Goal: Task Accomplishment & Management: Manage account settings

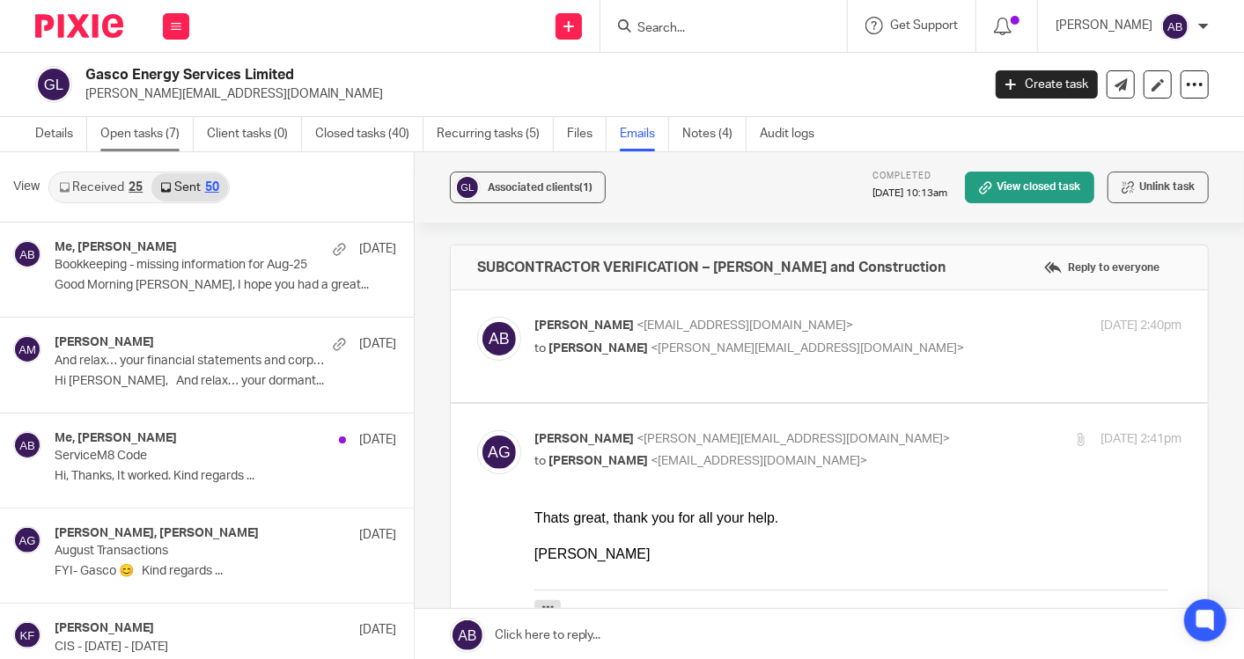
scroll to position [586, 0]
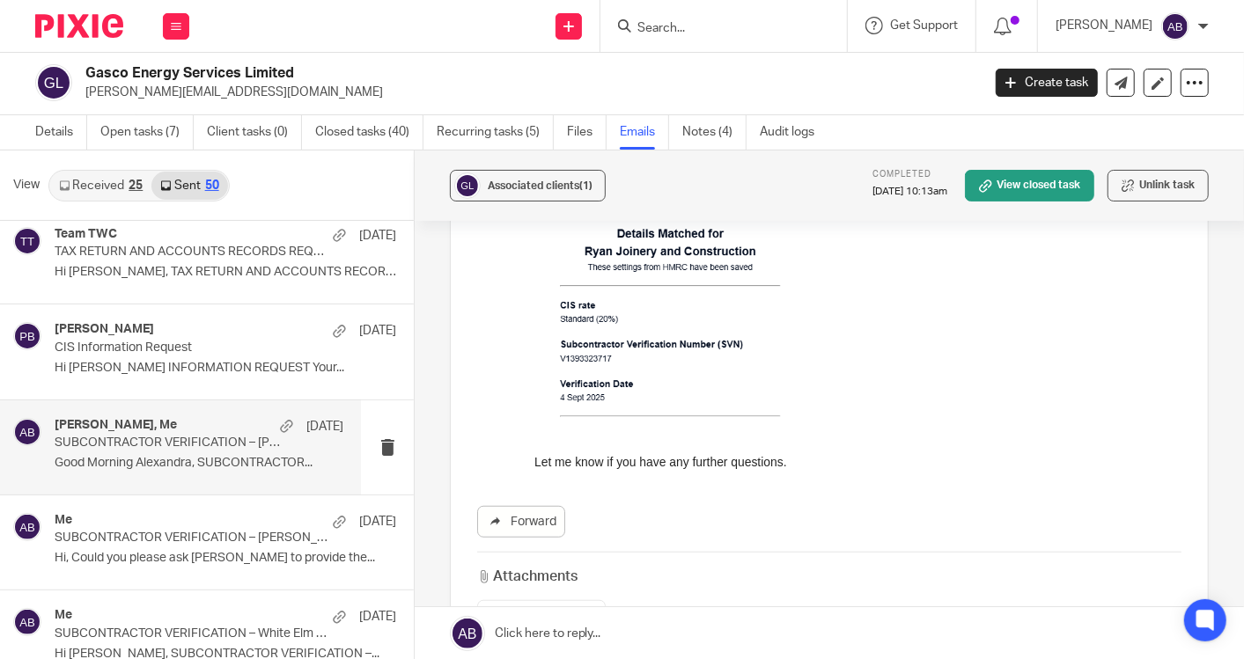
drag, startPoint x: 703, startPoint y: 30, endPoint x: 767, endPoint y: 77, distance: 78.7
click at [703, 30] on input "Search" at bounding box center [715, 29] width 158 height 16
click at [674, 24] on input "Search" at bounding box center [715, 29] width 158 height 16
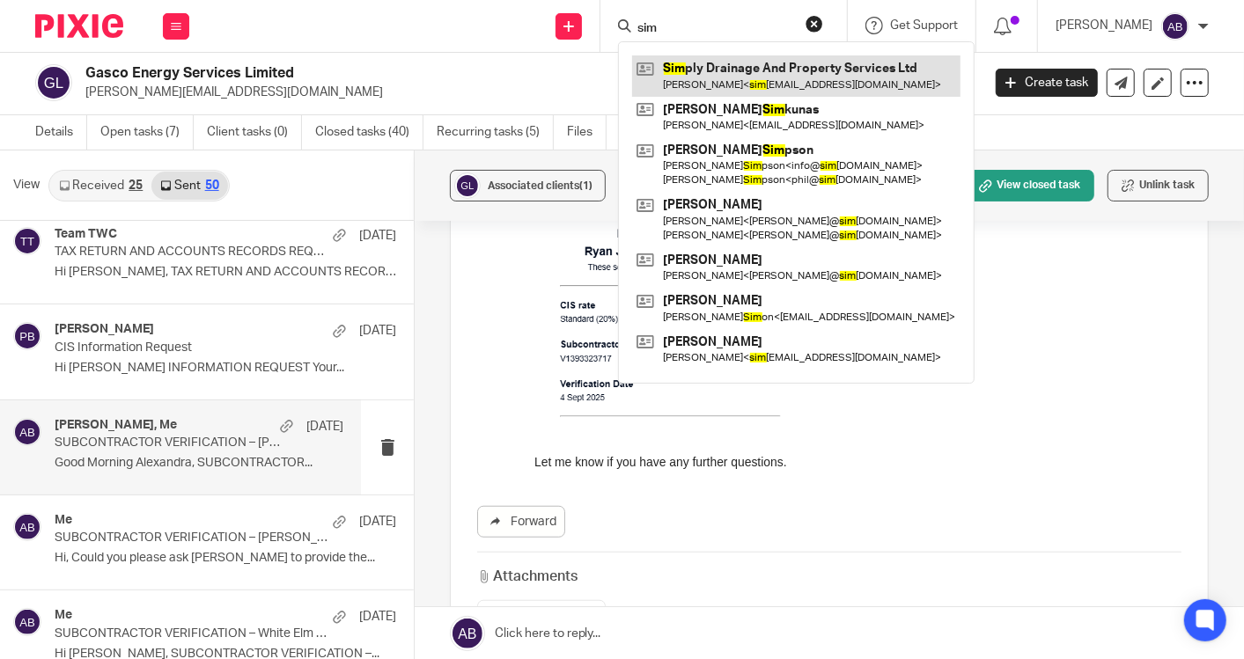
type input "sim"
click at [684, 71] on link at bounding box center [796, 75] width 328 height 41
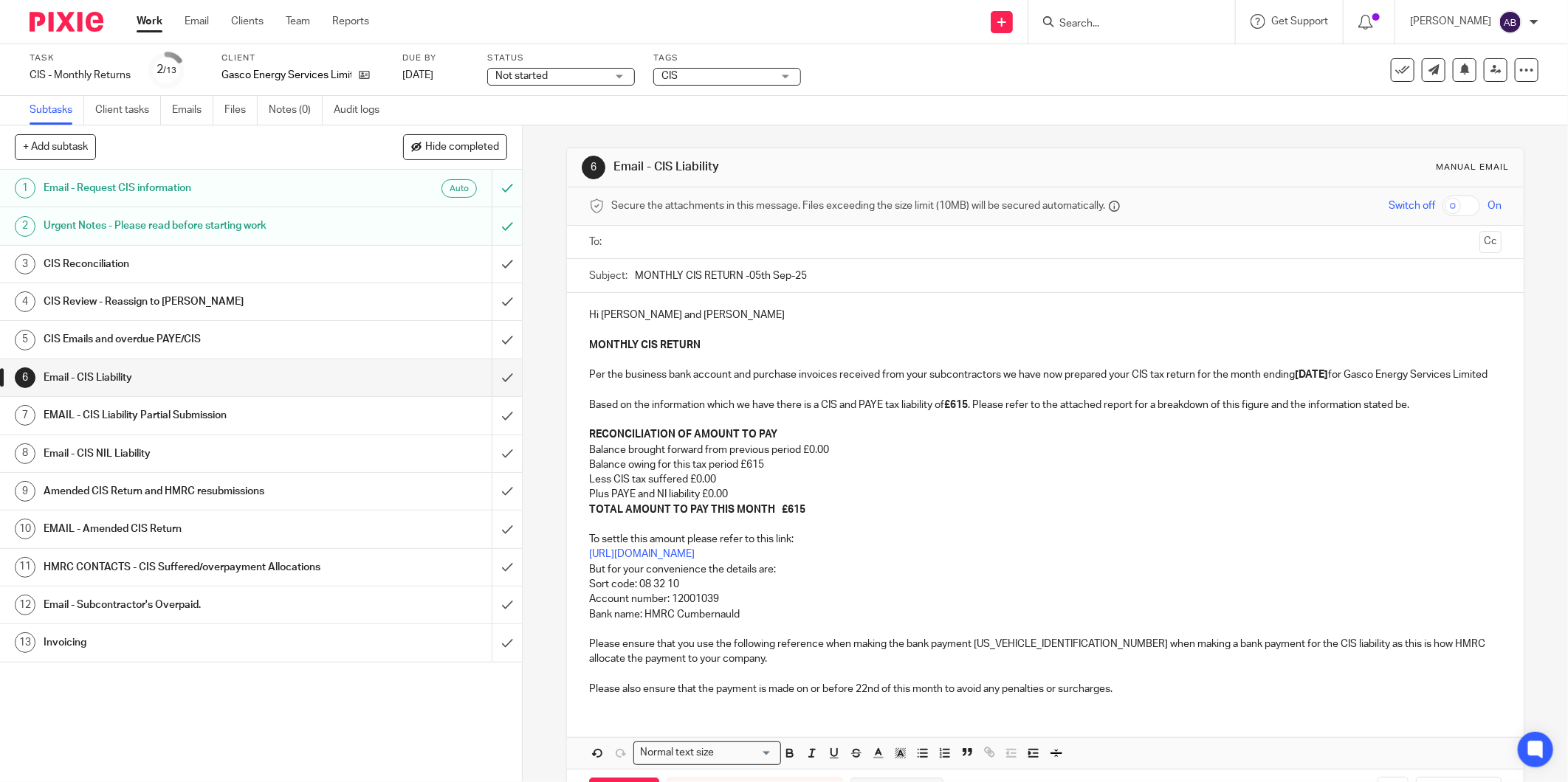
scroll to position [70, 0]
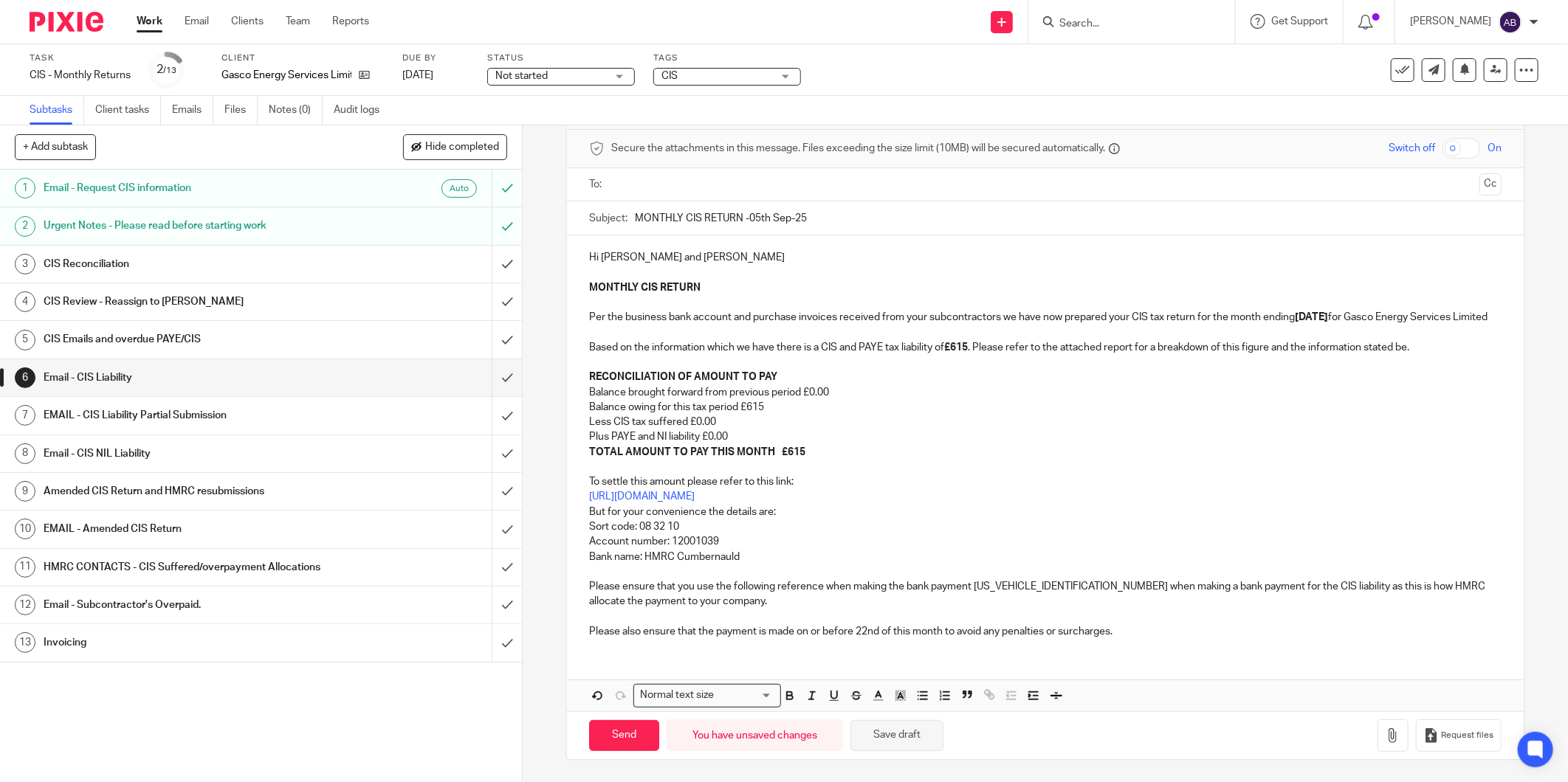
click at [894, 732] on button "Save draft" at bounding box center [896, 736] width 93 height 32
click at [1077, 22] on div "Draft saved." at bounding box center [1168, 43] width 769 height 56
click at [1146, 29] on div "Draft saved." at bounding box center [1168, 43] width 769 height 56
click at [1077, 20] on div "Draft saved." at bounding box center [1168, 43] width 769 height 56
click at [1089, 21] on div "Draft saved." at bounding box center [1168, 43] width 769 height 56
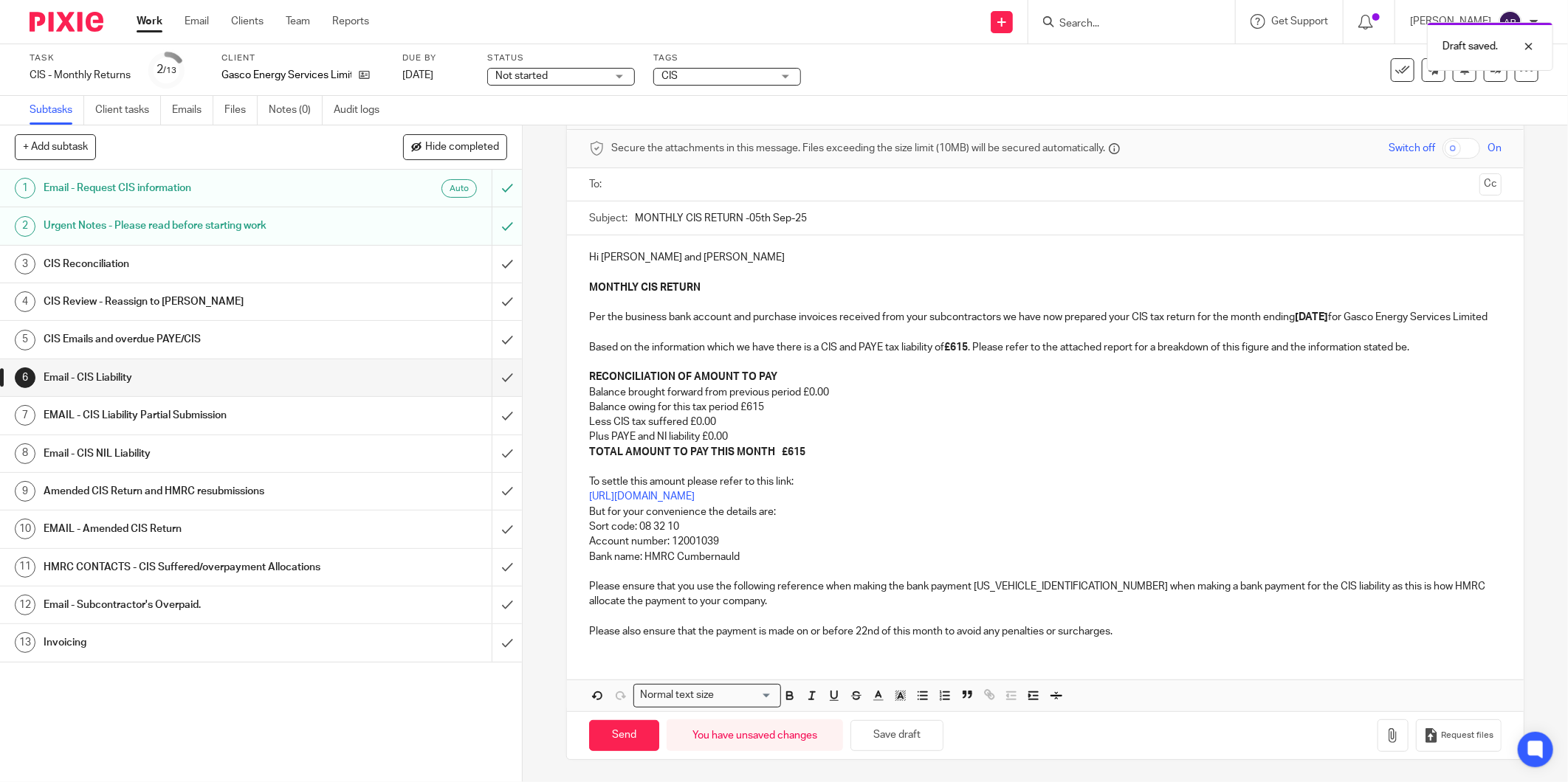
click at [1088, 21] on div "Draft saved." at bounding box center [1168, 43] width 769 height 56
click at [1083, 24] on input "Search" at bounding box center [1124, 24] width 132 height 13
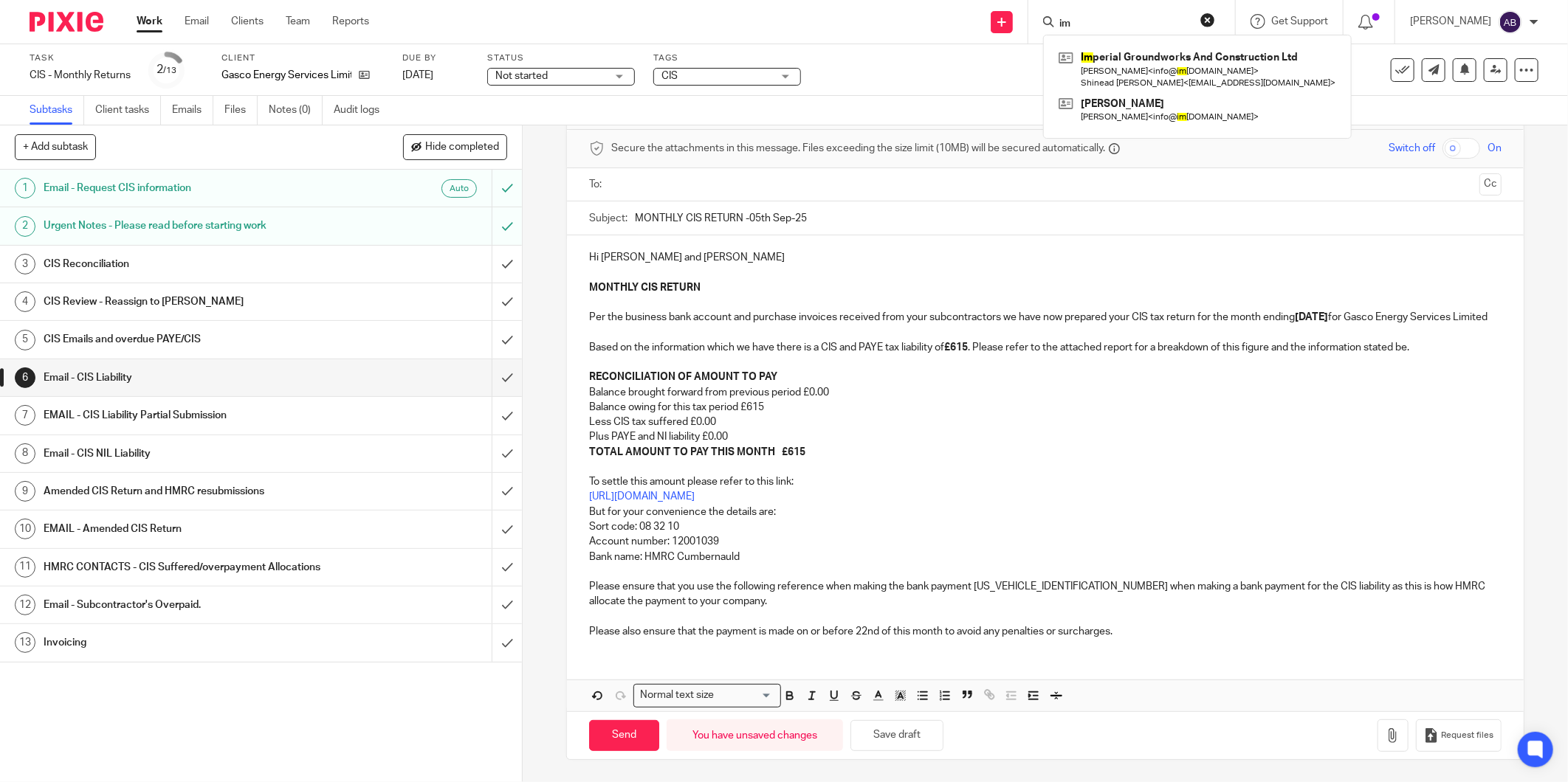
click at [1078, 11] on div "im Im perial Groundworks And Construction Ltd Aaron Botting < info@ im perialgc…" at bounding box center [1131, 22] width 207 height 44
click at [1061, 19] on input "im" at bounding box center [1124, 24] width 132 height 13
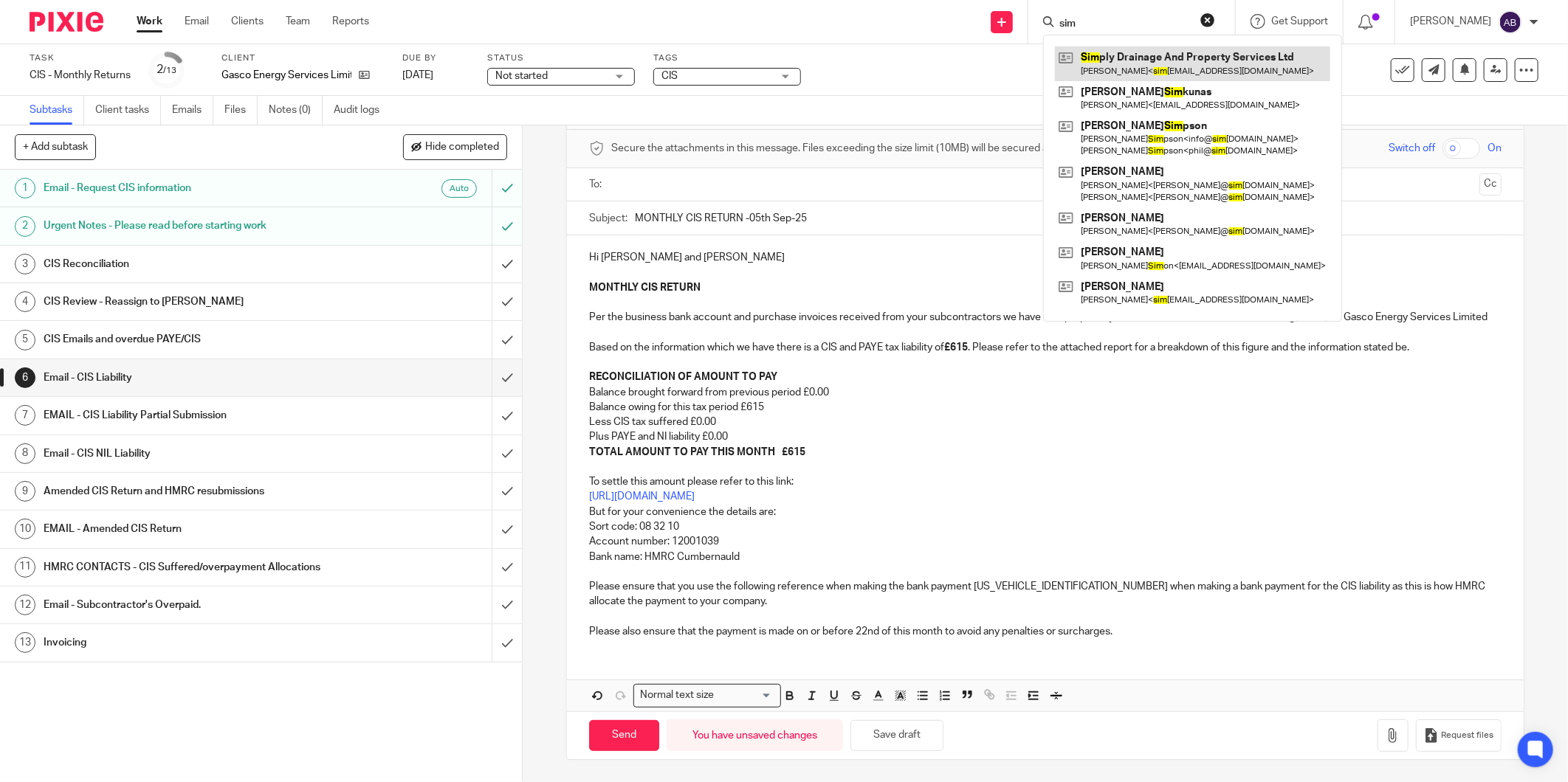
type input "sim"
click at [1087, 65] on link at bounding box center [1192, 63] width 275 height 34
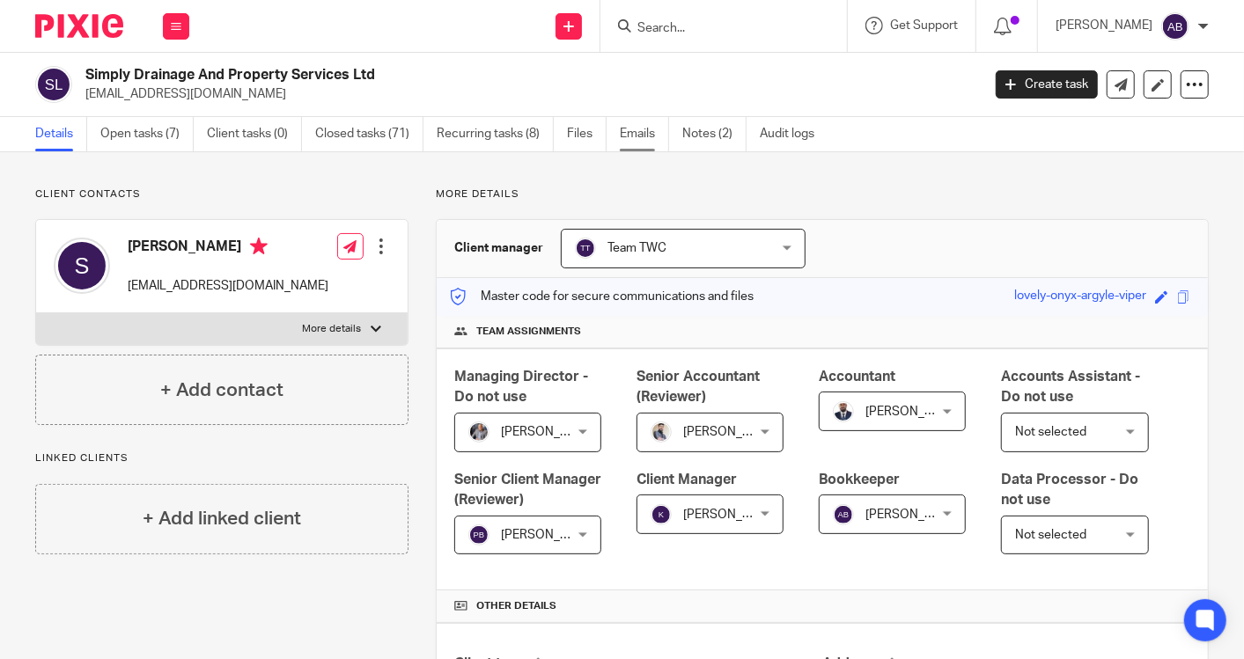
click at [641, 136] on link "Emails" at bounding box center [644, 134] width 49 height 34
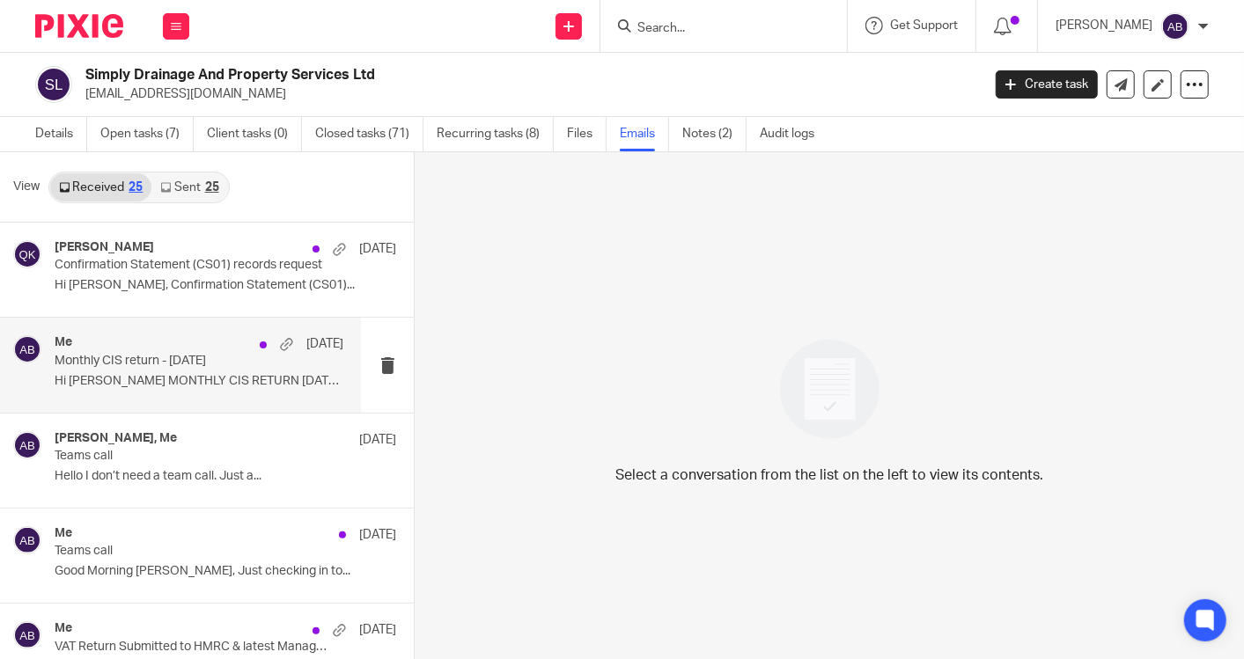
click at [163, 374] on p "Hi Steven MONTHLY CIS RETURN 05th July 2025 ..." at bounding box center [199, 381] width 289 height 15
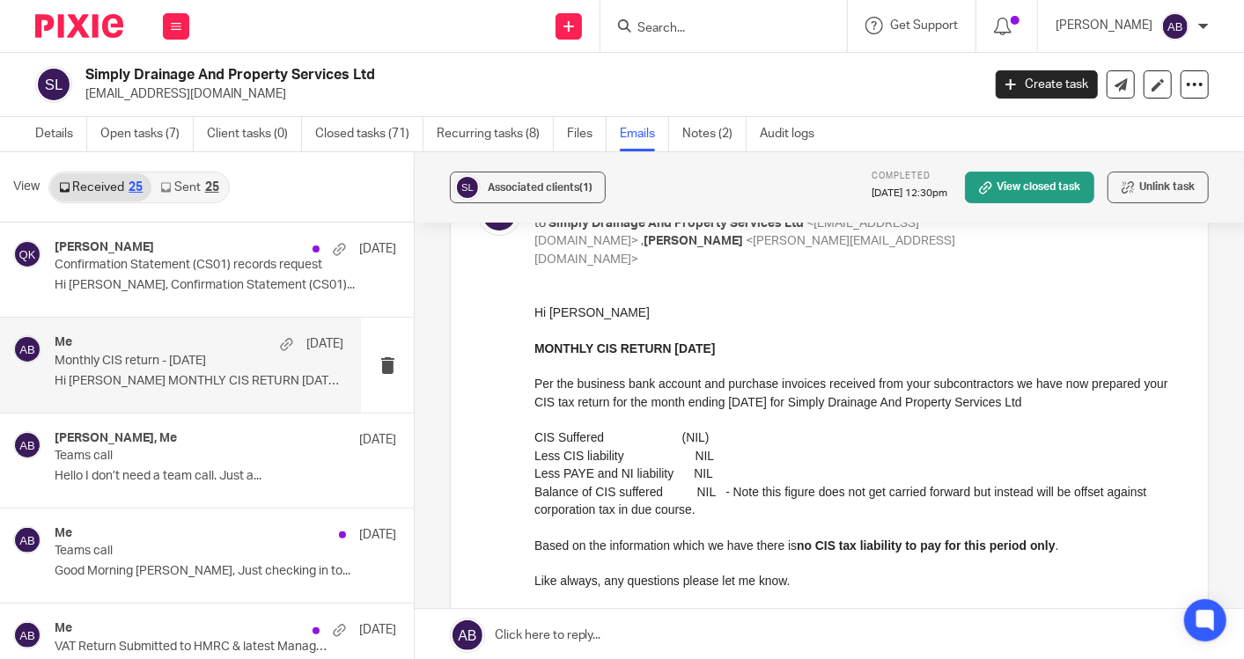
scroll to position [195, 0]
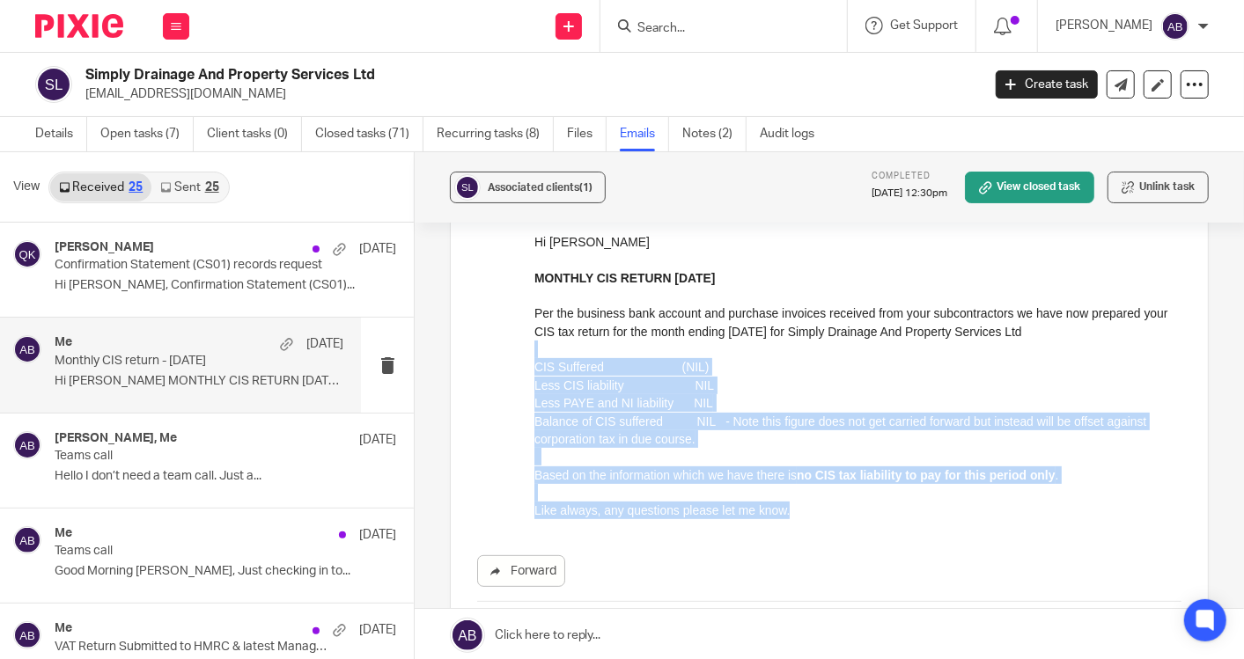
drag, startPoint x: 788, startPoint y: 519, endPoint x: 587, endPoint y: 351, distance: 261.3
click at [587, 351] on div "Hi Steven MONTHLY CIS RETURN 05th July 2025 Per the business bank account and p…" at bounding box center [857, 376] width 647 height 287
drag, startPoint x: 587, startPoint y: 351, endPoint x: 788, endPoint y: 395, distance: 205.5
click at [788, 395] on p "Less PAYE and NI liability NIL" at bounding box center [857, 403] width 647 height 18
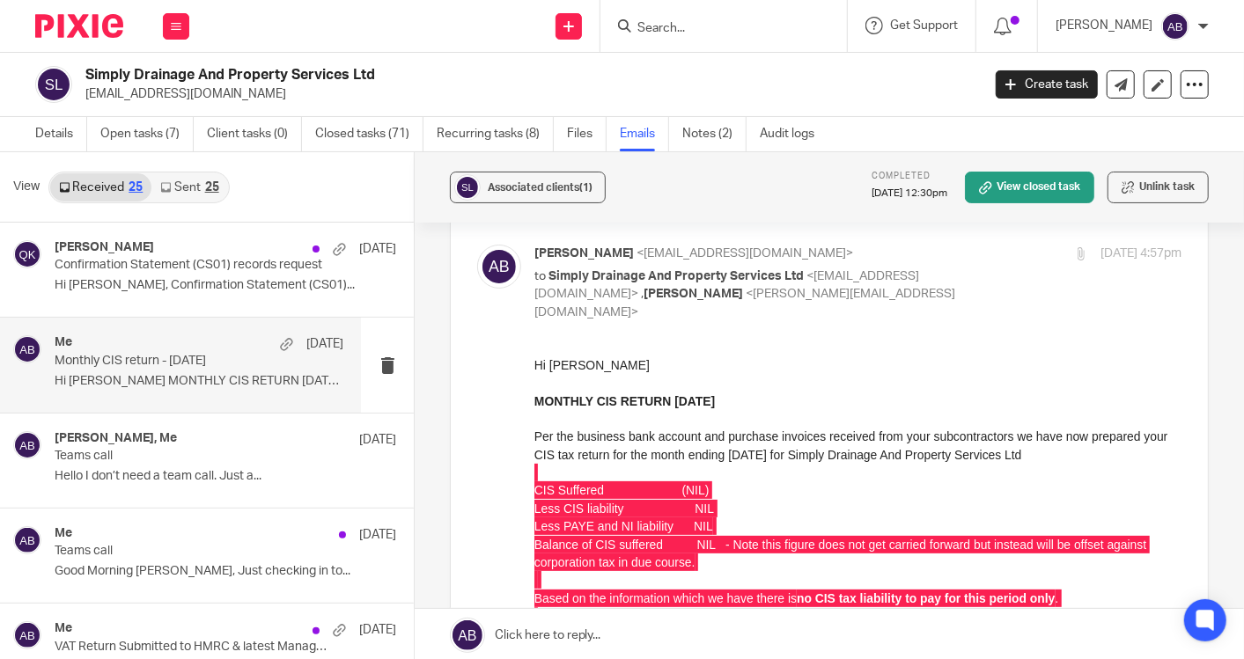
scroll to position [98, 0]
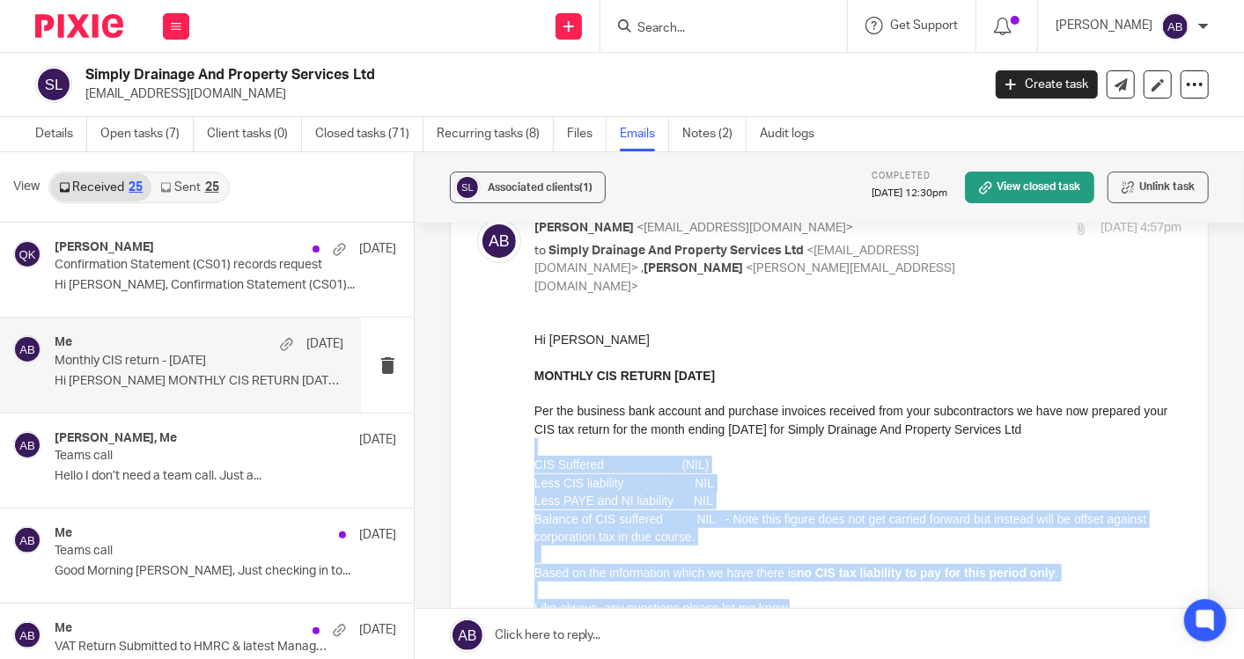
click at [784, 473] on p "CIS Suffered (NIL)" at bounding box center [857, 465] width 647 height 18
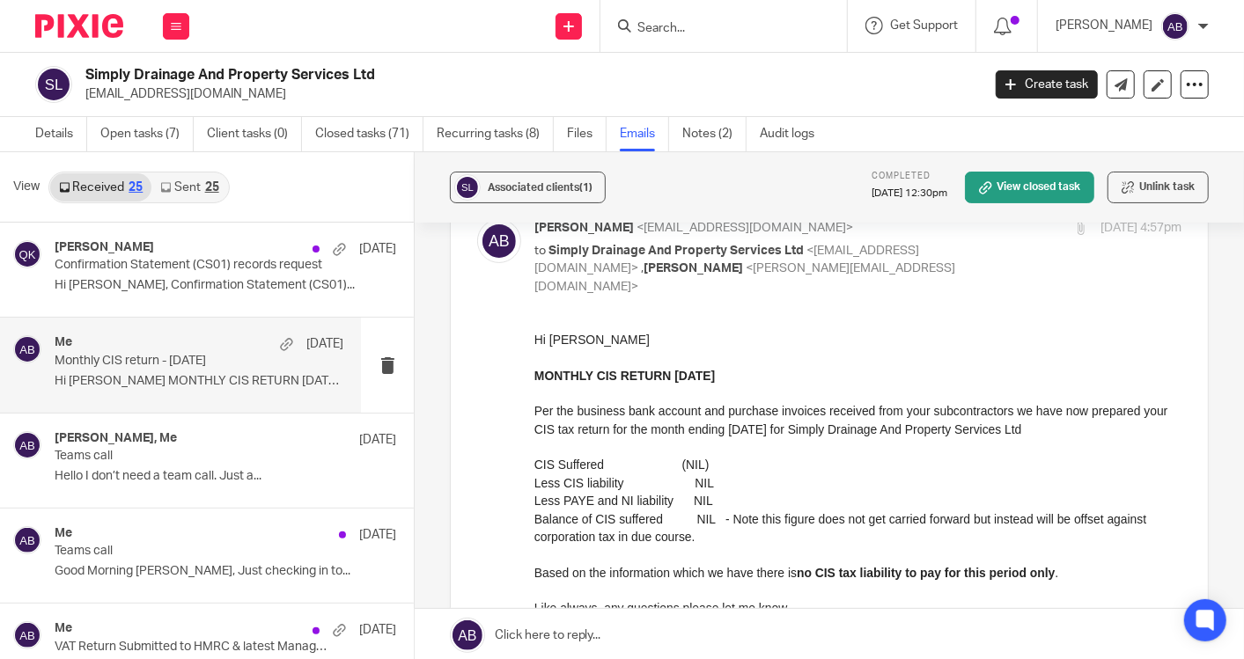
drag, startPoint x: 1093, startPoint y: 435, endPoint x: 528, endPoint y: 379, distance: 567.2
click at [534, 379] on html "Hi Steven MONTHLY CIS RETURN 05th July 2025 Per the business bank account and p…" at bounding box center [857, 474] width 647 height 287
copy div "MONTHLY CIS RETURN 05th July 2025 Per the business bank account and purchase in…"
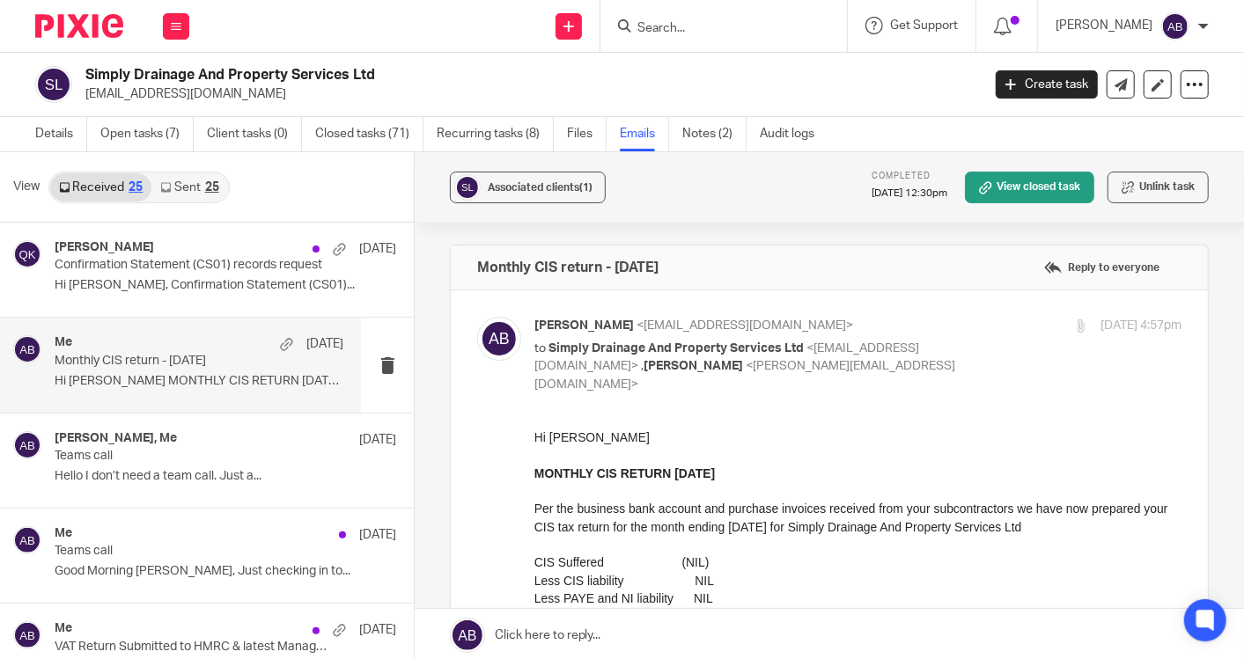
drag, startPoint x: 611, startPoint y: 259, endPoint x: 730, endPoint y: 262, distance: 118.9
click at [730, 262] on div "Monthly CIS return - 05th July 2025 Reply to everyone" at bounding box center [829, 268] width 757 height 44
copy h4 "05th July 2025"
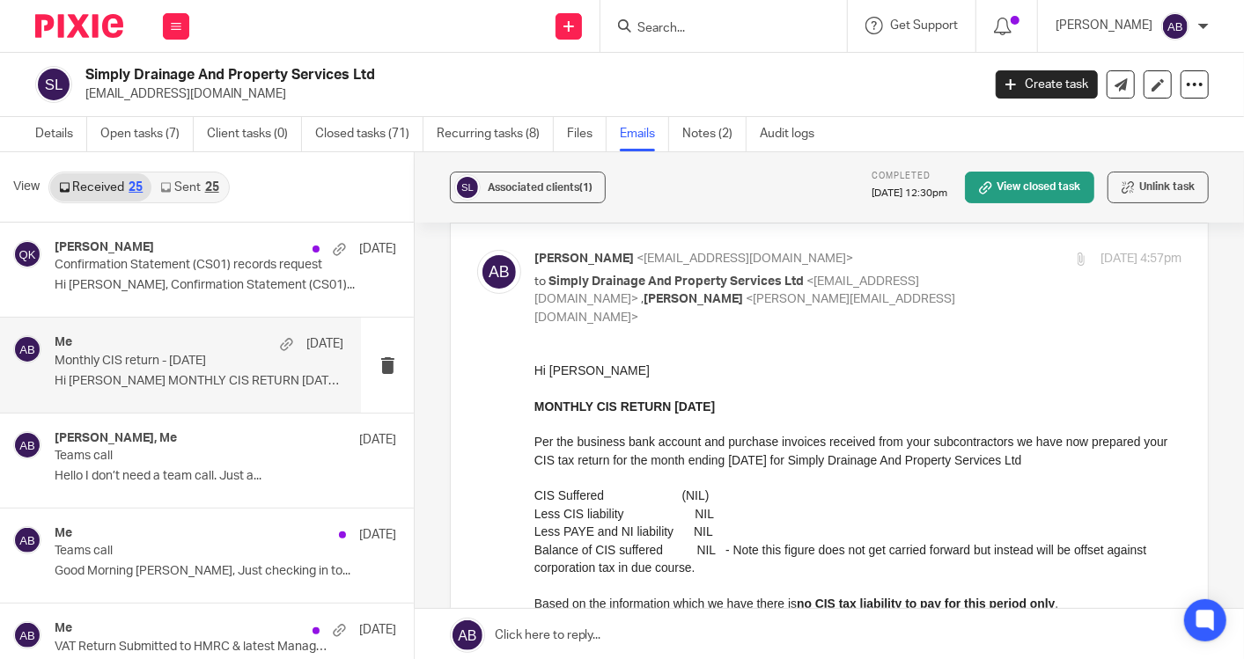
scroll to position [98, 0]
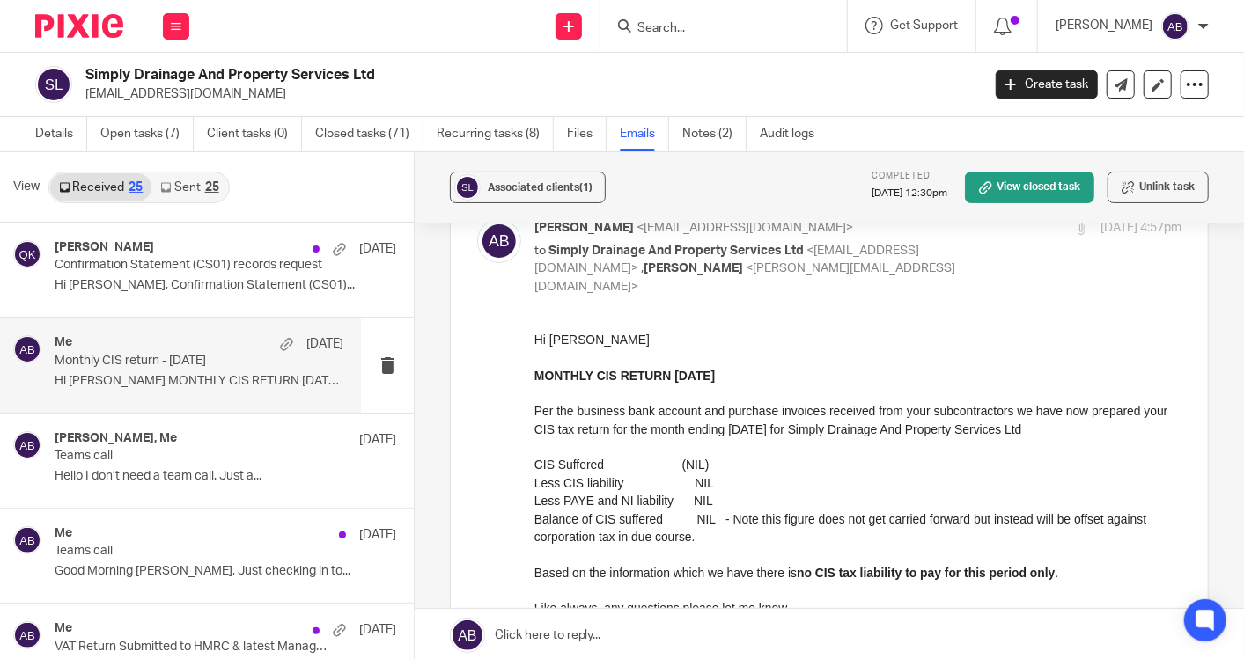
click at [176, 191] on link "Sent 25" at bounding box center [189, 187] width 76 height 28
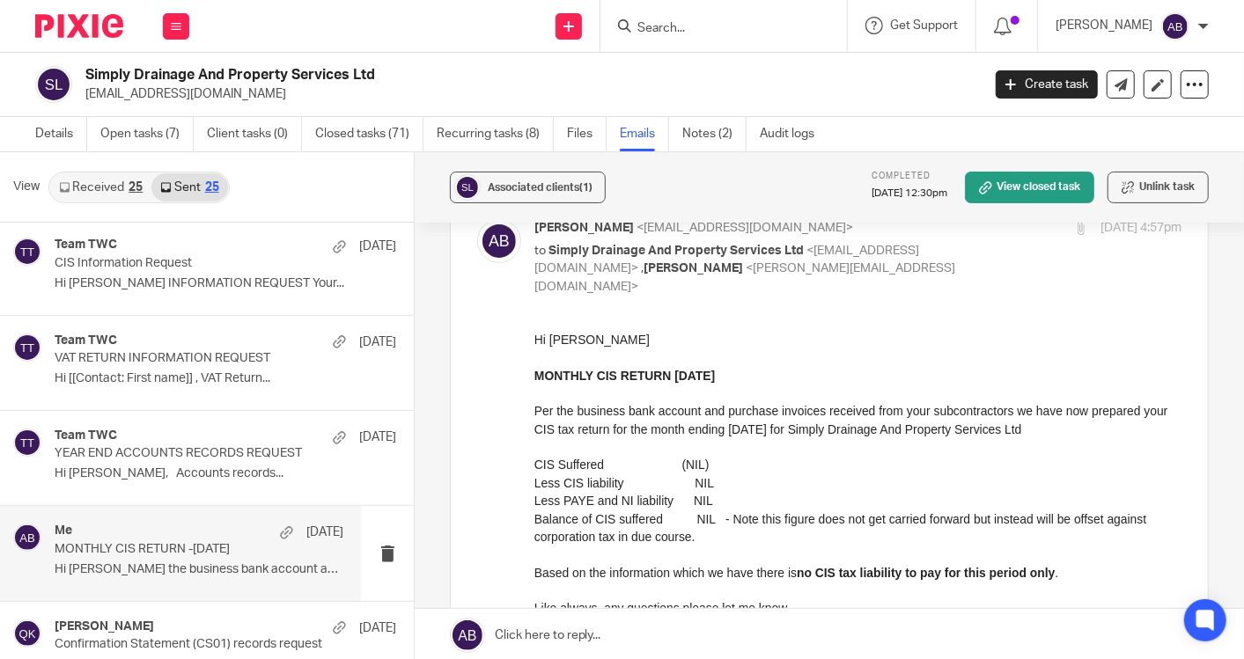
click at [152, 554] on p "MONTHLY CIS RETURN -05th Aug 2025" at bounding box center [170, 549] width 231 height 15
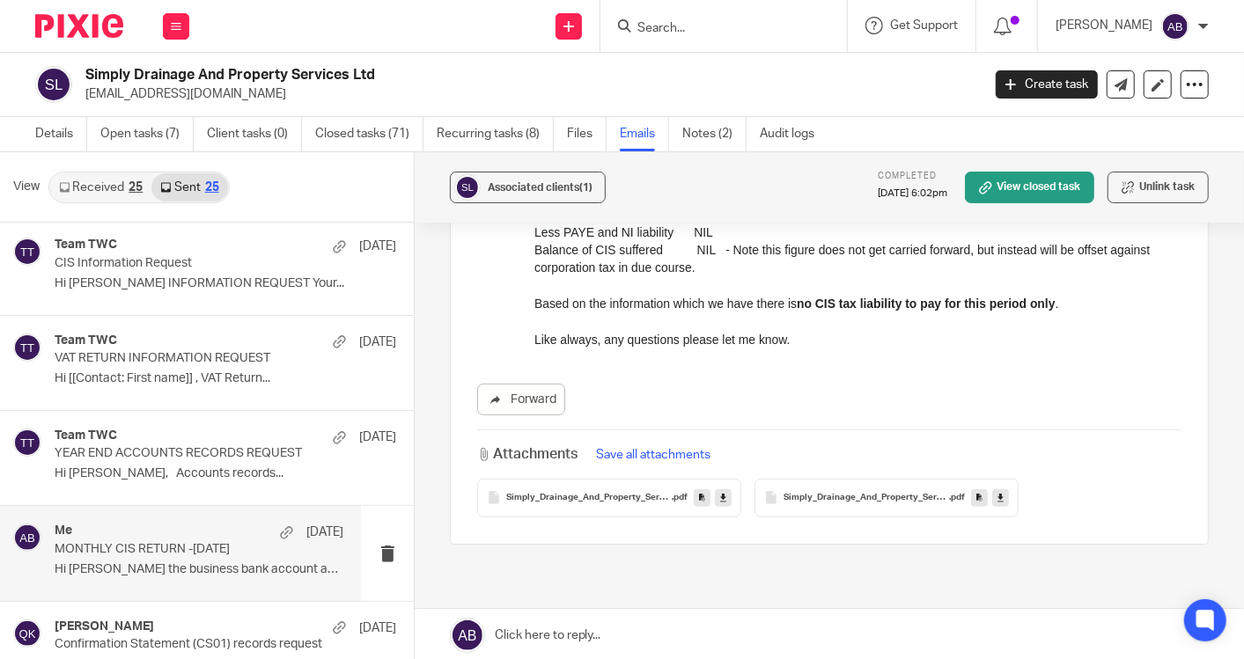
scroll to position [391, 0]
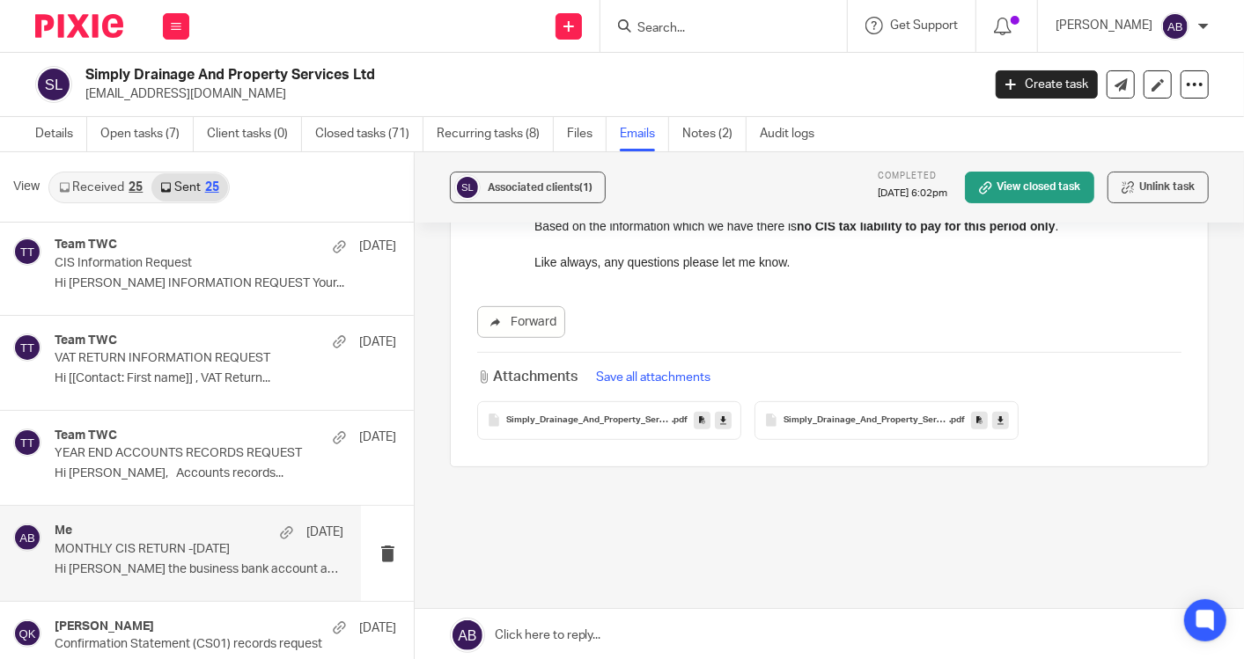
click at [804, 520] on div "MONTHLY CIS RETURN -05th Aug 2025 Reply to everyone Akshay Bhanushali <akshay@t…" at bounding box center [829, 222] width 759 height 737
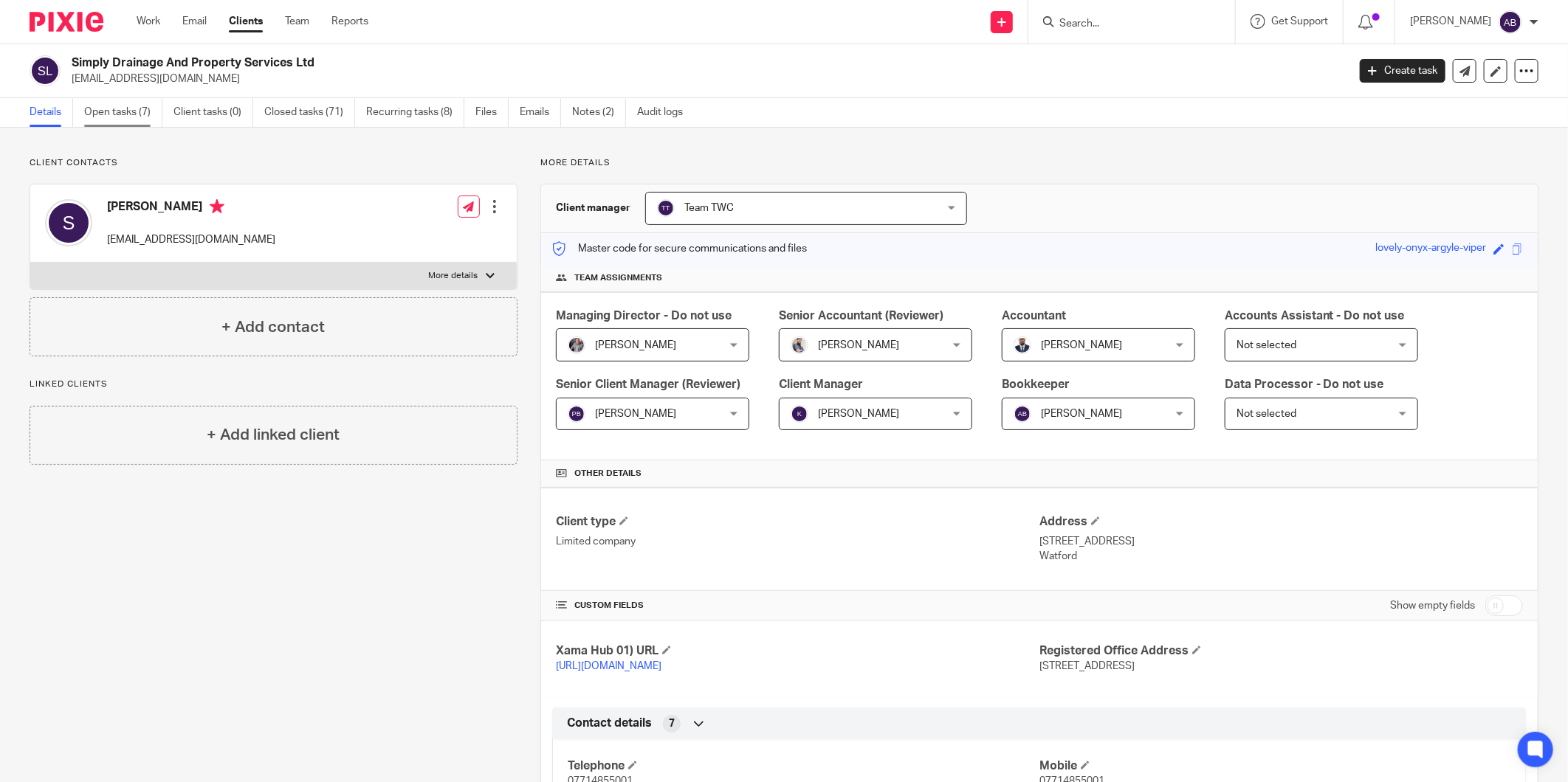
click at [114, 113] on link "Open tasks (7)" at bounding box center [122, 112] width 78 height 28
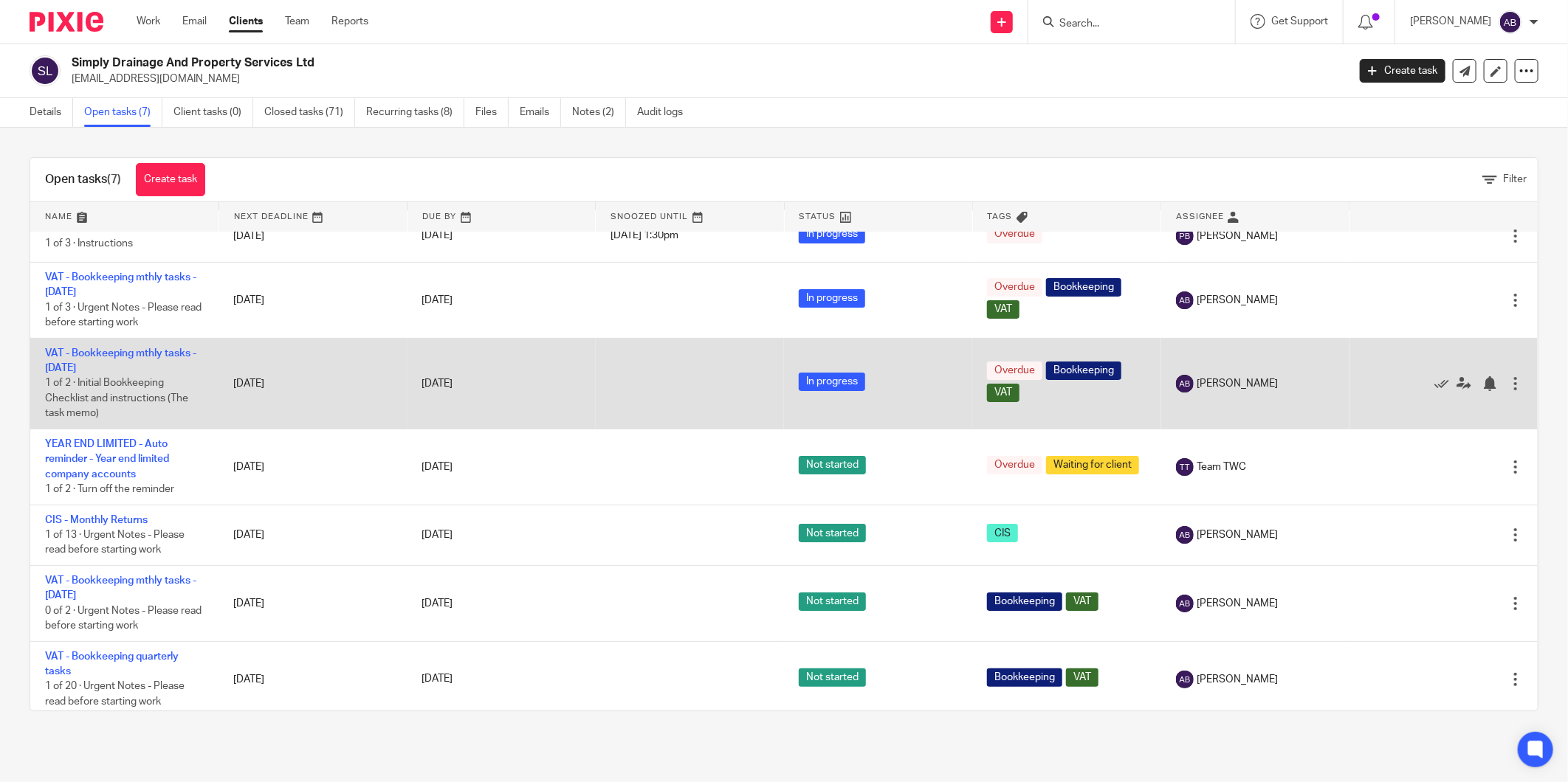
scroll to position [34, 0]
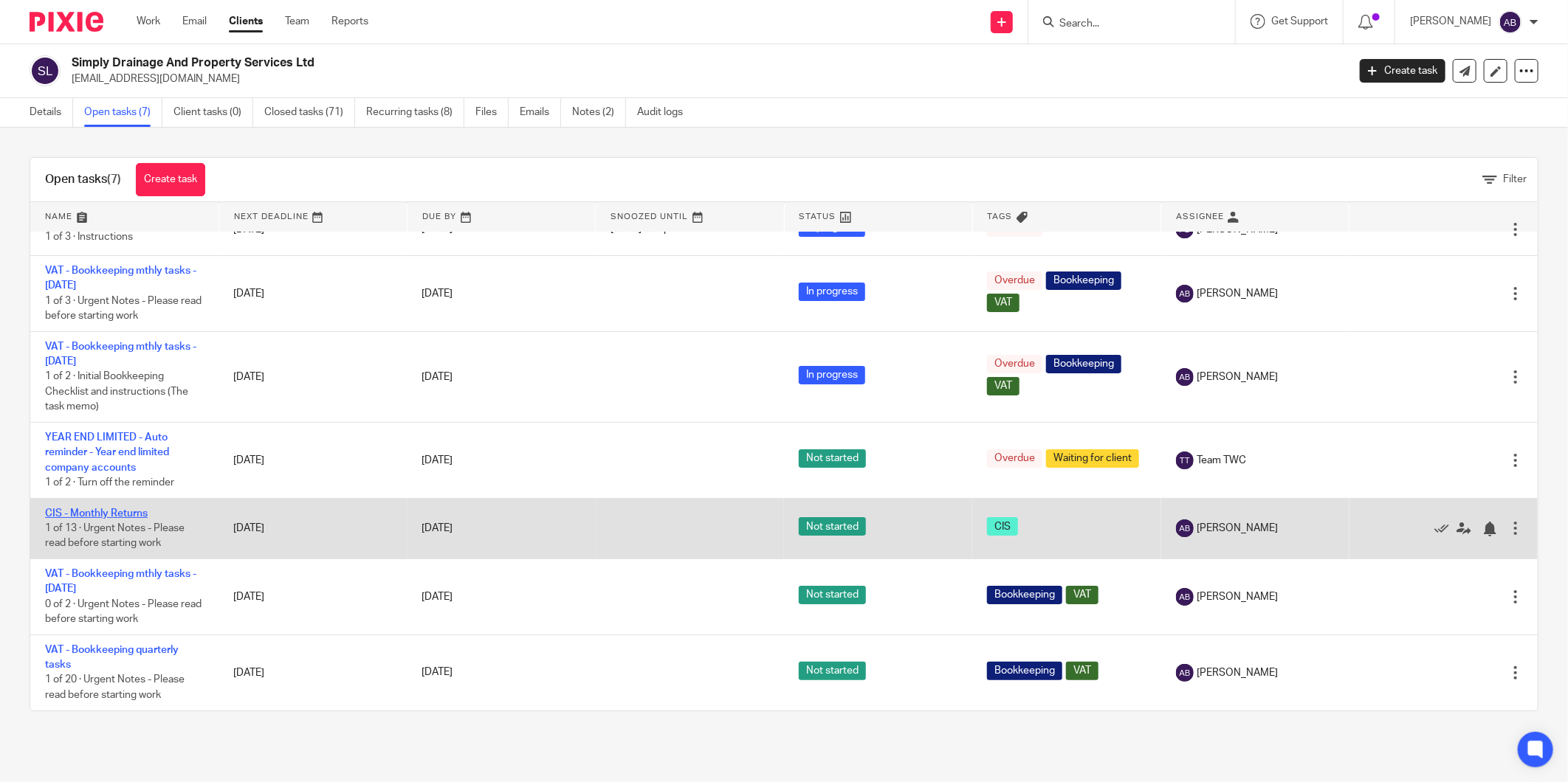
click at [132, 512] on link "CIS - Monthly Returns" at bounding box center [96, 514] width 102 height 10
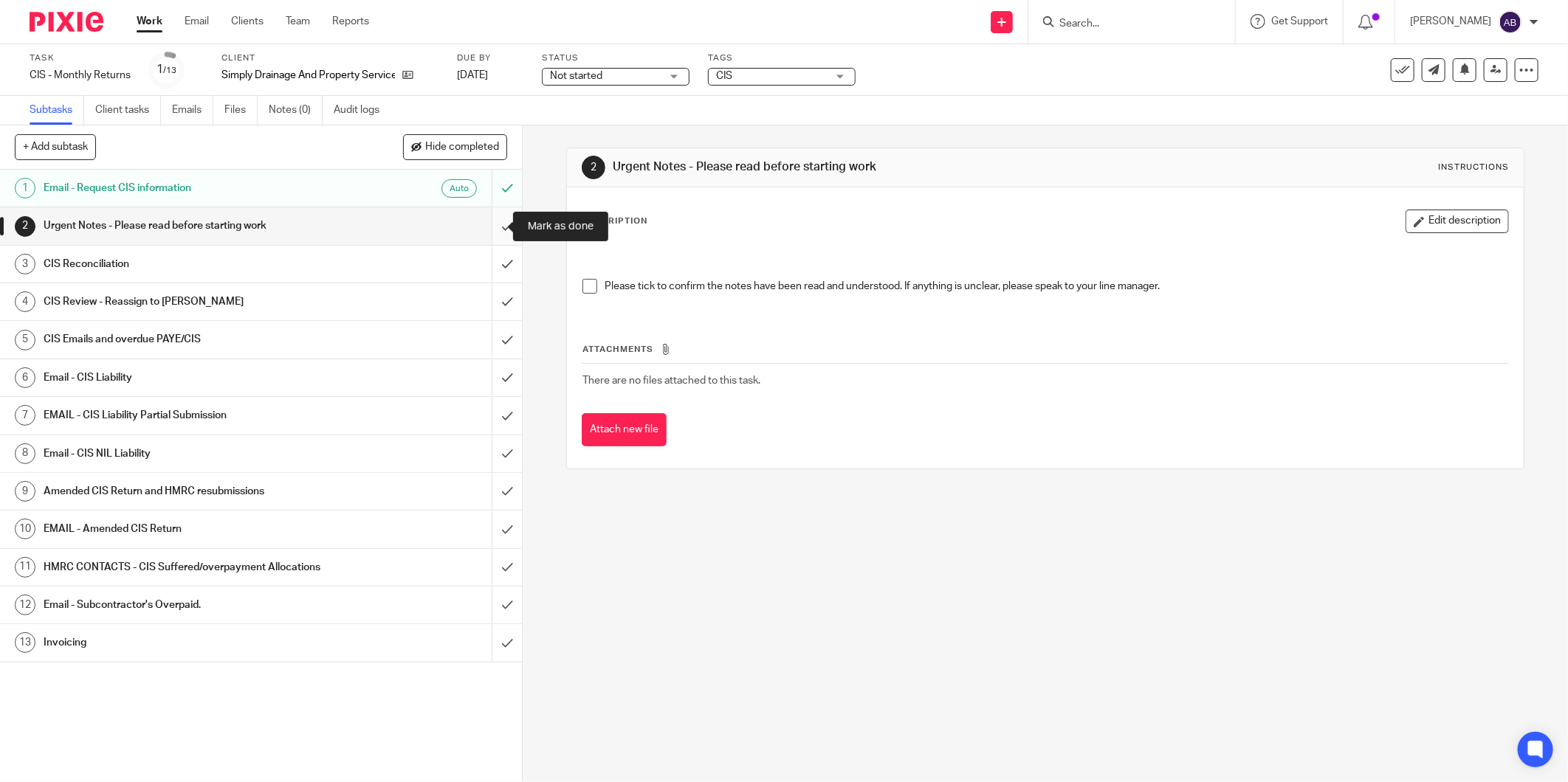
click at [488, 229] on input "submit" at bounding box center [261, 225] width 522 height 37
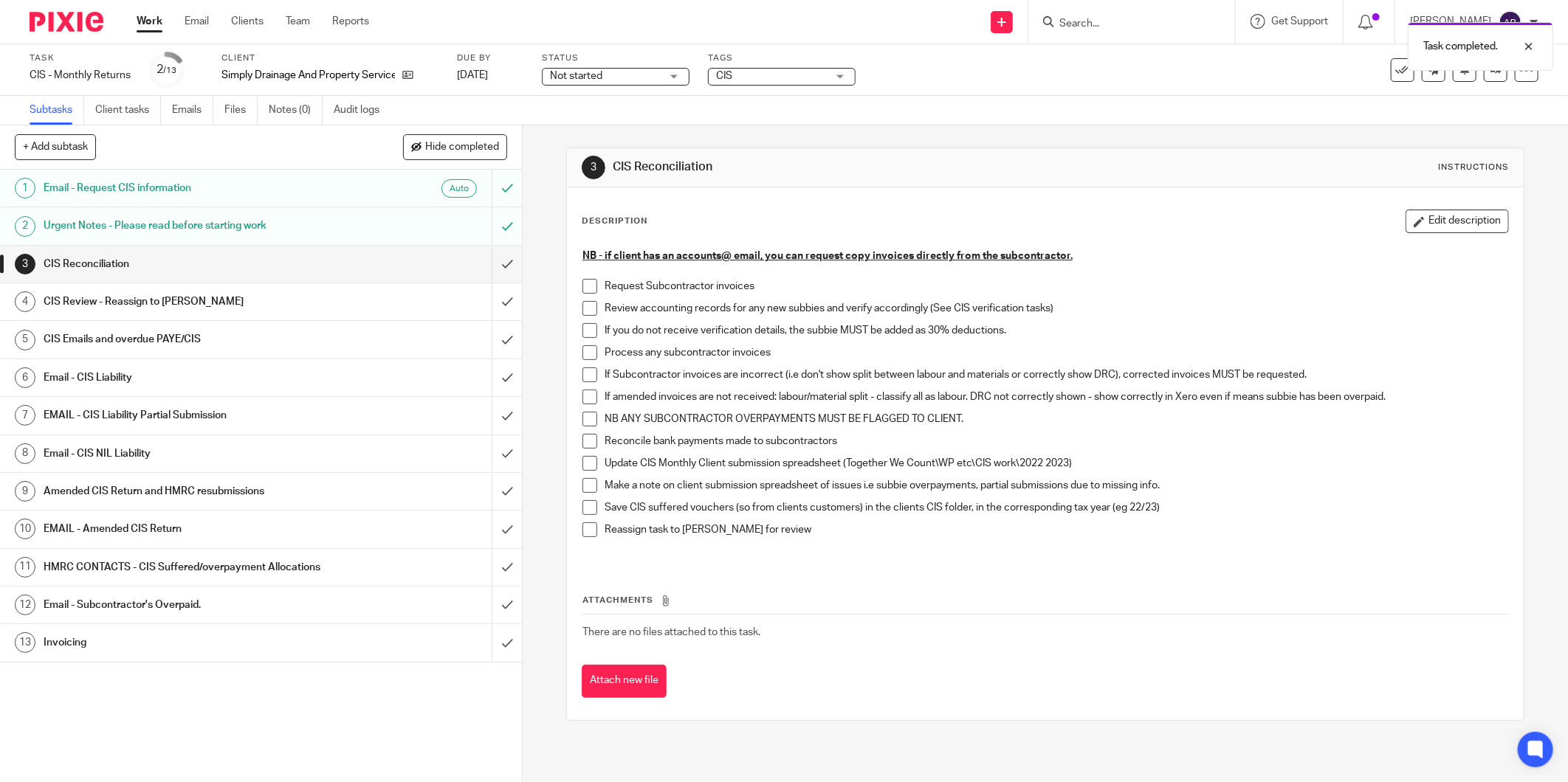
click at [308, 386] on h1 "Email - CIS Liability" at bounding box center [188, 378] width 289 height 22
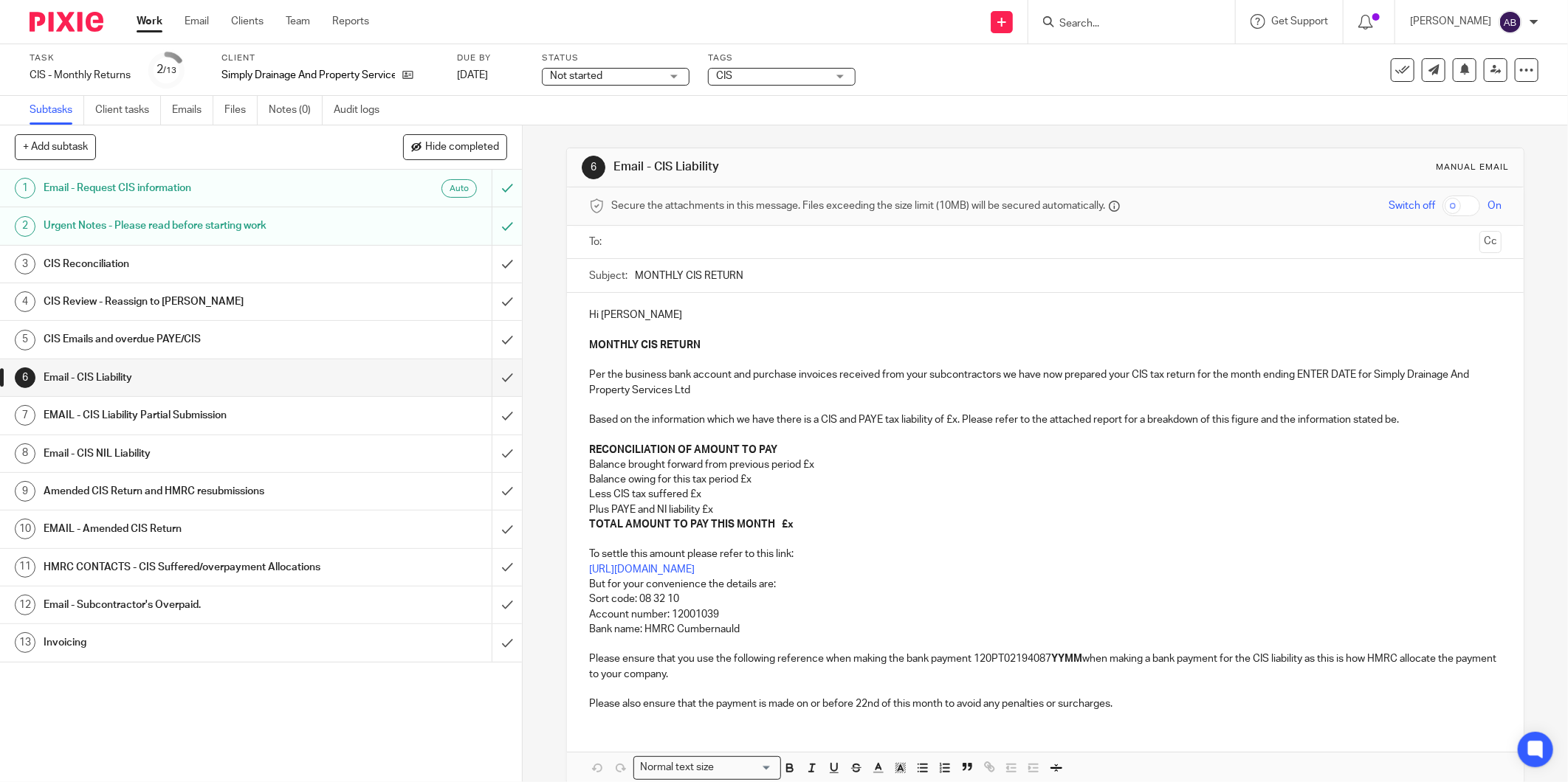
click at [149, 453] on h1 "Email - CIS NIL Liability" at bounding box center [188, 453] width 289 height 22
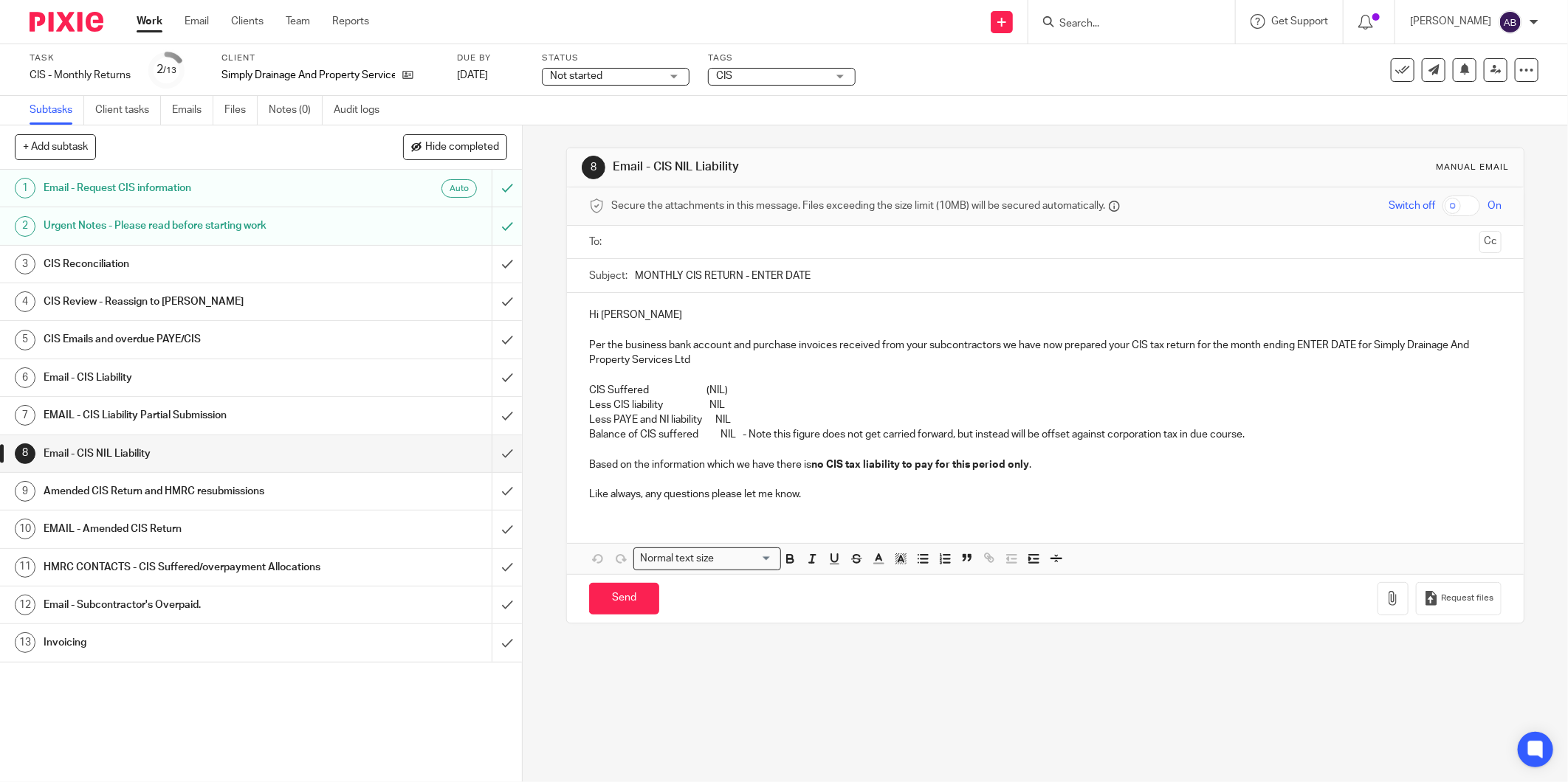
drag, startPoint x: 909, startPoint y: 384, endPoint x: 702, endPoint y: 382, distance: 207.0
click at [807, 385] on p "CIS Suffered (NIL)" at bounding box center [1046, 391] width 912 height 15
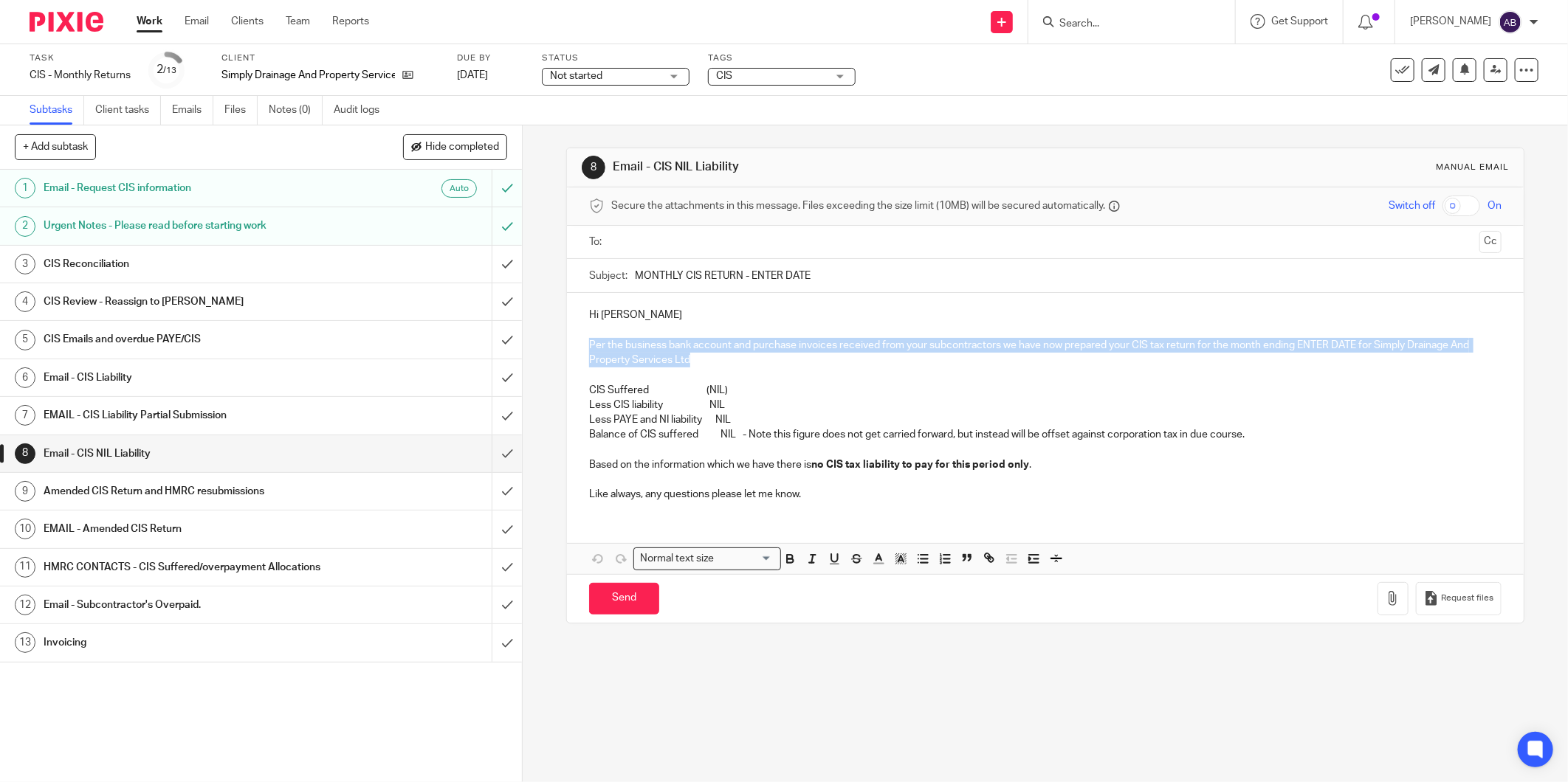
drag, startPoint x: 688, startPoint y: 360, endPoint x: 574, endPoint y: 345, distance: 115.0
click at [574, 345] on div "Hi Steven Per the business bank account and purchase invoices received from you…" at bounding box center [1045, 403] width 957 height 220
paste div
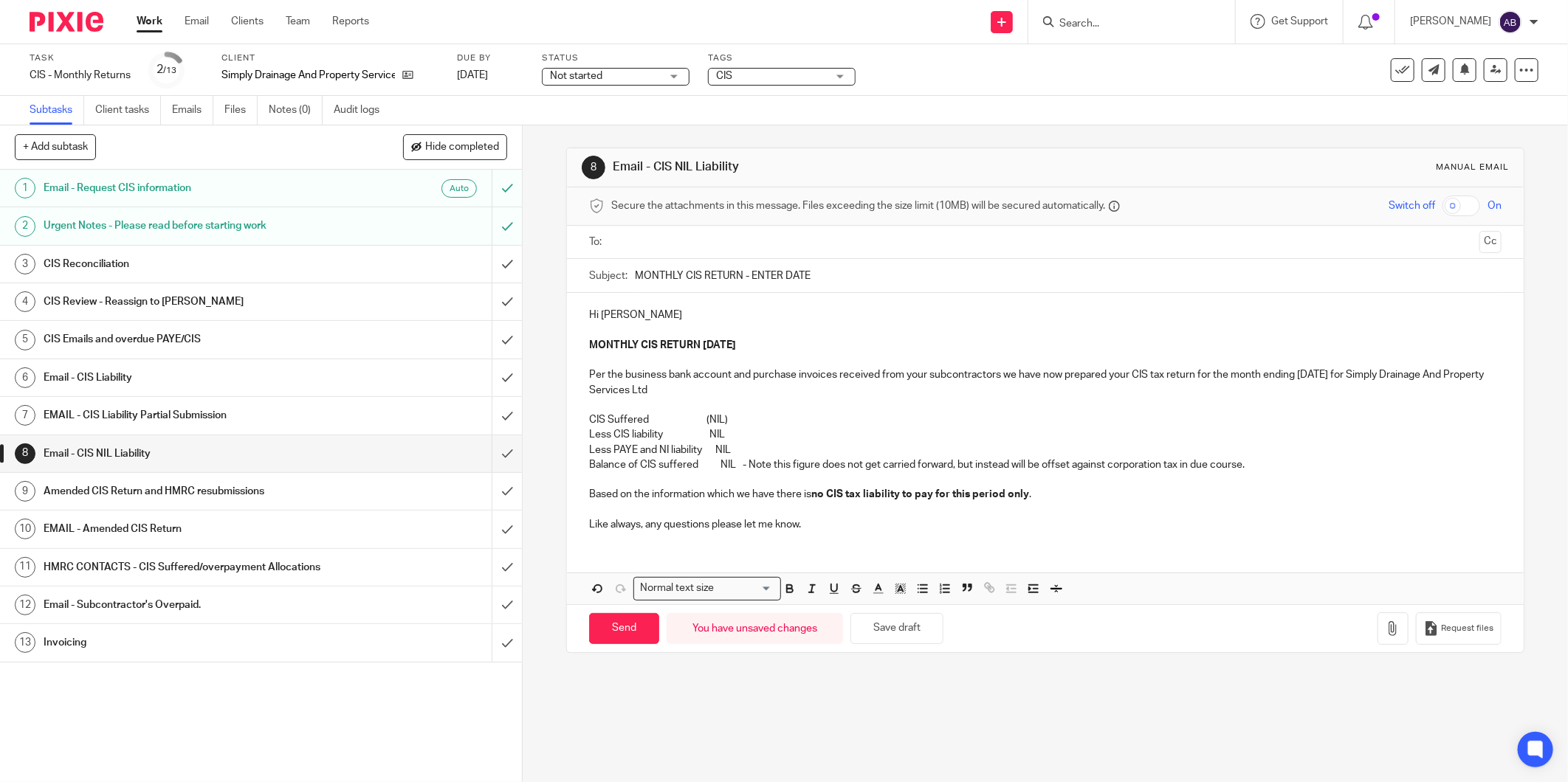
click at [726, 343] on strong "MONTHLY CIS RETURN 05th July 2025" at bounding box center [662, 345] width 147 height 10
click at [733, 344] on strong "MONTHLY CIS RETURN 05th July 2025" at bounding box center [662, 345] width 147 height 10
drag, startPoint x: 747, startPoint y: 272, endPoint x: 867, endPoint y: 281, distance: 120.3
click at [867, 281] on input "MONTHLY CIS RETURN - ENTER DATE" at bounding box center [1068, 276] width 867 height 34
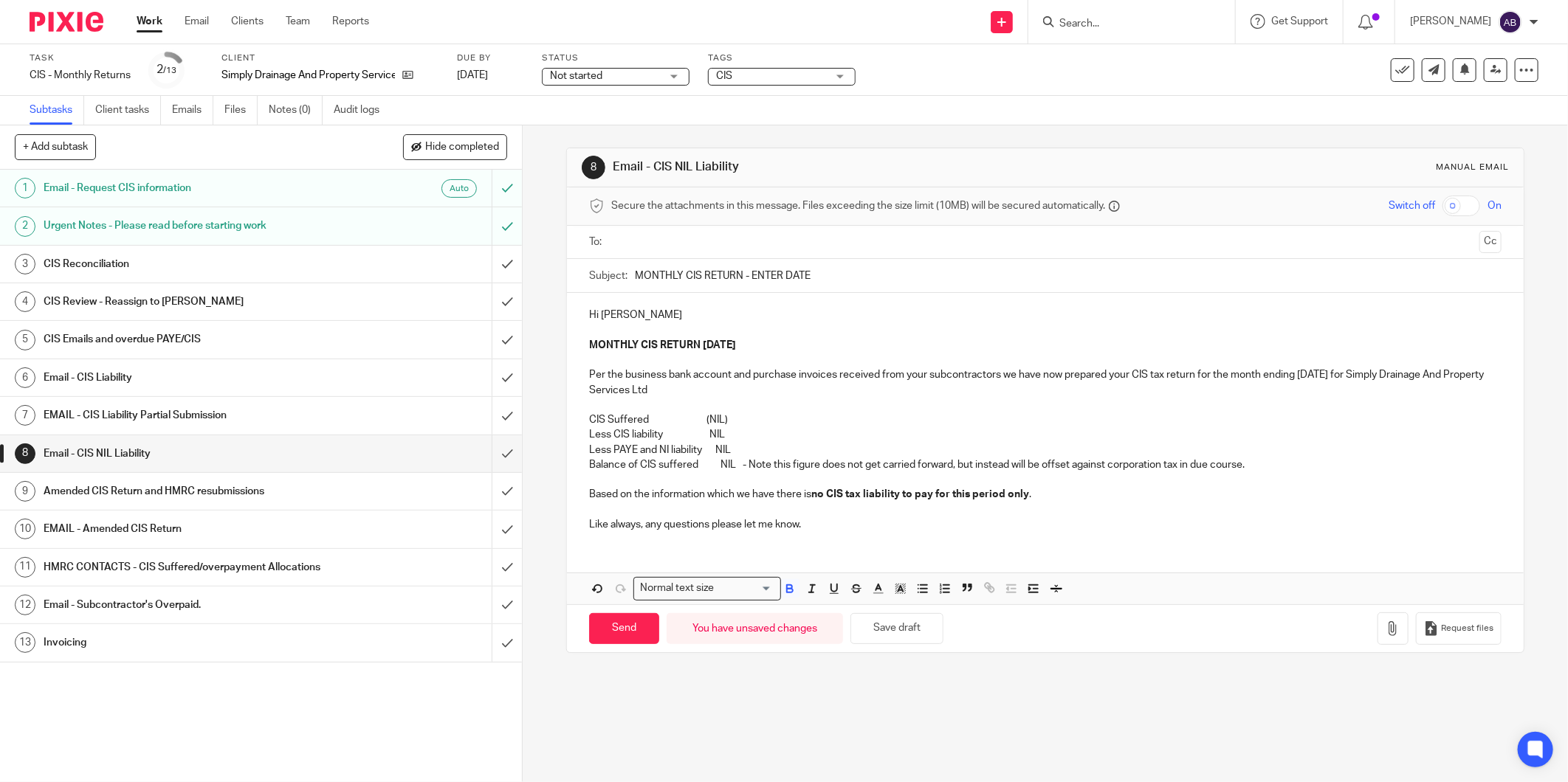
drag, startPoint x: 839, startPoint y: 284, endPoint x: 803, endPoint y: 284, distance: 36.0
click at [839, 284] on input "MONTHLY CIS RETURN - ENTER DATE" at bounding box center [1068, 276] width 867 height 34
drag, startPoint x: 745, startPoint y: 272, endPoint x: 823, endPoint y: 278, distance: 78.2
click at [823, 278] on input "MONTHLY CIS RETURN - ENTER DATE" at bounding box center [1068, 276] width 867 height 34
paste input "05th July 2025"
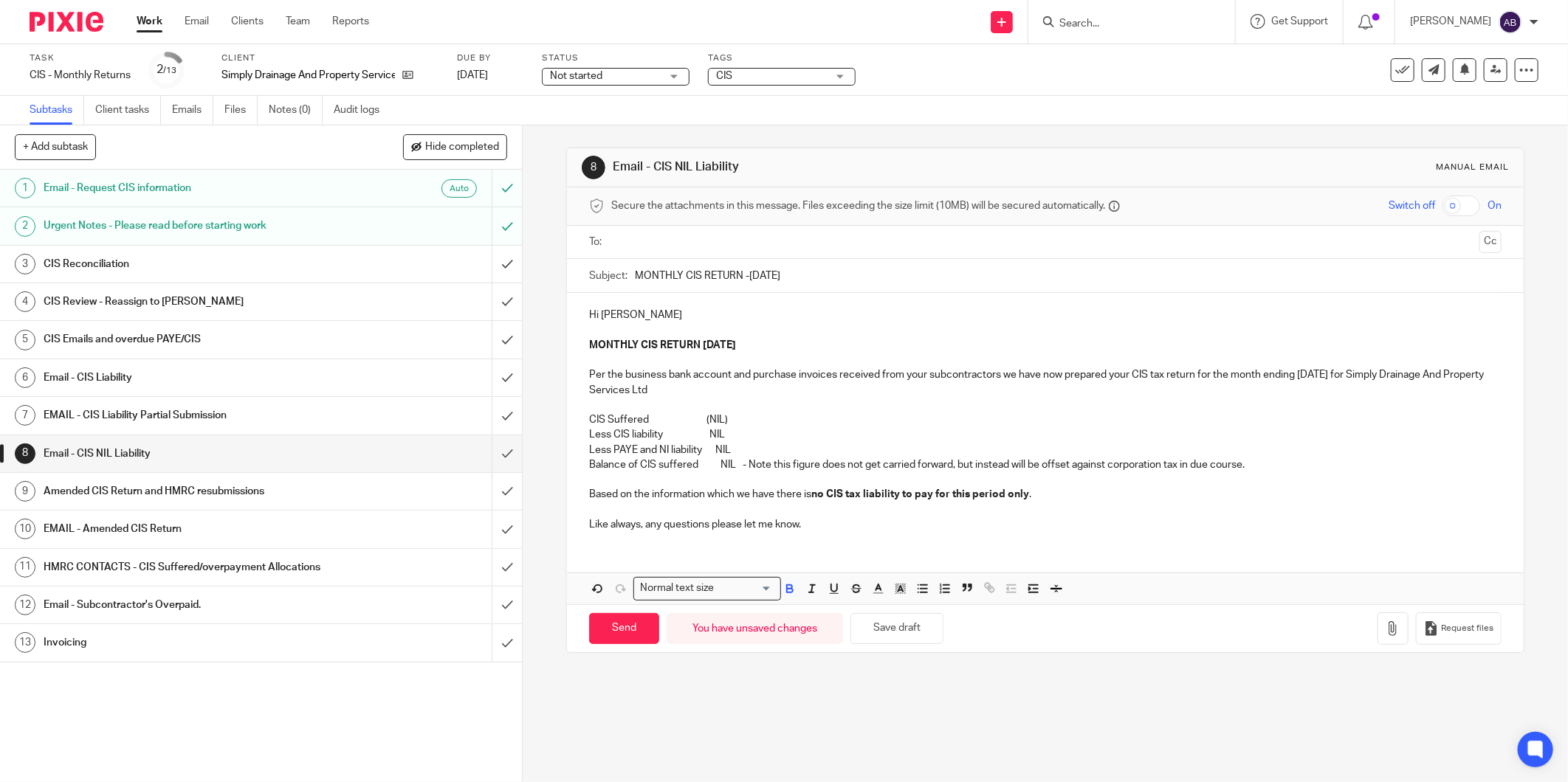
click at [781, 275] on input "MONTHLY CIS RETURN -05th July 2025" at bounding box center [1068, 276] width 867 height 34
type input "MONTHLY CIS RETURN -05th Sep 2025"
click at [1327, 378] on p "Per the business bank account and purchase invoices received from your subcontr…" at bounding box center [1046, 382] width 912 height 30
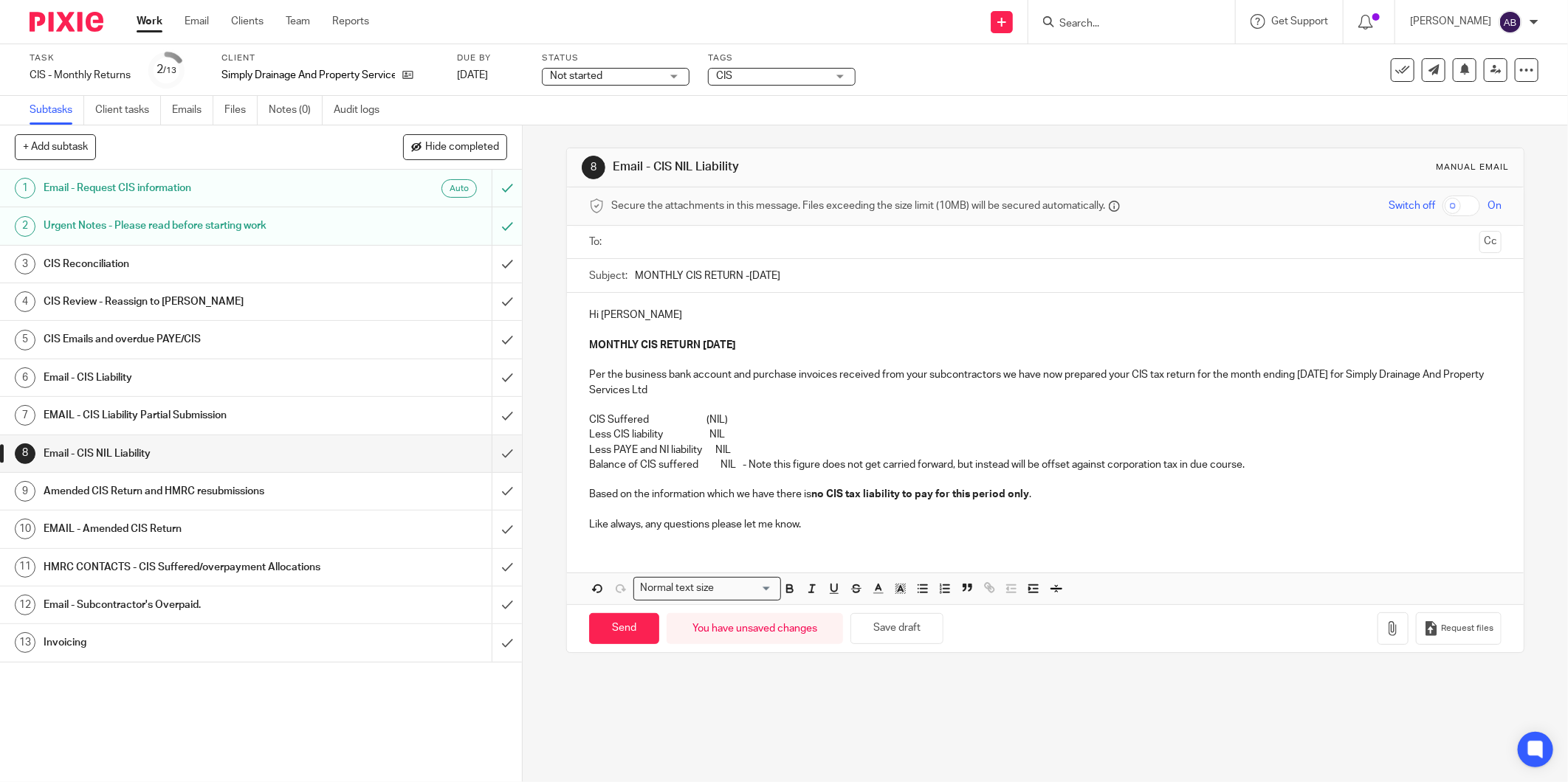
click at [654, 241] on input "text" at bounding box center [1045, 242] width 857 height 17
click at [1386, 632] on icon "button" at bounding box center [1394, 632] width 15 height 15
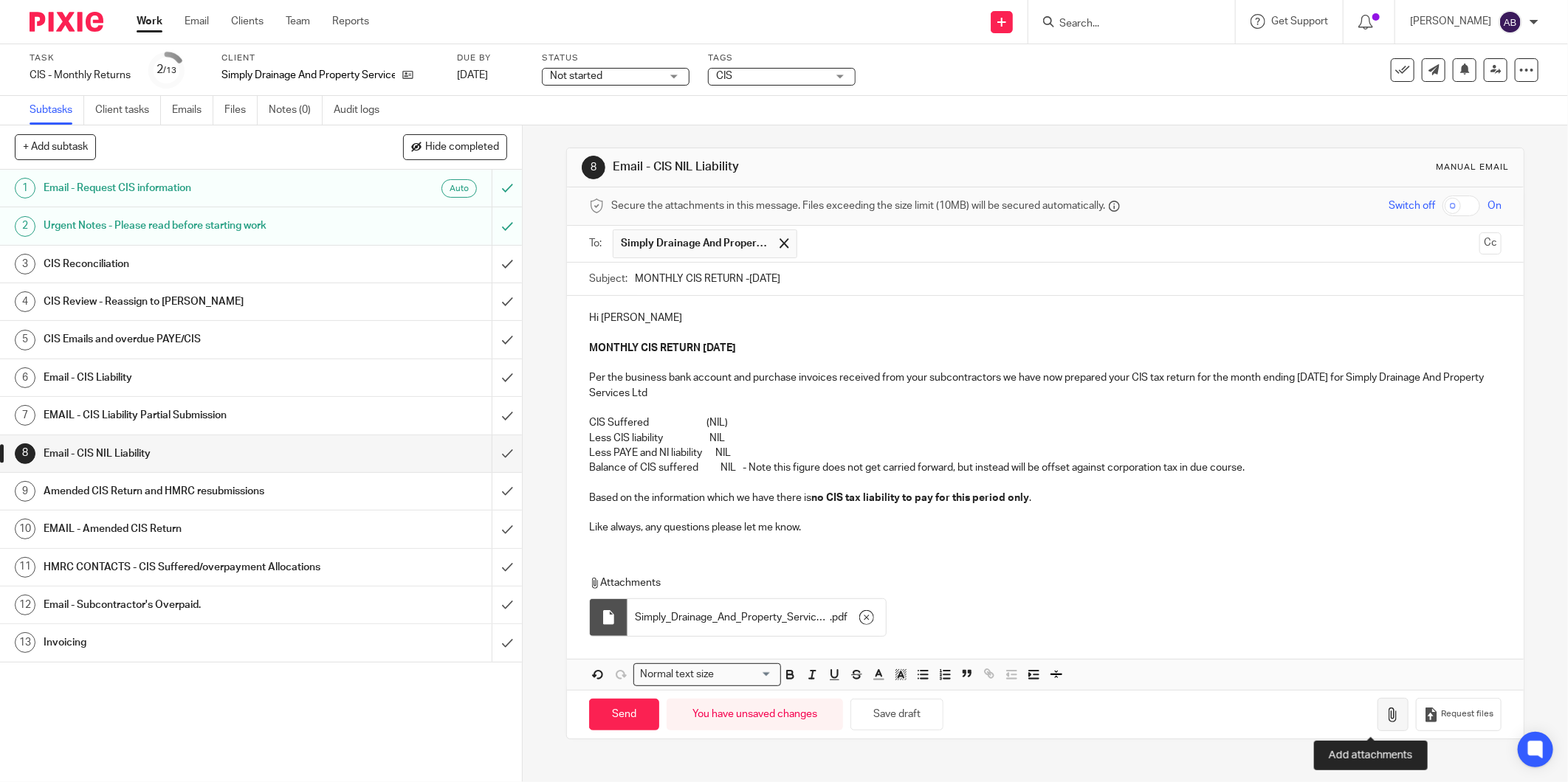
click at [1386, 721] on icon "button" at bounding box center [1394, 715] width 15 height 15
click at [864, 617] on icon "button" at bounding box center [867, 618] width 15 height 15
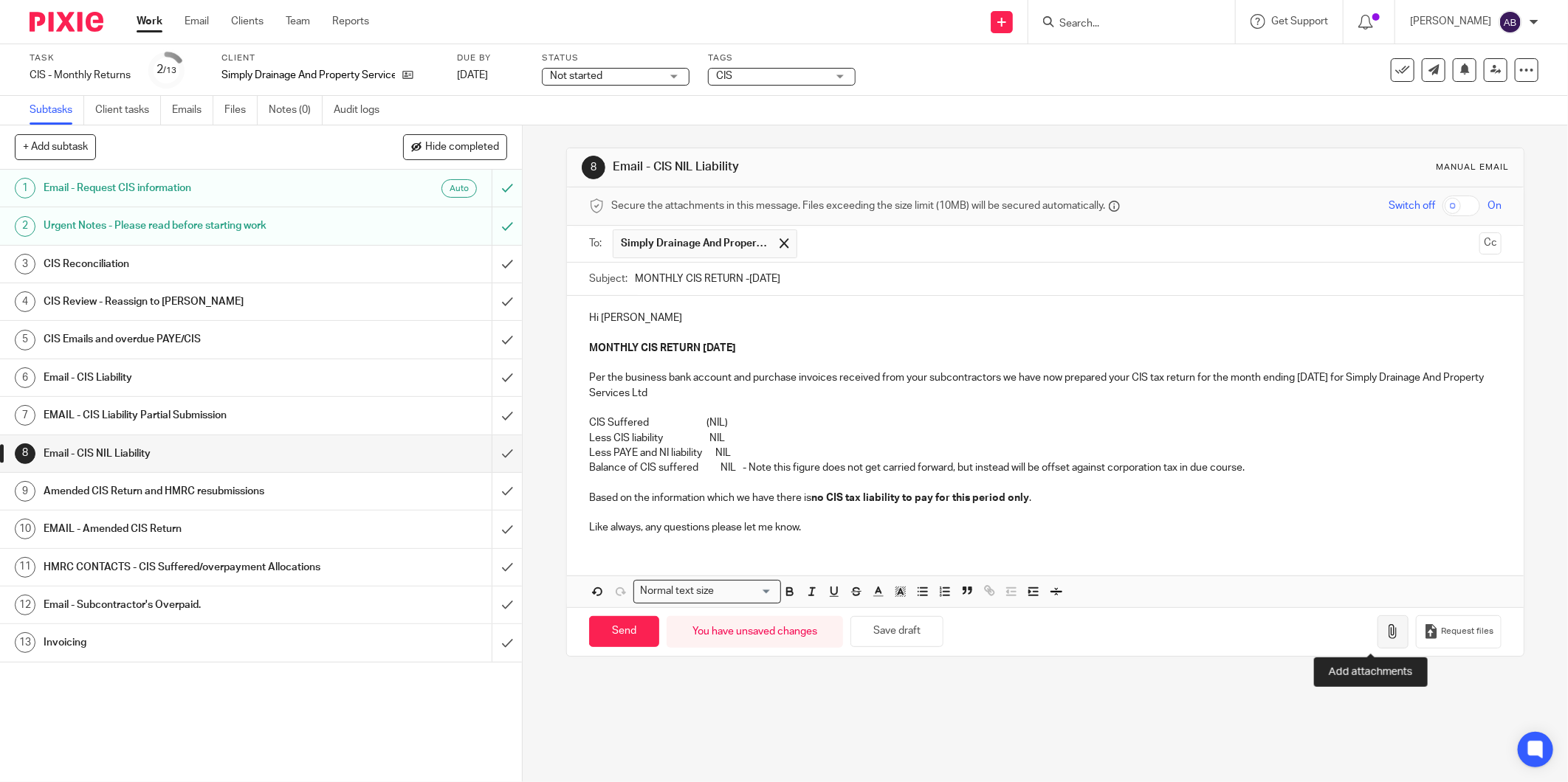
click at [1378, 635] on button "button" at bounding box center [1393, 632] width 31 height 34
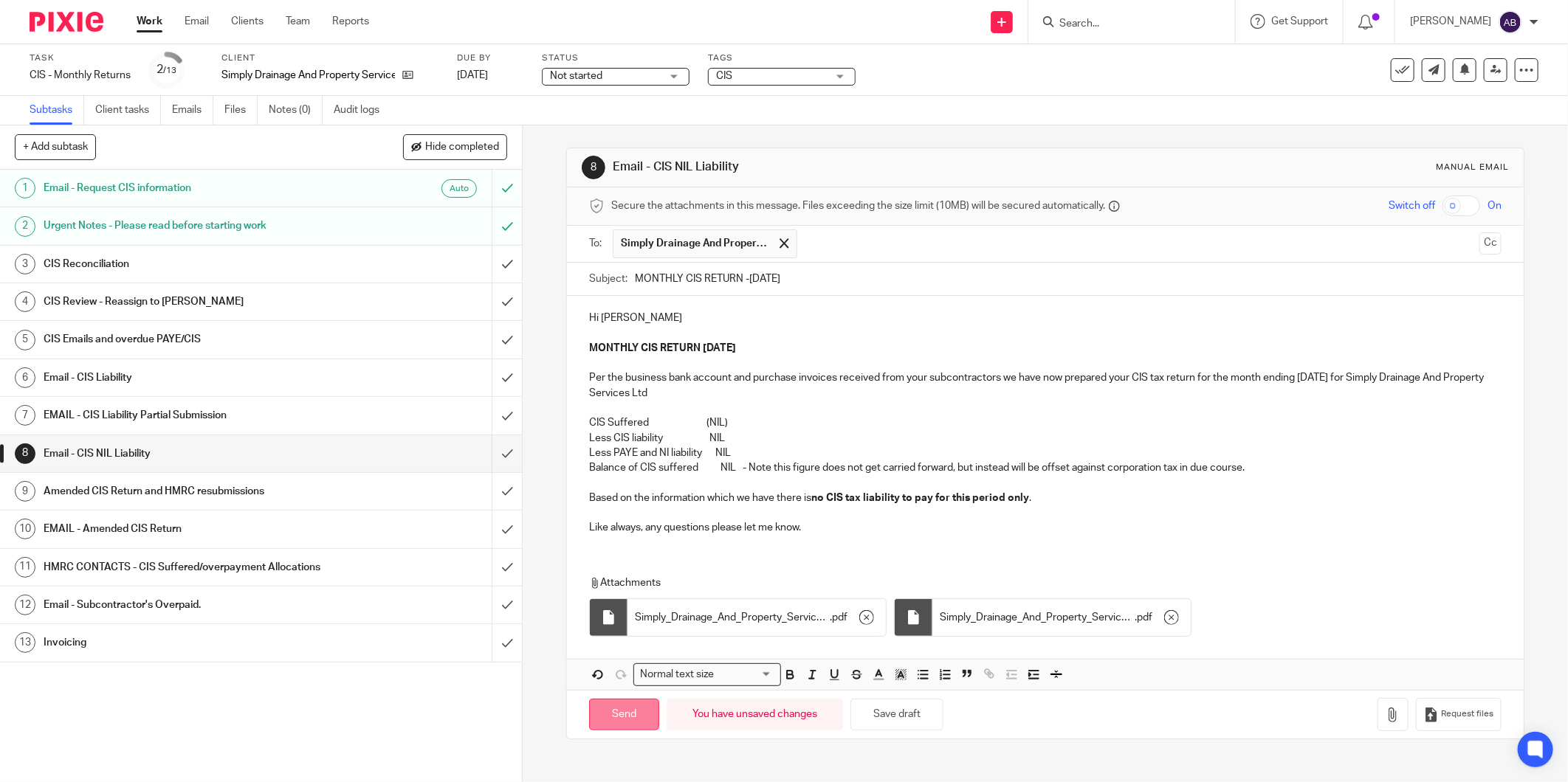
click at [627, 720] on input "Send" at bounding box center [625, 715] width 70 height 32
type input "Sent"
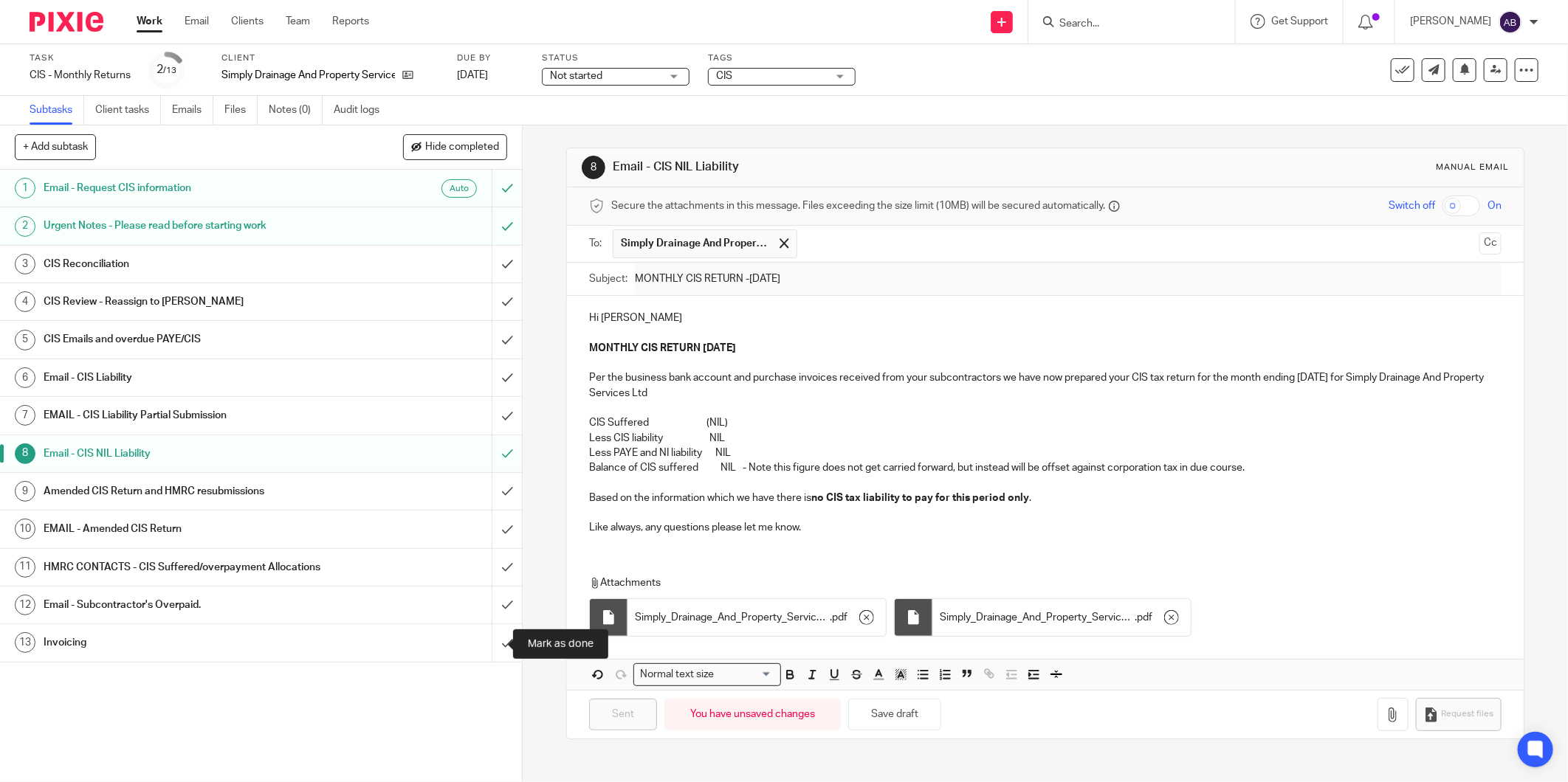
drag, startPoint x: 485, startPoint y: 642, endPoint x: 415, endPoint y: 633, distance: 70.6
click at [485, 642] on input "submit" at bounding box center [261, 643] width 522 height 37
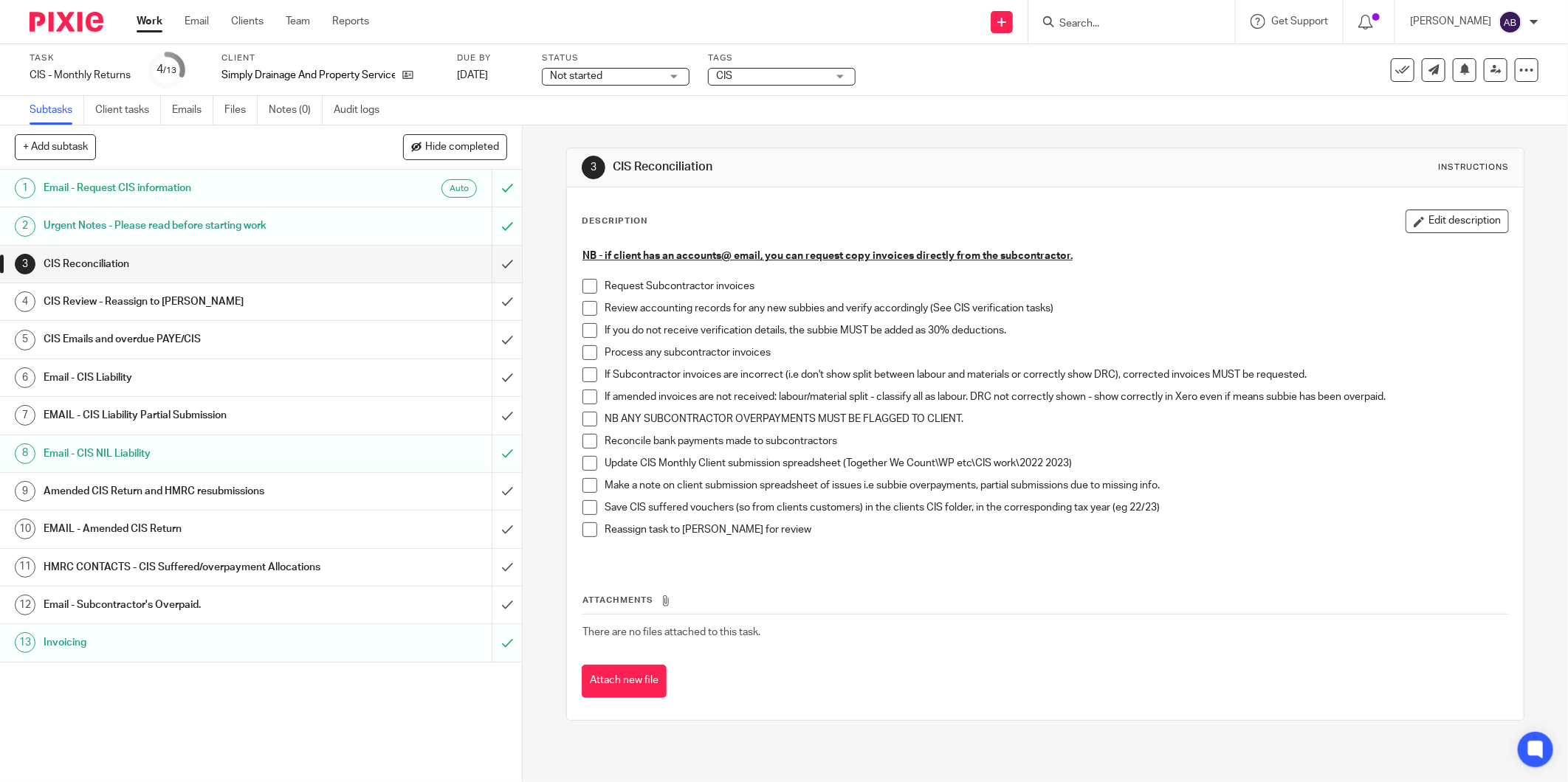
click at [316, 658] on link "13 Invoicing" at bounding box center [246, 643] width 491 height 37
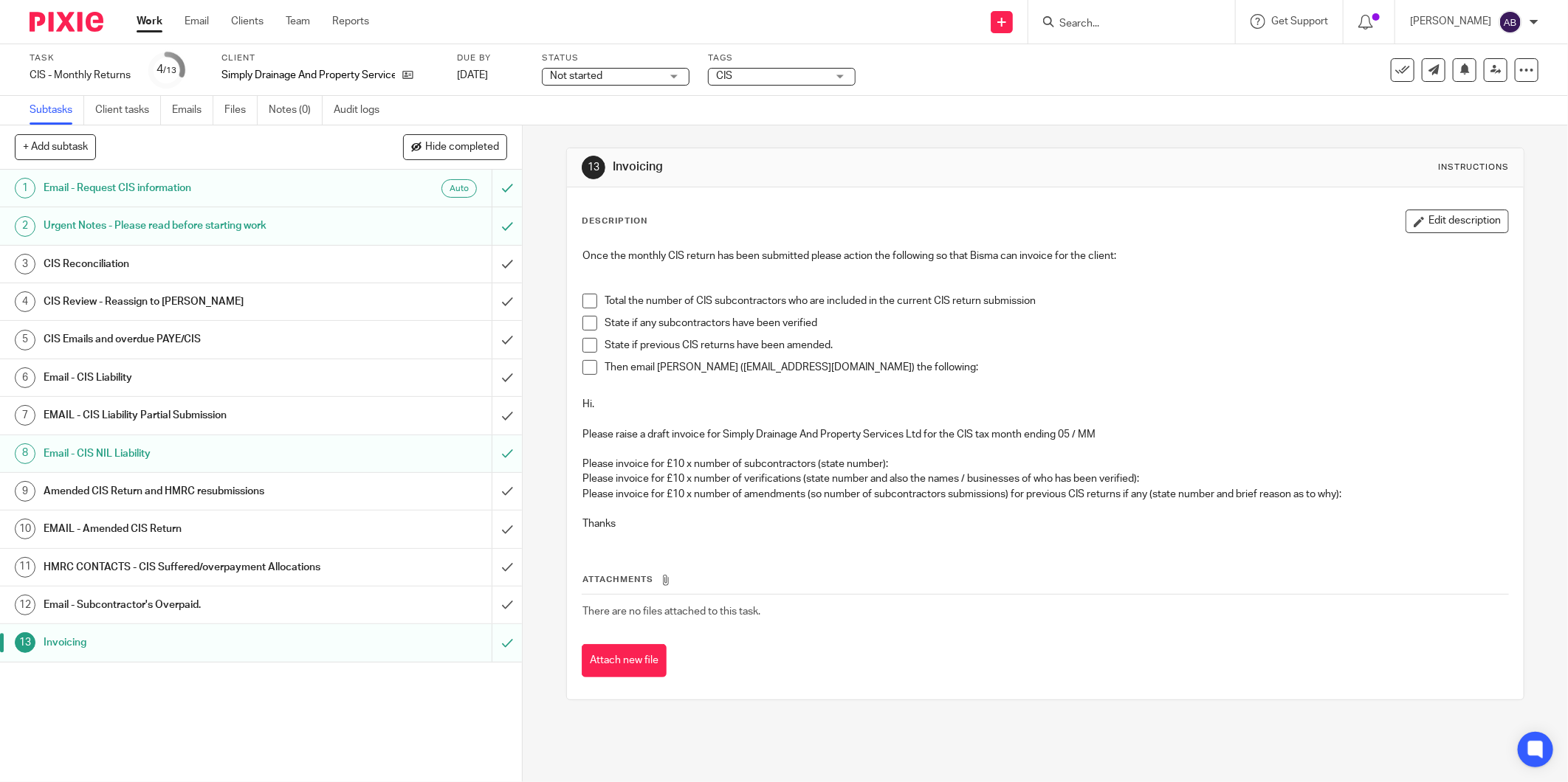
click at [1072, 20] on input "Search" at bounding box center [1124, 24] width 132 height 13
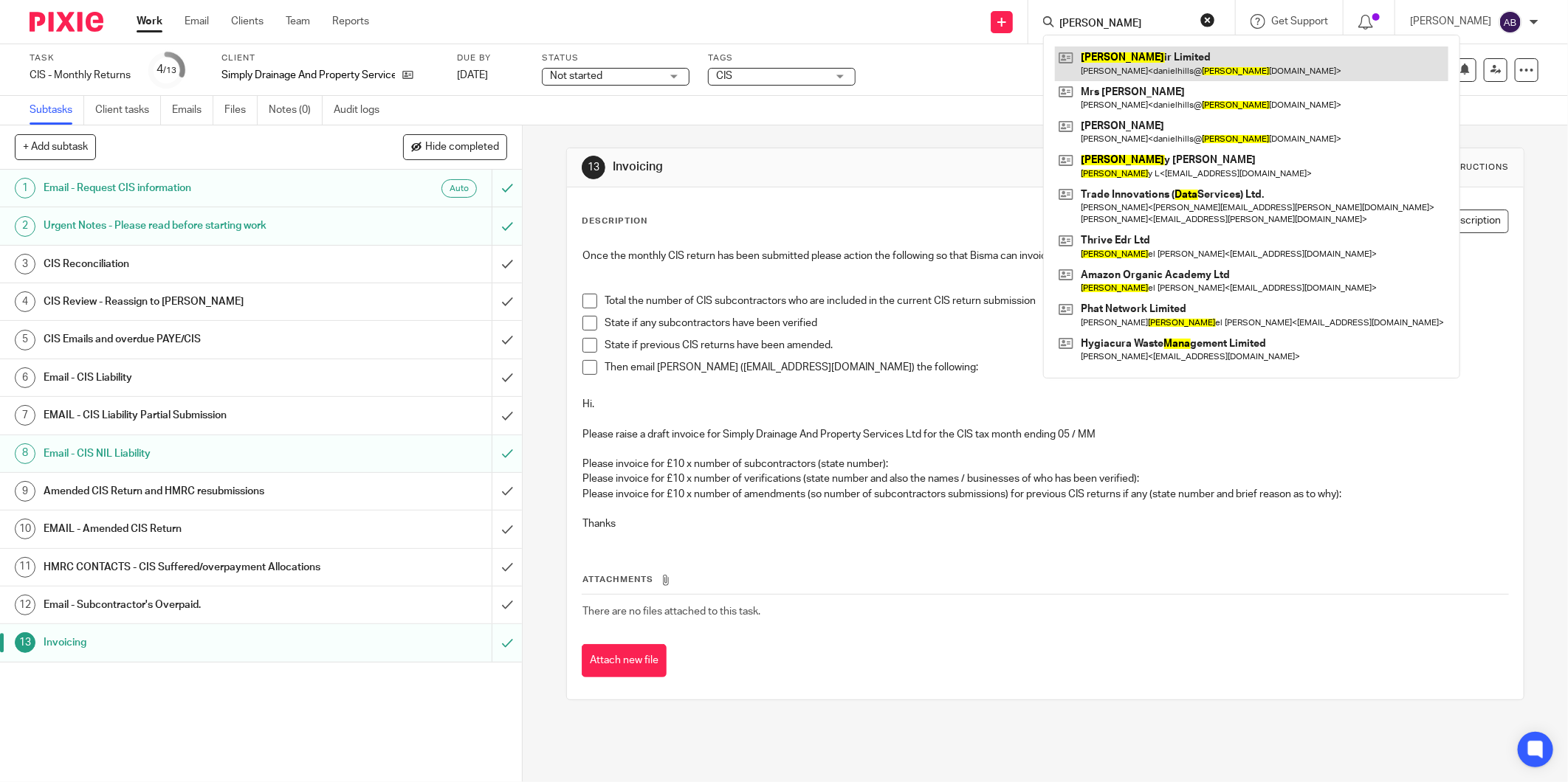
type input "[PERSON_NAME]"
click at [1111, 59] on link at bounding box center [1251, 63] width 393 height 34
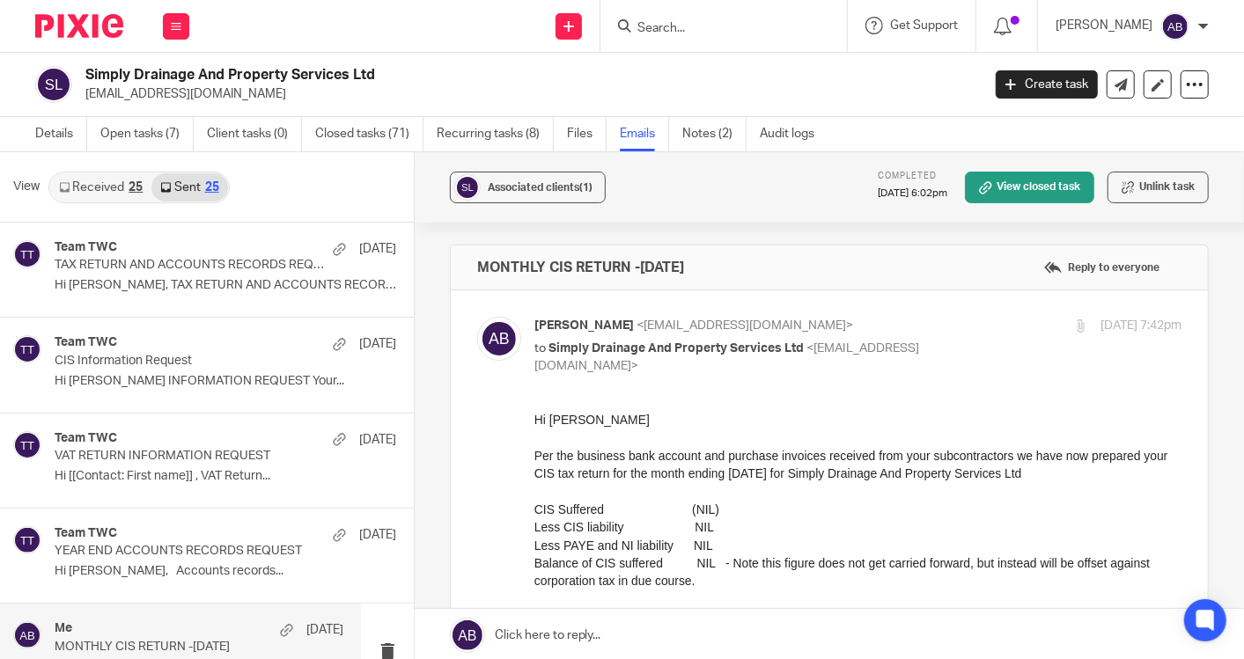
scroll to position [391, 0]
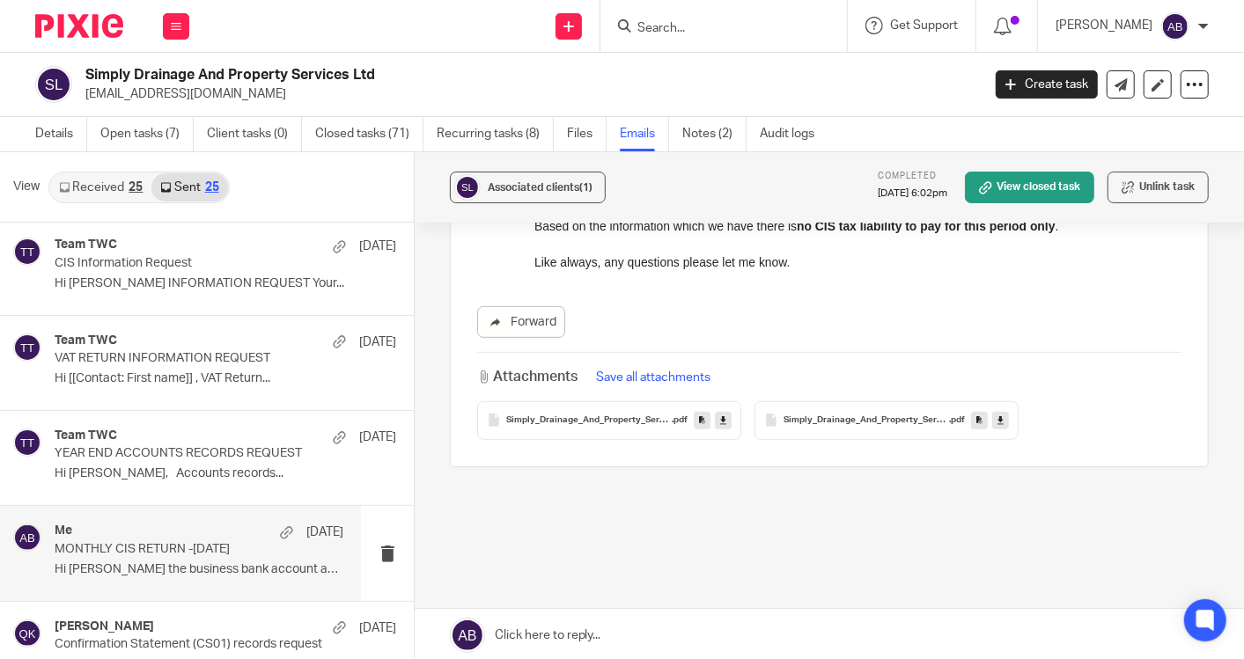
click at [679, 33] on input "Search" at bounding box center [715, 29] width 158 height 16
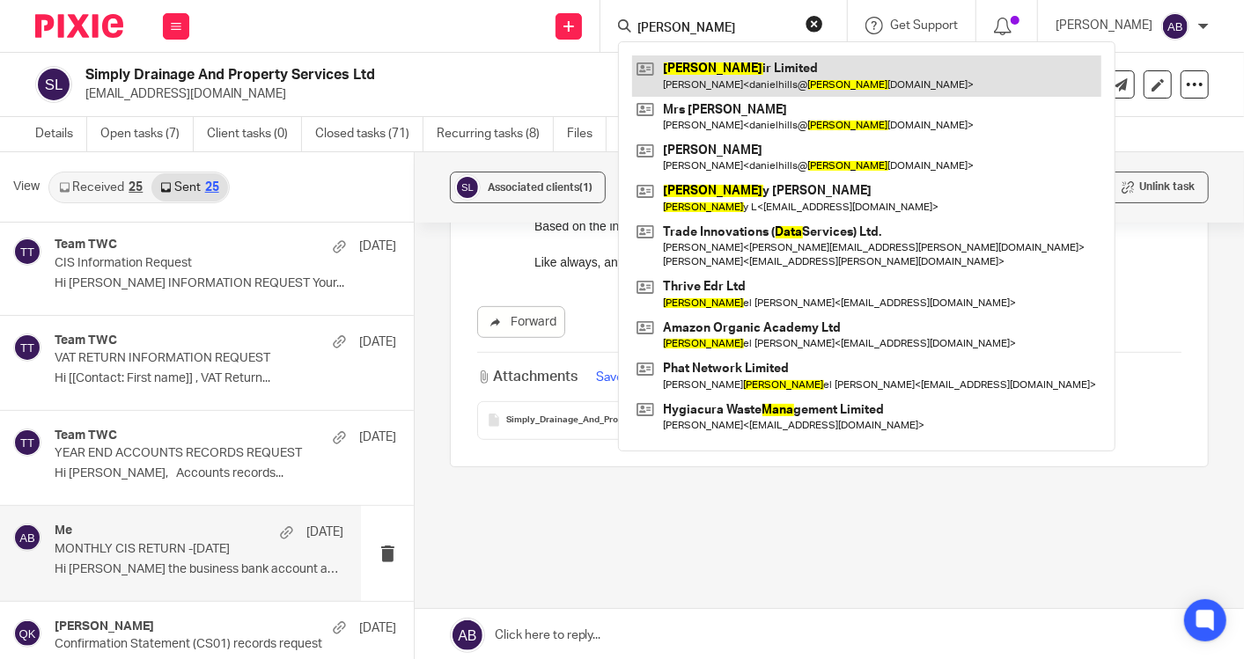
type input "dana"
click at [680, 70] on link at bounding box center [866, 75] width 469 height 41
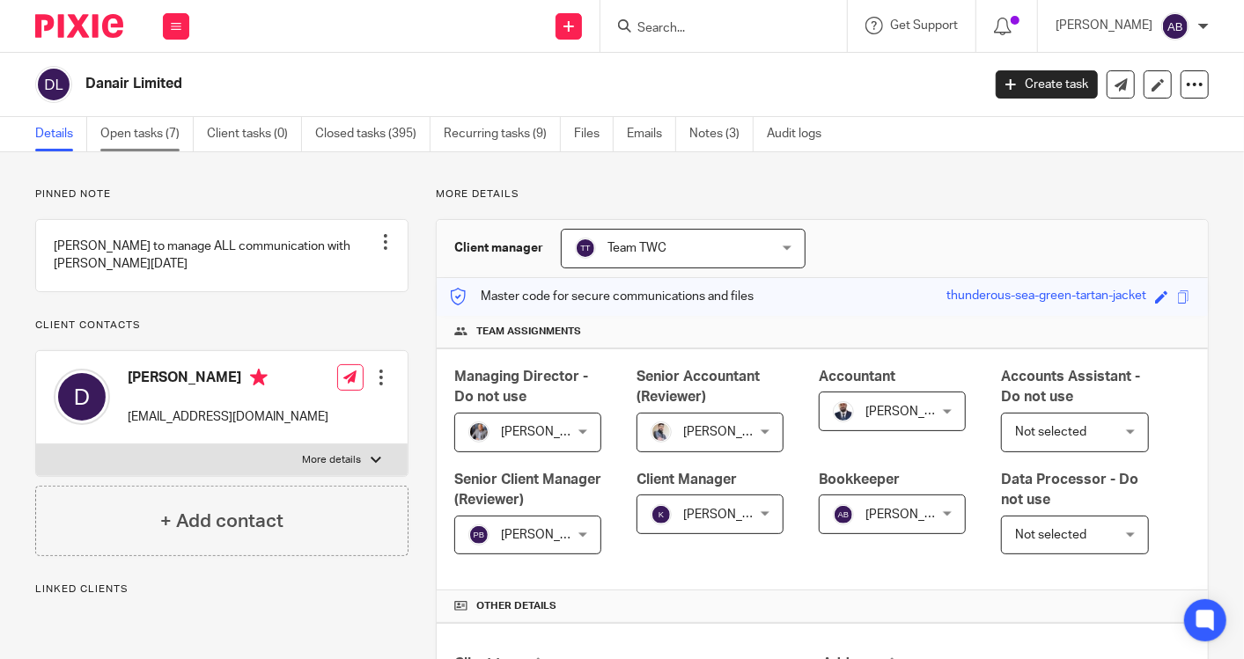
click at [152, 121] on link "Open tasks (7)" at bounding box center [146, 134] width 93 height 34
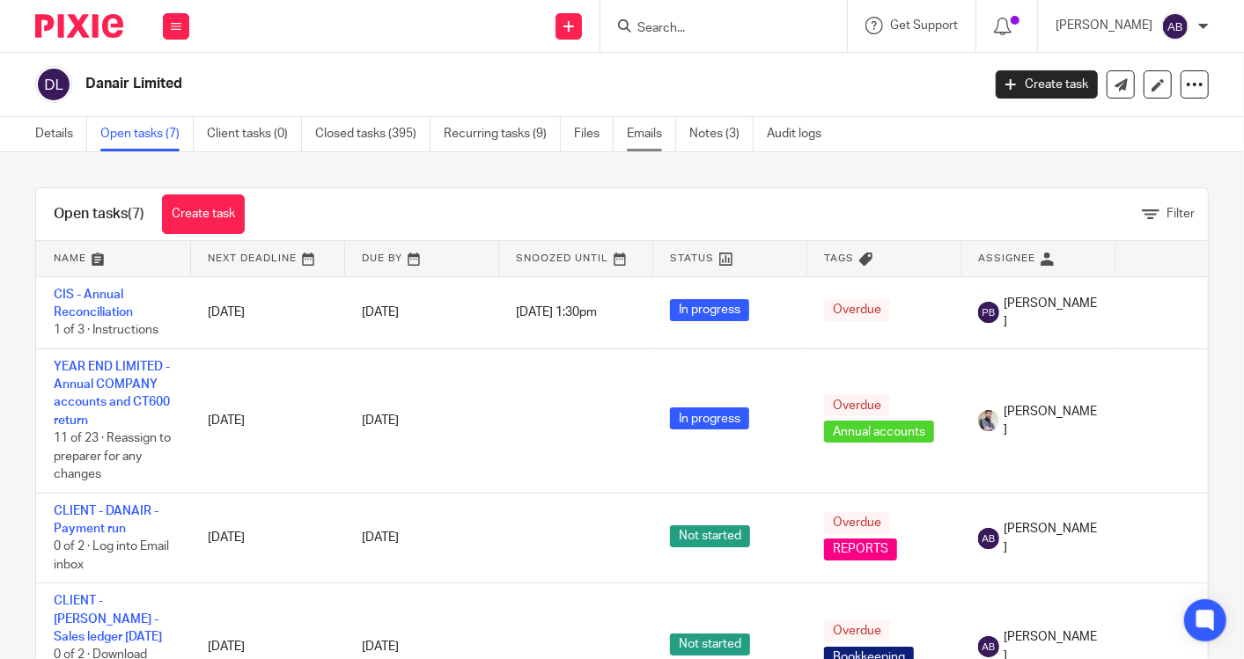
click at [642, 136] on link "Emails" at bounding box center [651, 134] width 49 height 34
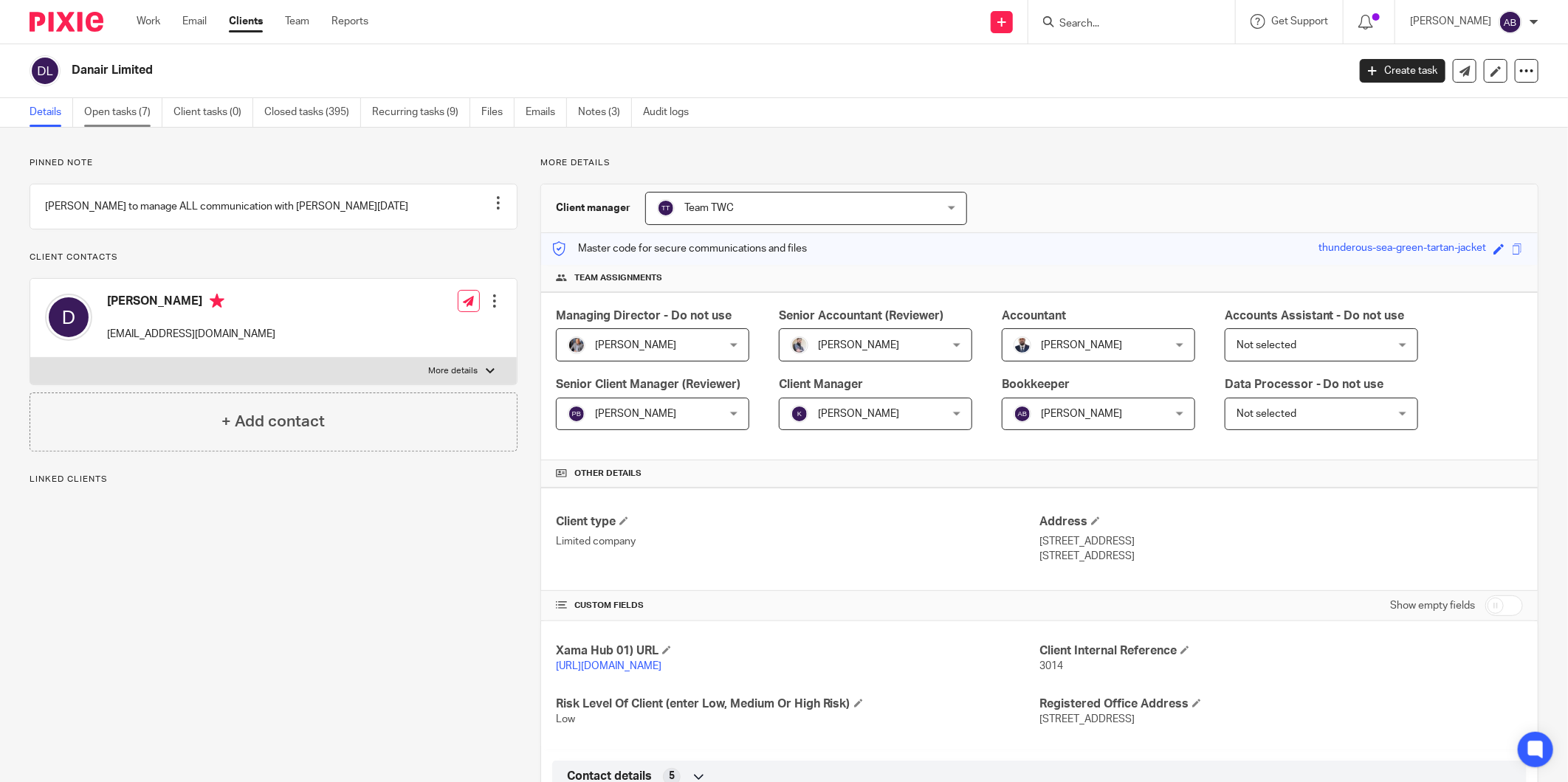
drag, startPoint x: 0, startPoint y: 0, endPoint x: 127, endPoint y: 121, distance: 175.4
click at [127, 121] on link "Open tasks (7)" at bounding box center [122, 112] width 78 height 28
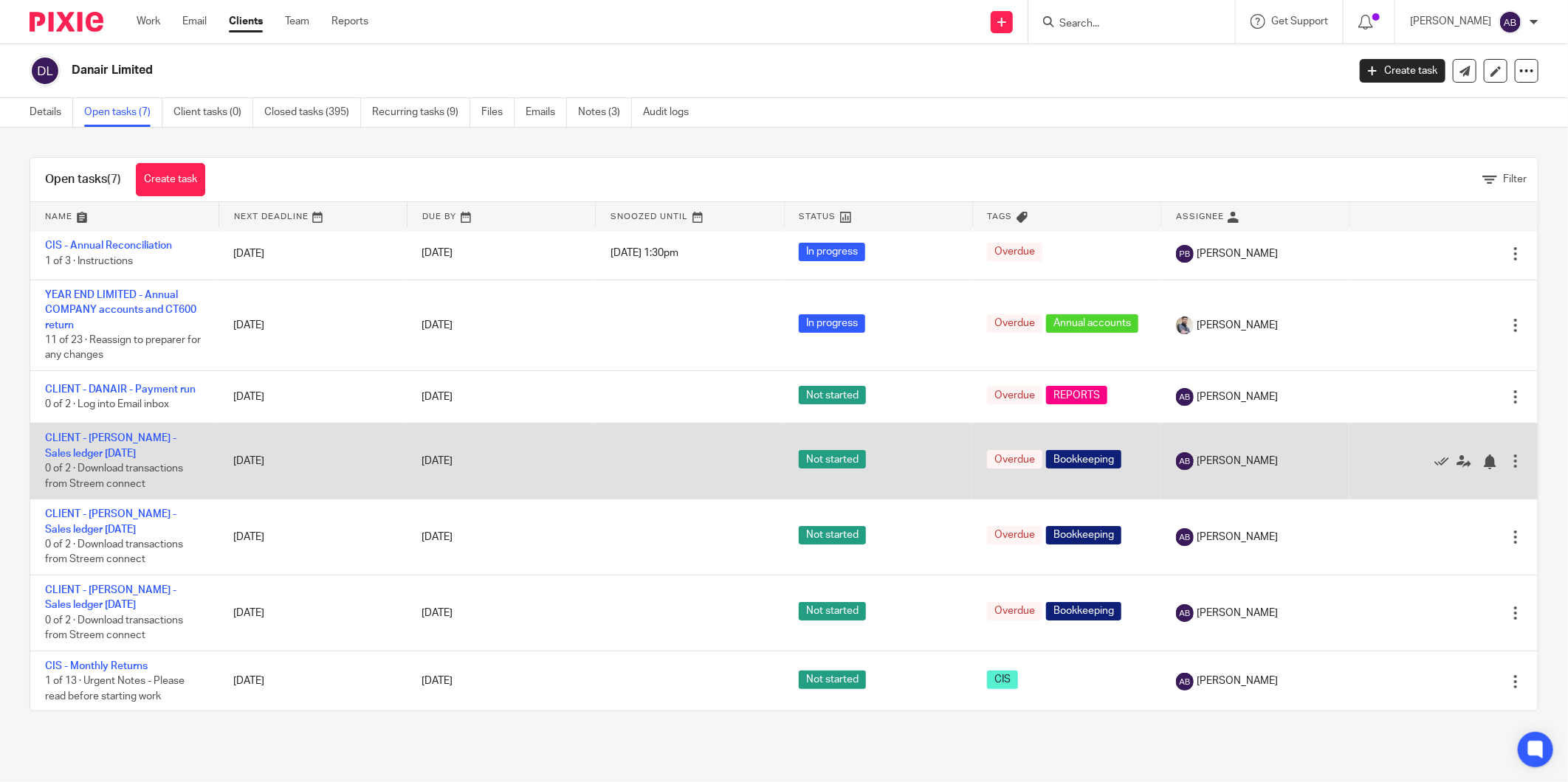
scroll to position [9, 0]
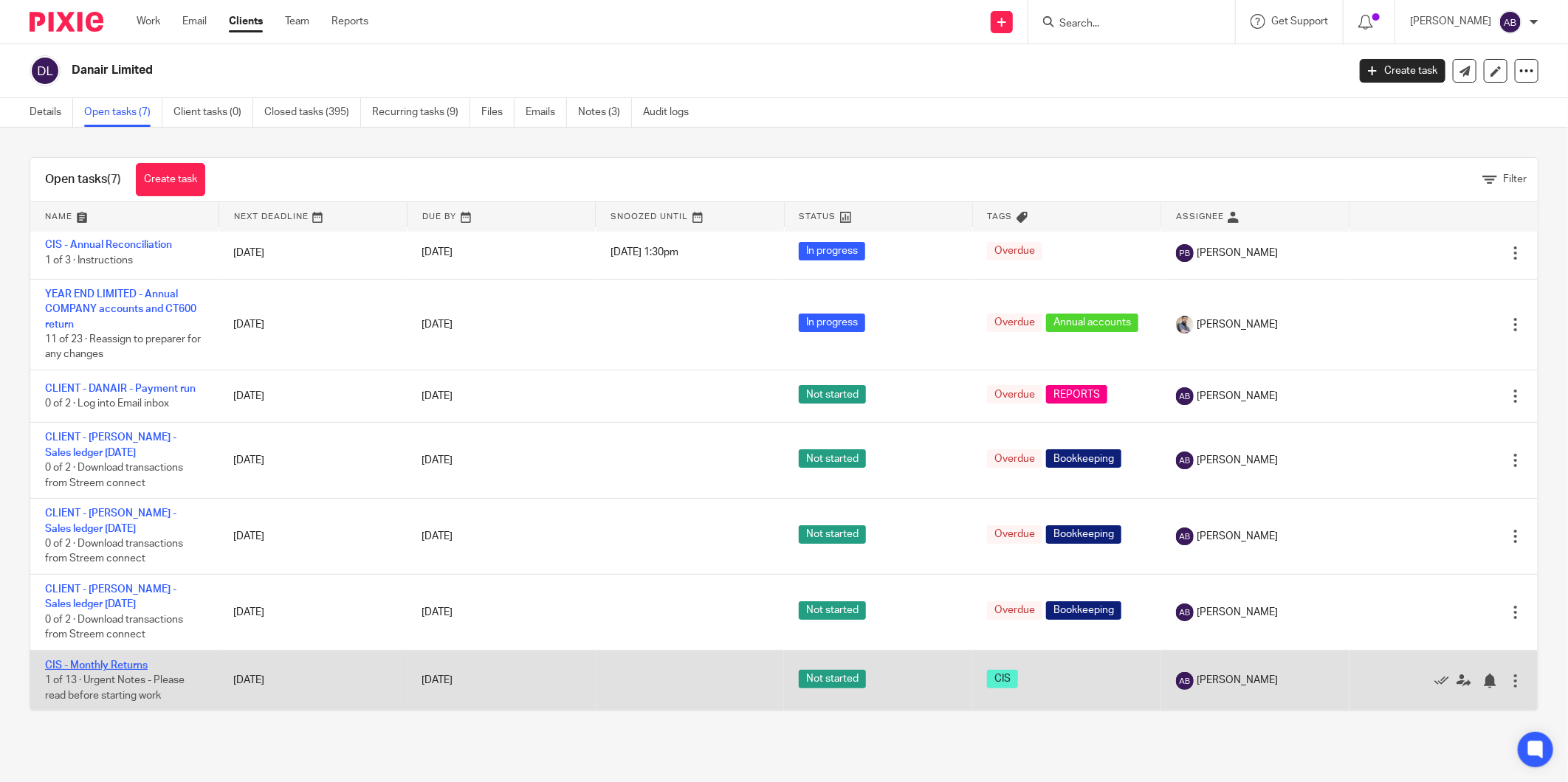
click at [127, 663] on link "CIS - Monthly Returns" at bounding box center [96, 665] width 102 height 10
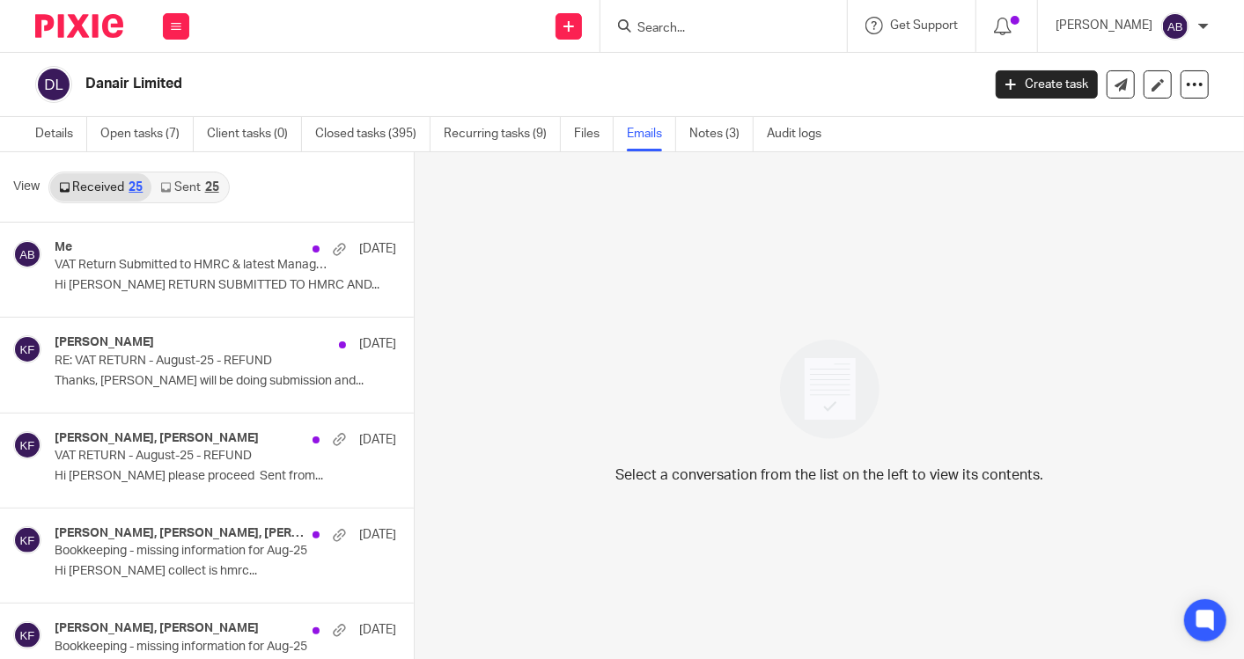
click at [180, 191] on link "Sent 25" at bounding box center [189, 187] width 76 height 28
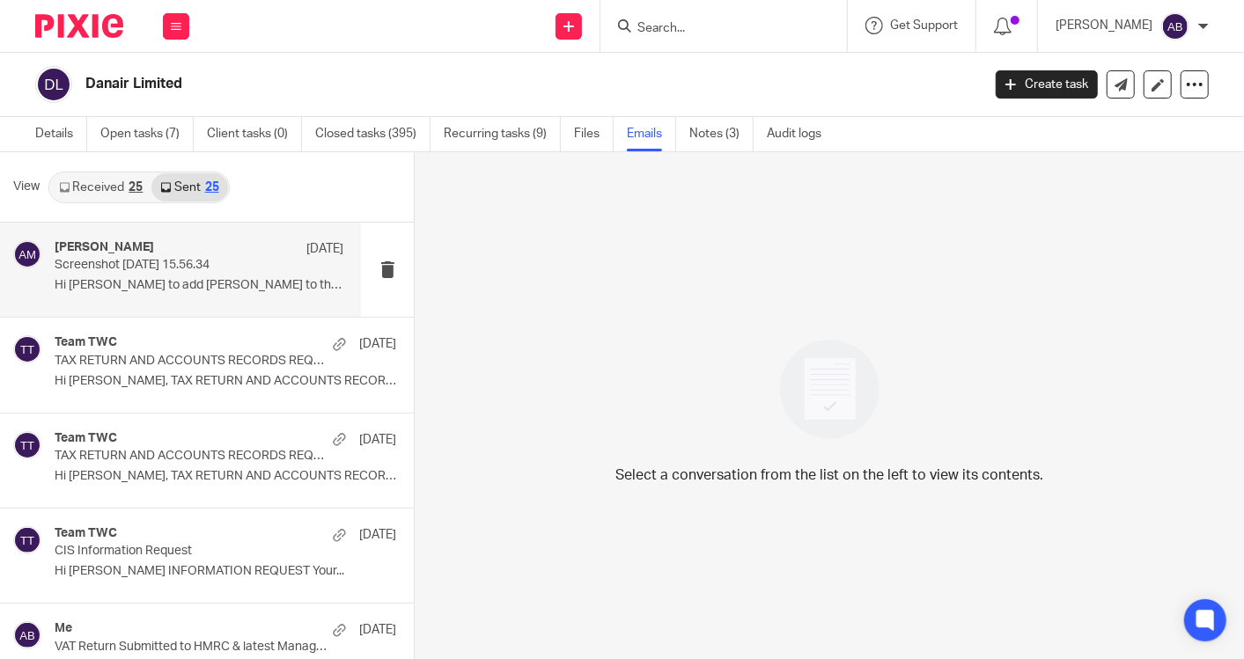
click at [173, 284] on p "Hi [PERSON_NAME] to add [PERSON_NAME] to the..." at bounding box center [199, 285] width 289 height 15
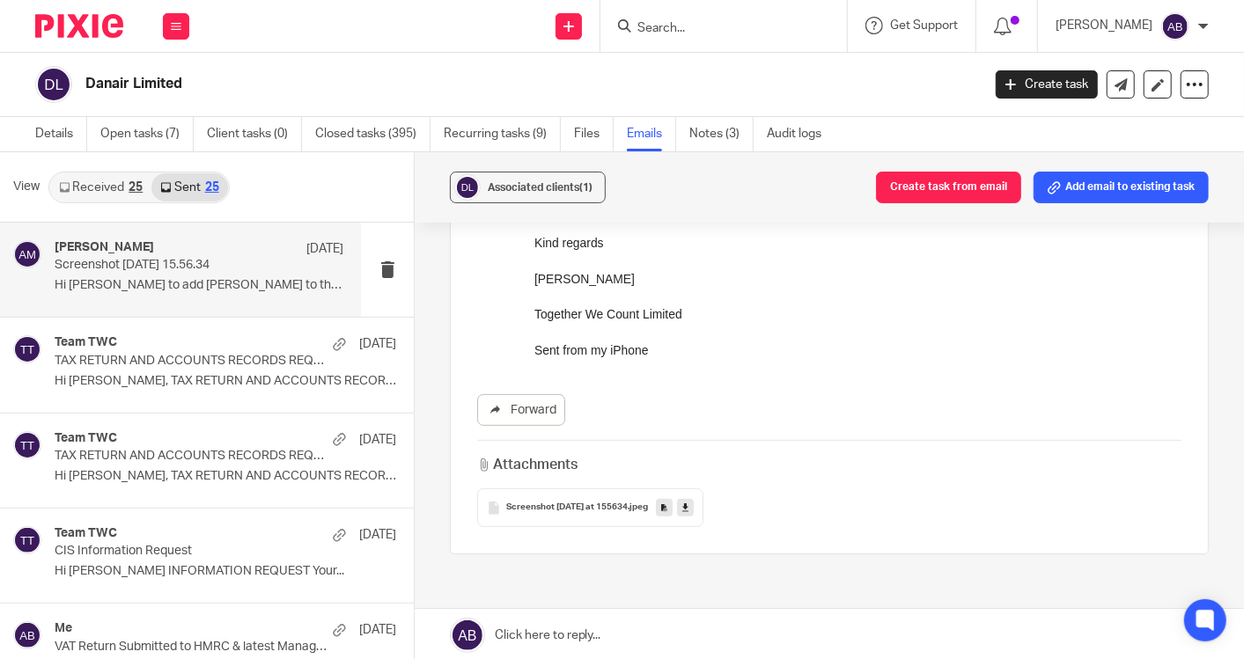
scroll to position [98, 0]
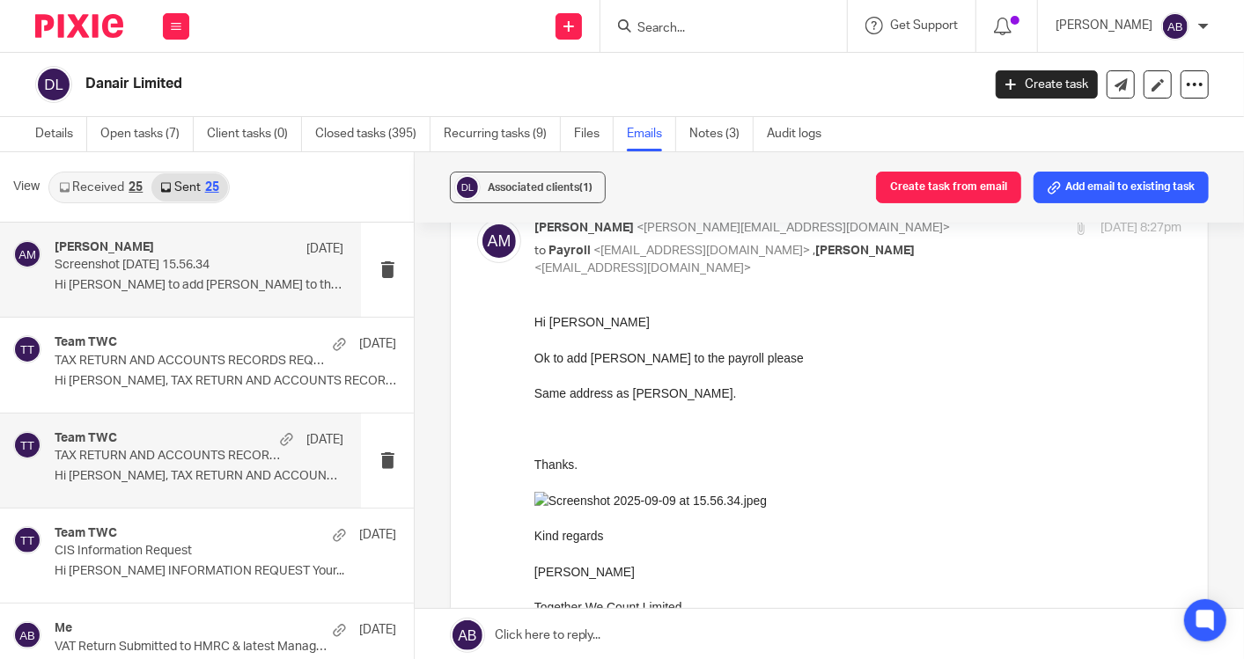
click at [175, 465] on div "Team TWC [DATE] TAX RETURN AND ACCOUNTS RECORDS REQUEST Hi [PERSON_NAME], TAX R…" at bounding box center [199, 460] width 289 height 59
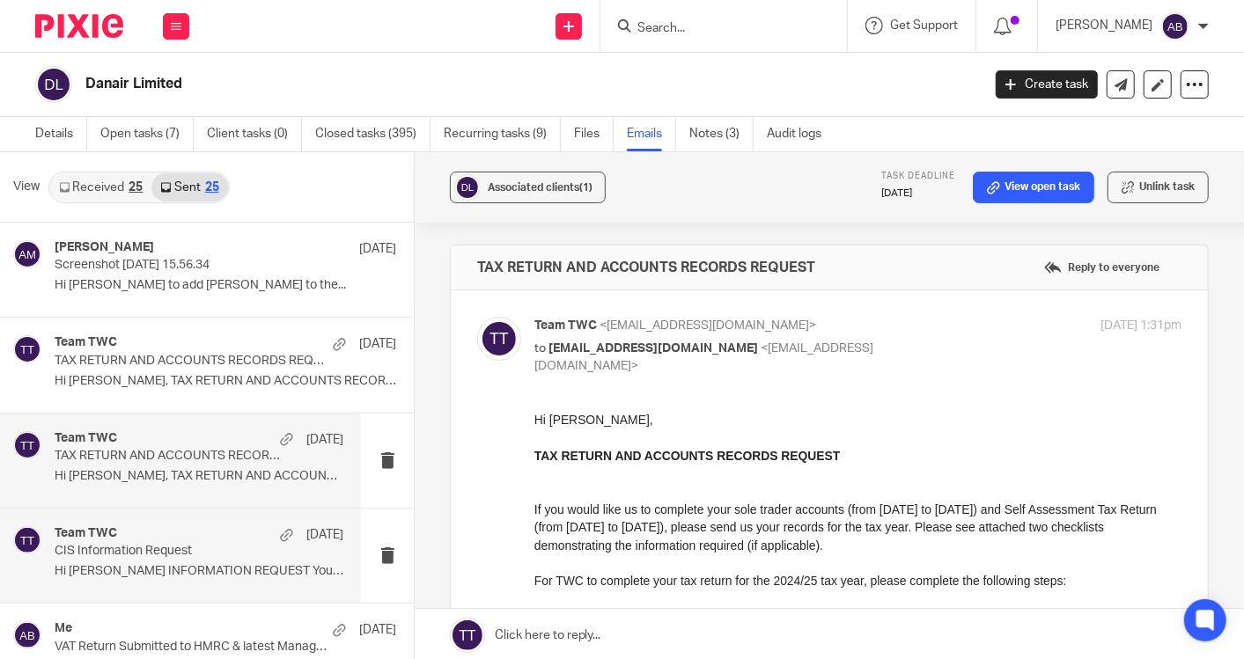
scroll to position [0, 0]
click at [188, 553] on p "CIS Information Request" at bounding box center [170, 551] width 231 height 15
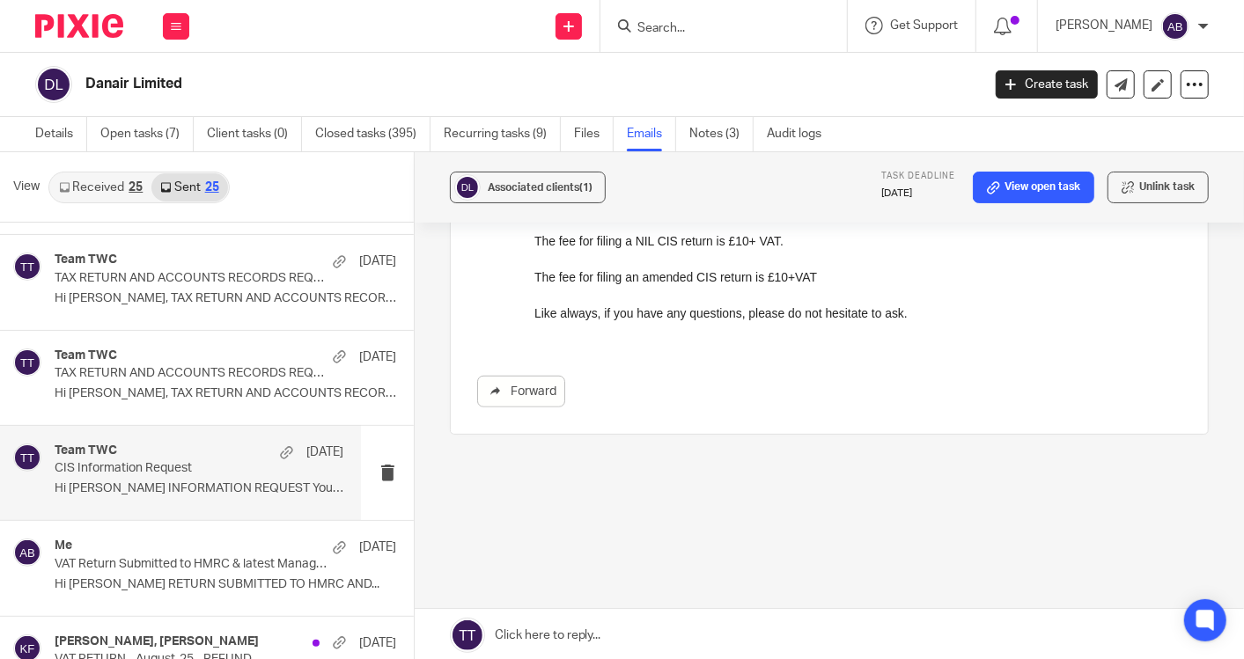
scroll to position [195, 0]
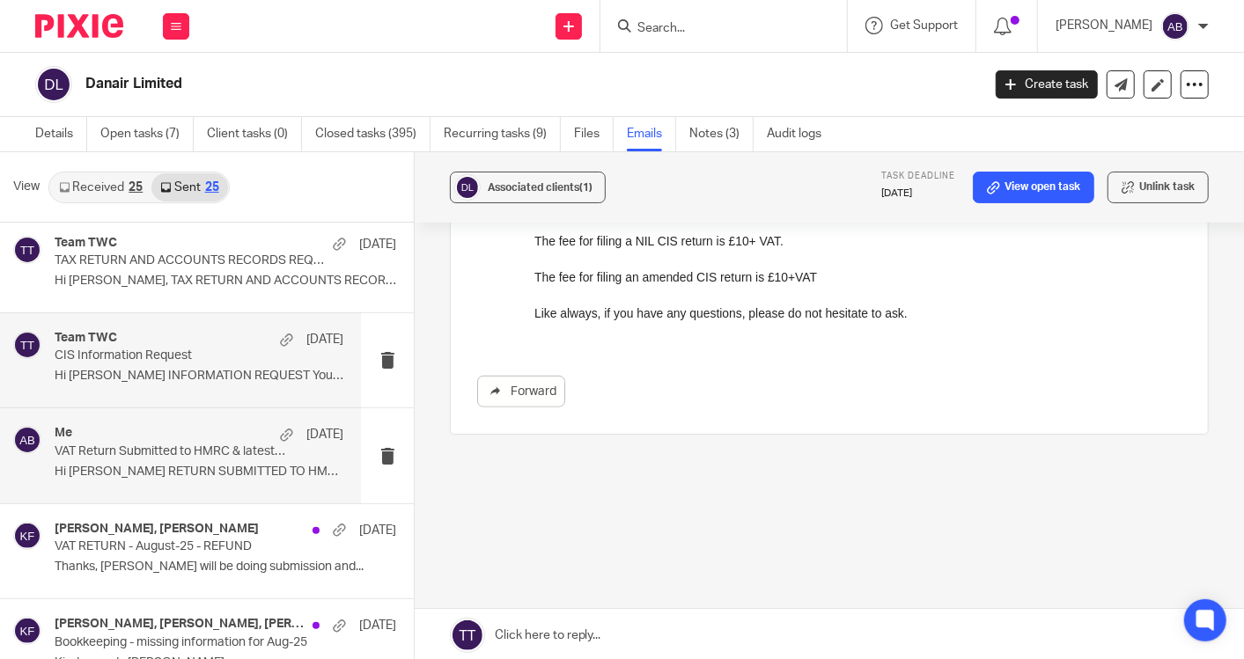
click at [173, 460] on div "Me [DATE] VAT Return Submitted to HMRC & latest Management Accounts Aug-2025 Hi…" at bounding box center [199, 455] width 289 height 59
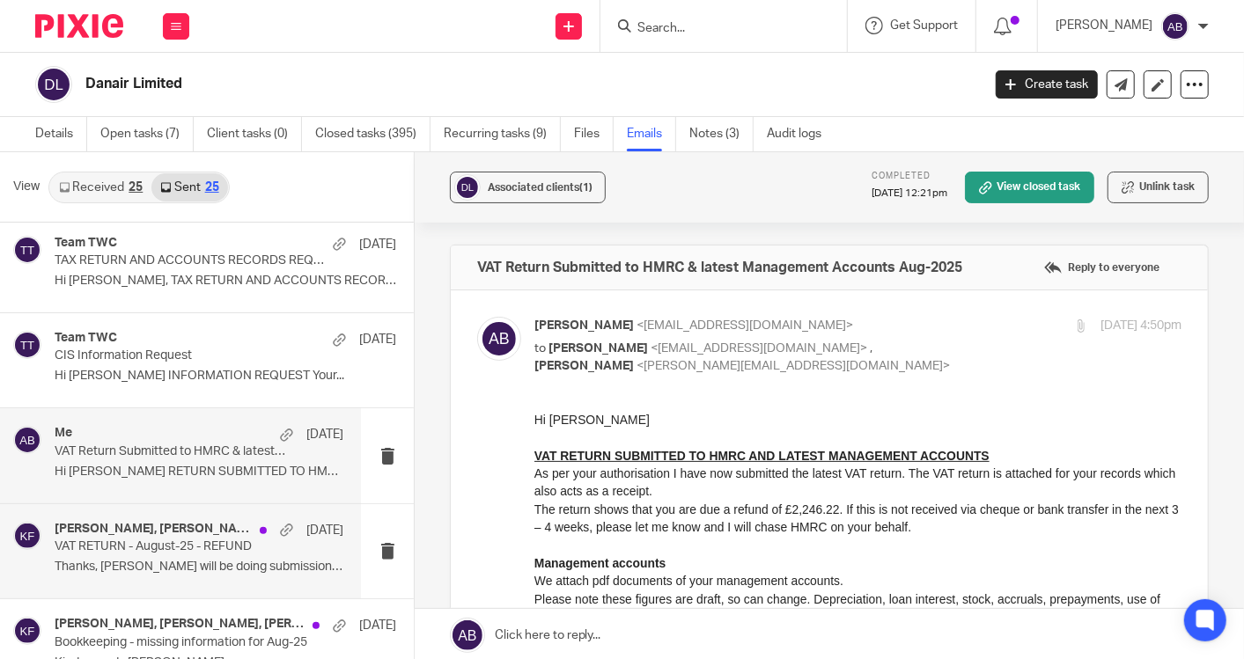
scroll to position [0, 0]
click at [179, 533] on h4 "[PERSON_NAME], [PERSON_NAME]" at bounding box center [153, 529] width 196 height 15
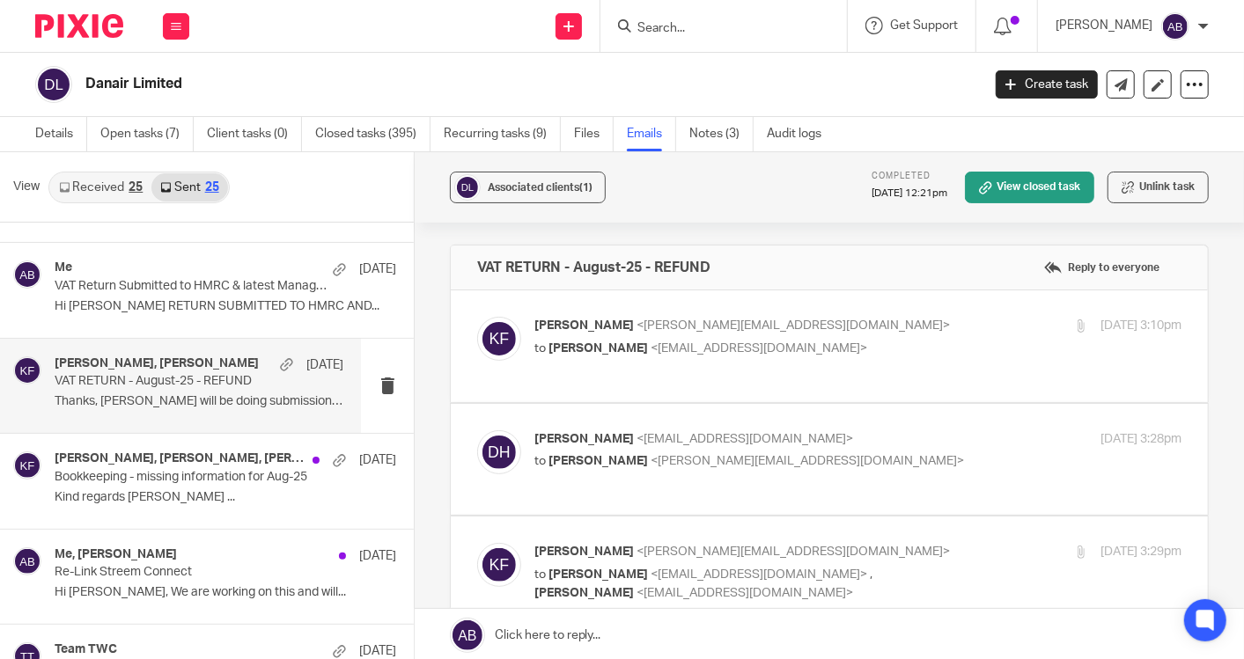
scroll to position [391, 0]
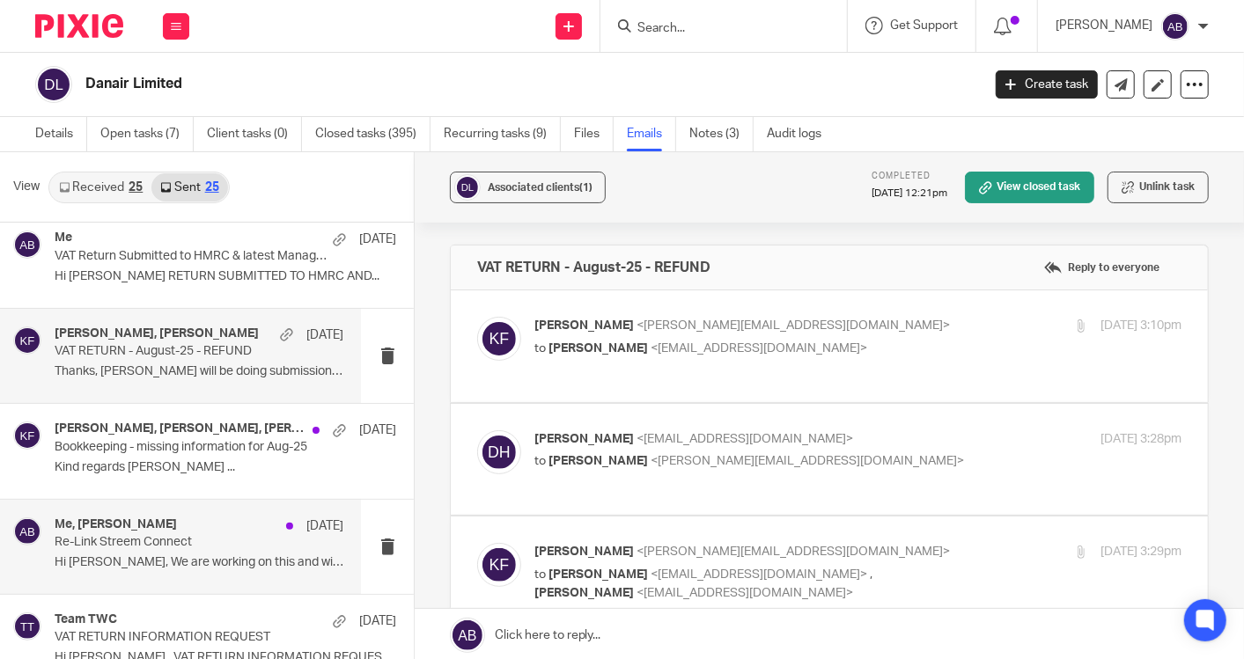
click at [173, 546] on p "Re-Link Streem Connect" at bounding box center [170, 542] width 231 height 15
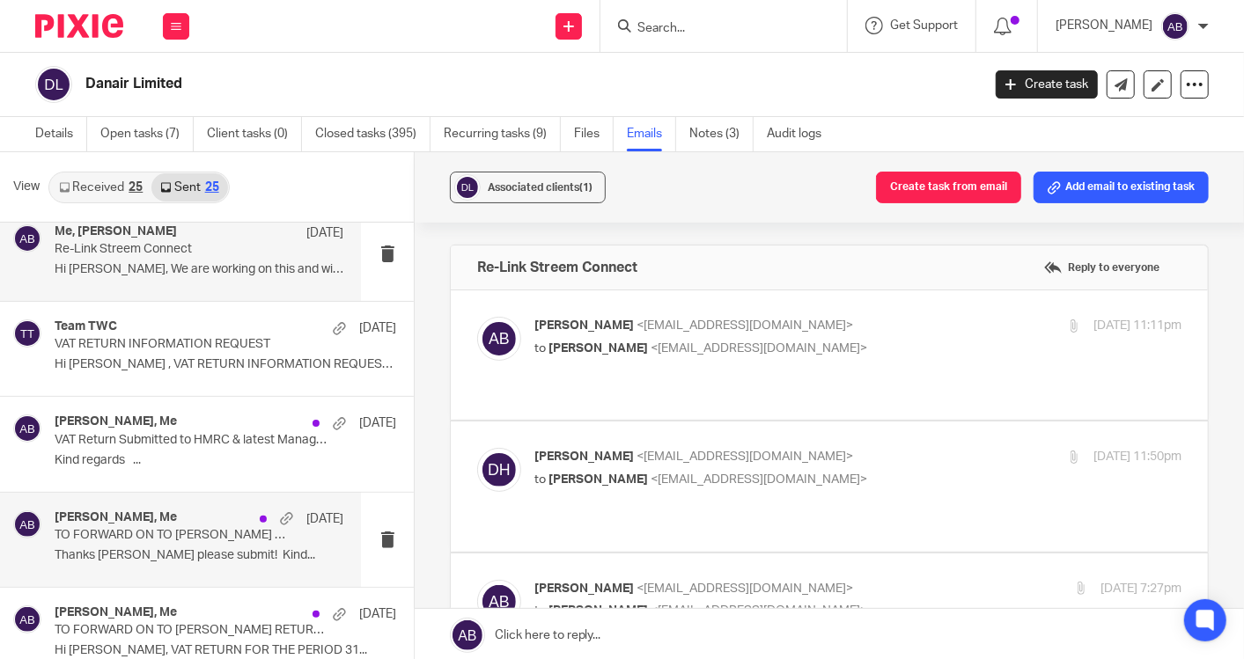
scroll to position [782, 0]
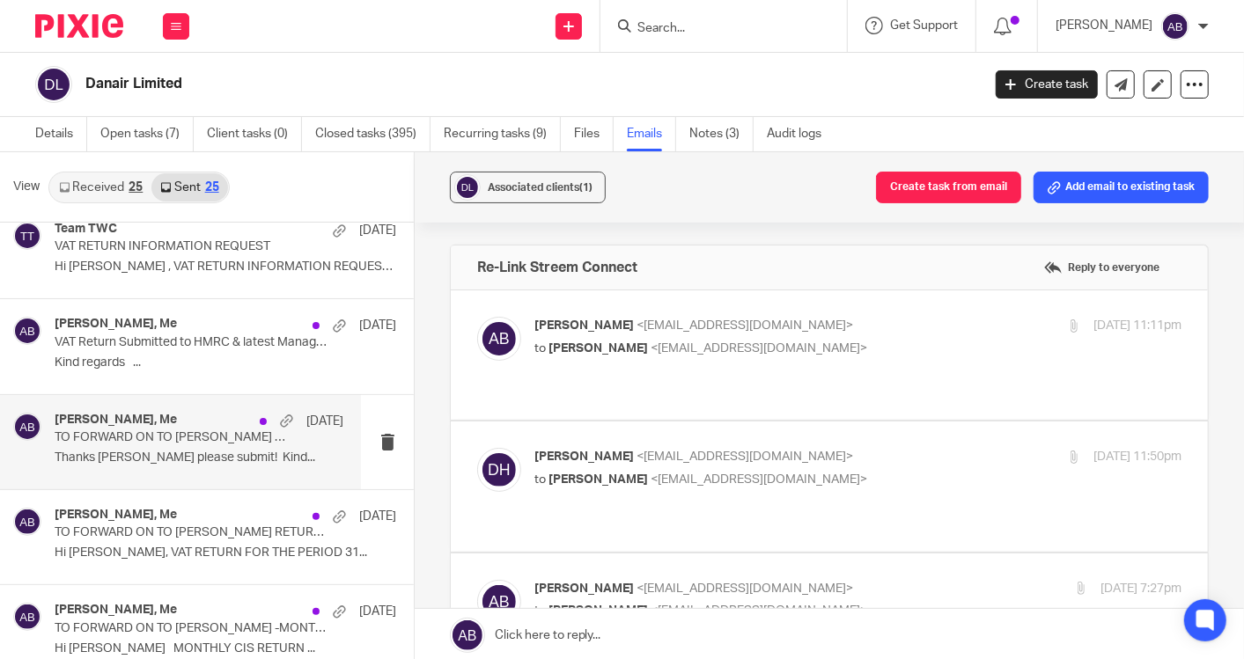
click at [178, 452] on p "Thanks Akshay please submit! Kind..." at bounding box center [199, 458] width 289 height 15
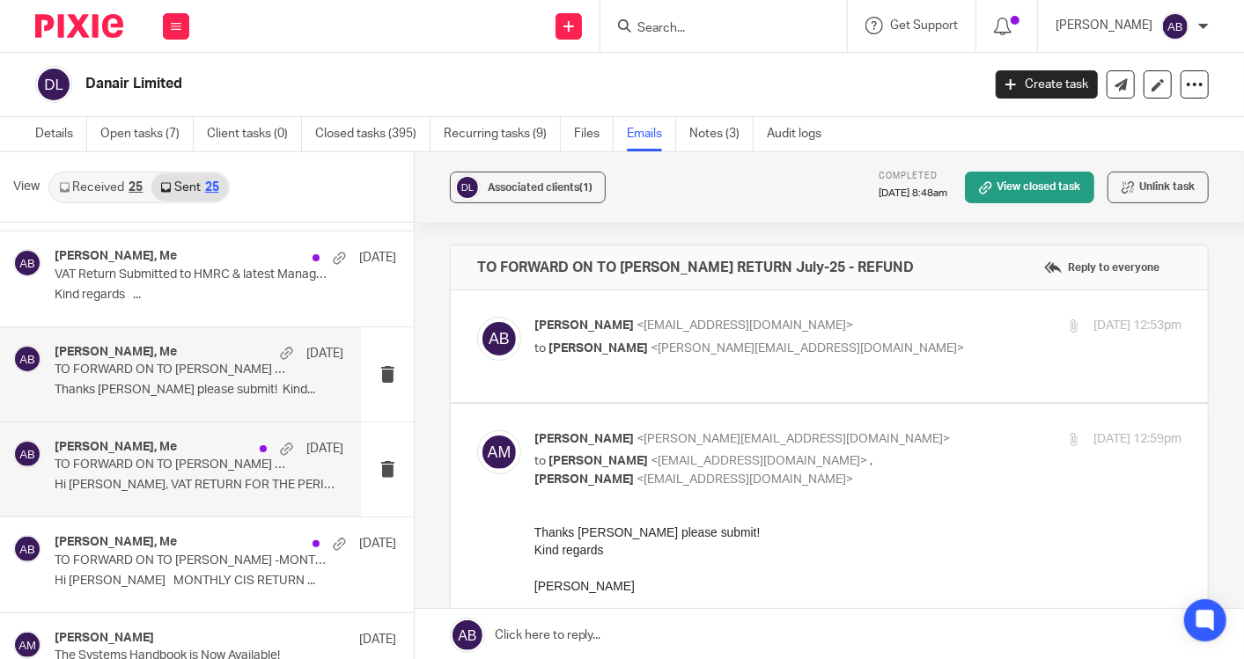
scroll to position [880, 0]
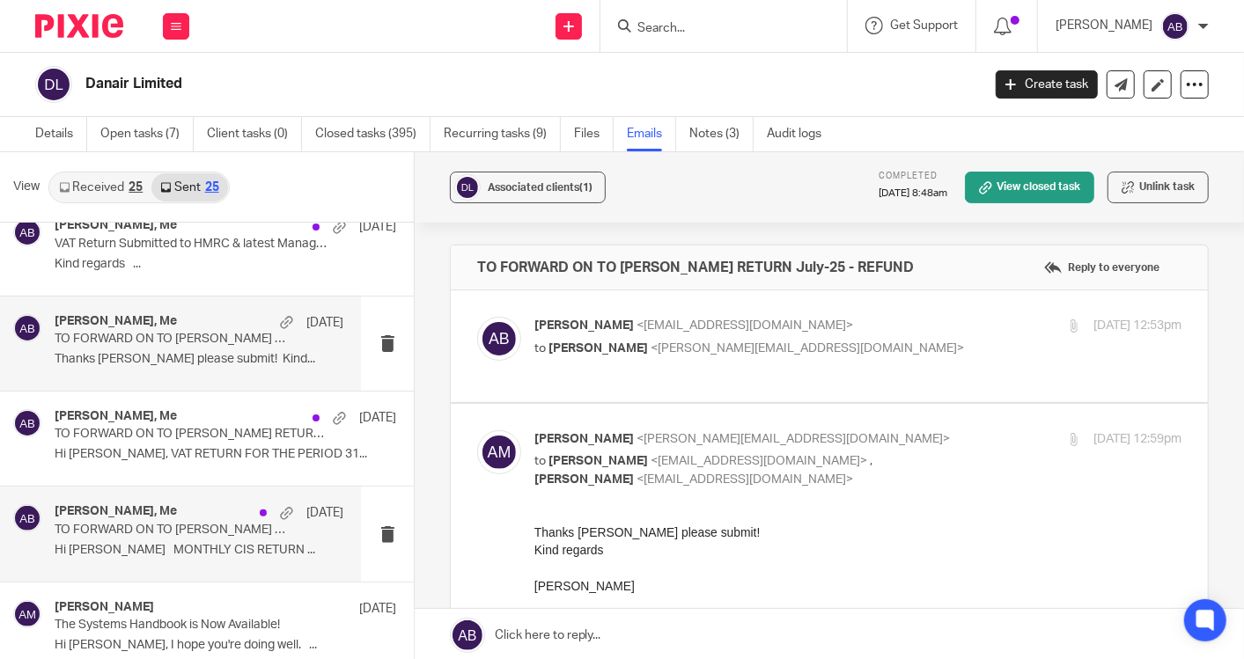
click at [193, 523] on p "TO FORWARD ON TO DANIEL -MONTHLY CIS RETURN 05th Aug-25" at bounding box center [170, 530] width 231 height 15
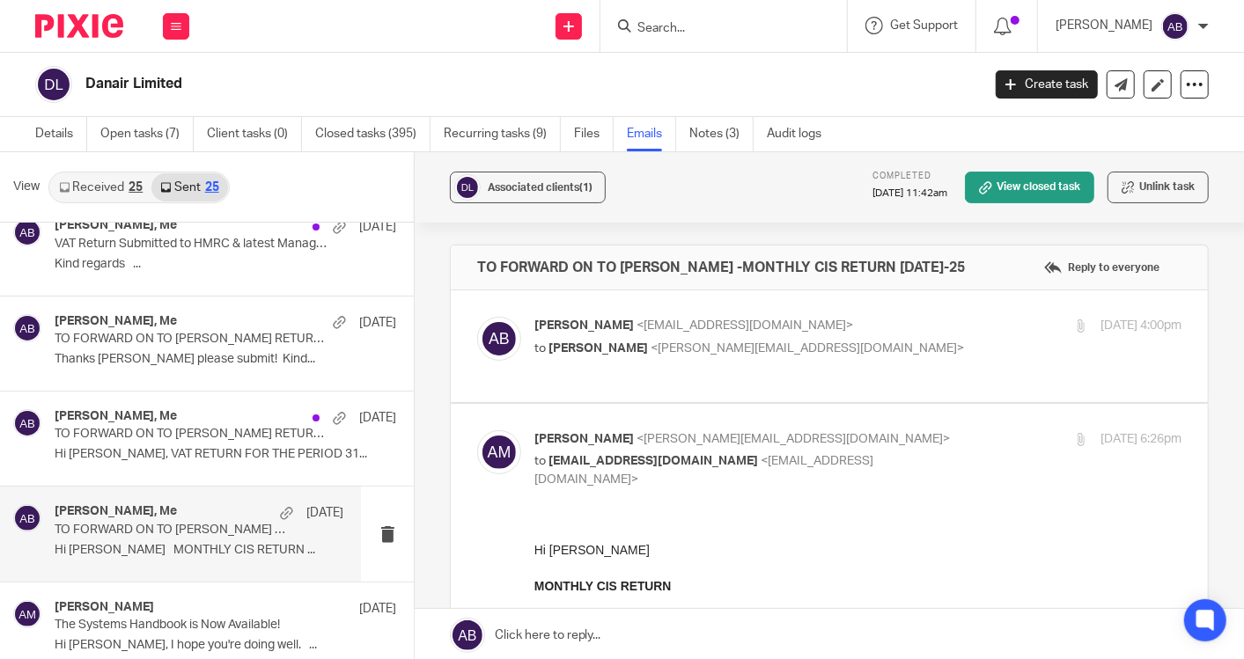
scroll to position [0, 0]
click at [882, 329] on p "Akshay Bhanushali <akshay@togetherwecount.co.uk>" at bounding box center [749, 326] width 431 height 18
checkbox input "true"
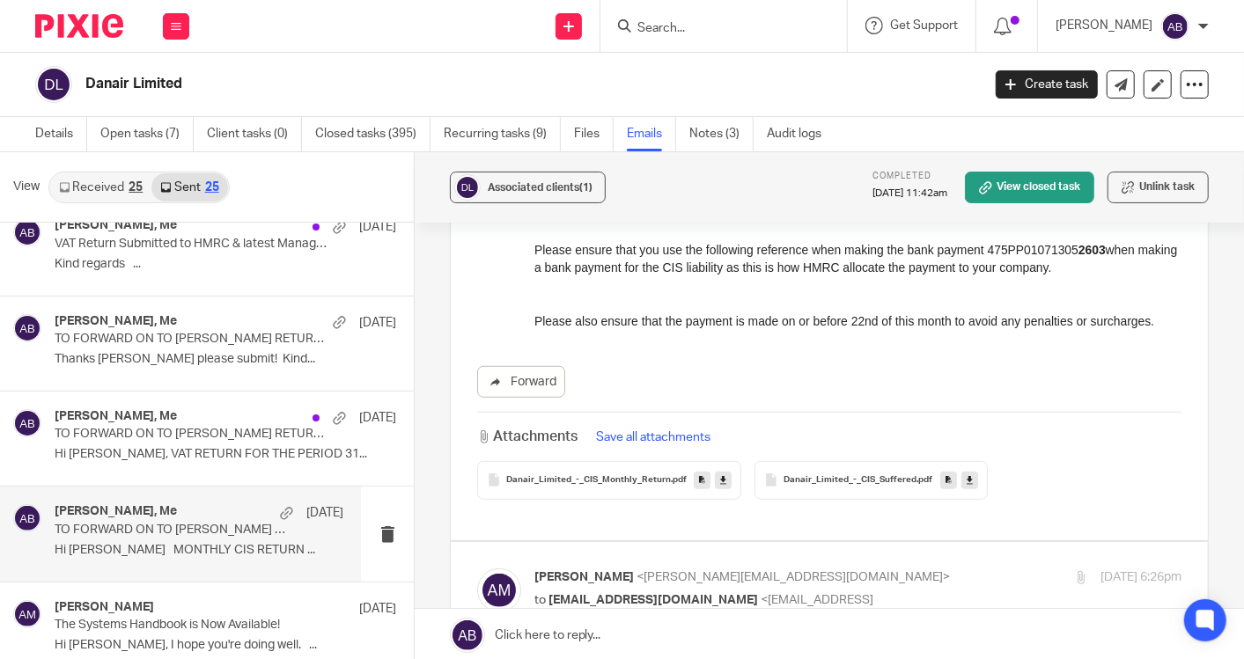
scroll to position [586, 0]
click at [865, 475] on span "Danair_Limited_-_CIS_Suffered" at bounding box center [850, 480] width 133 height 11
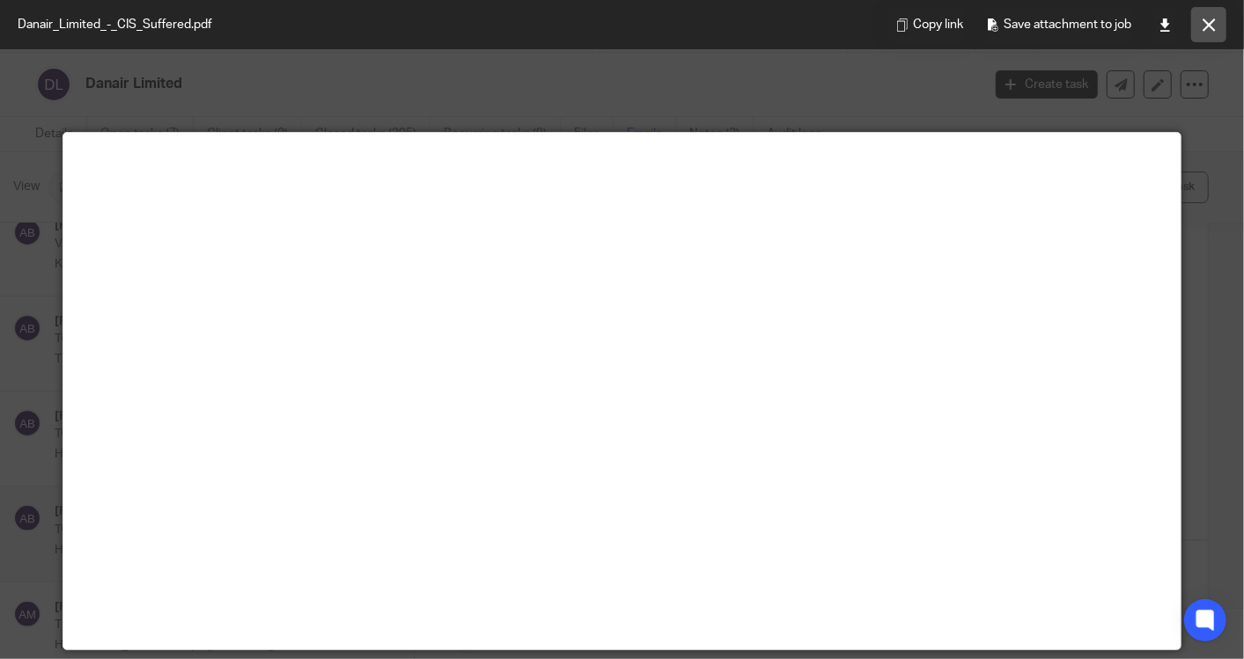
click at [1204, 25] on icon at bounding box center [1209, 24] width 13 height 13
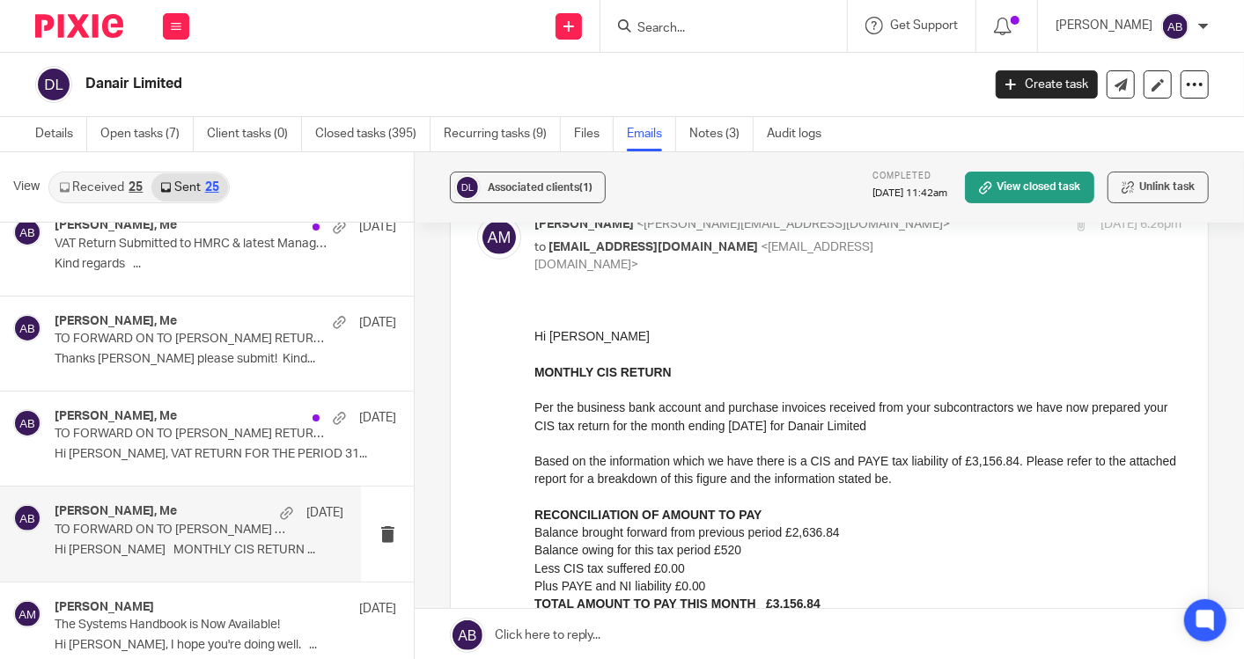
scroll to position [978, 0]
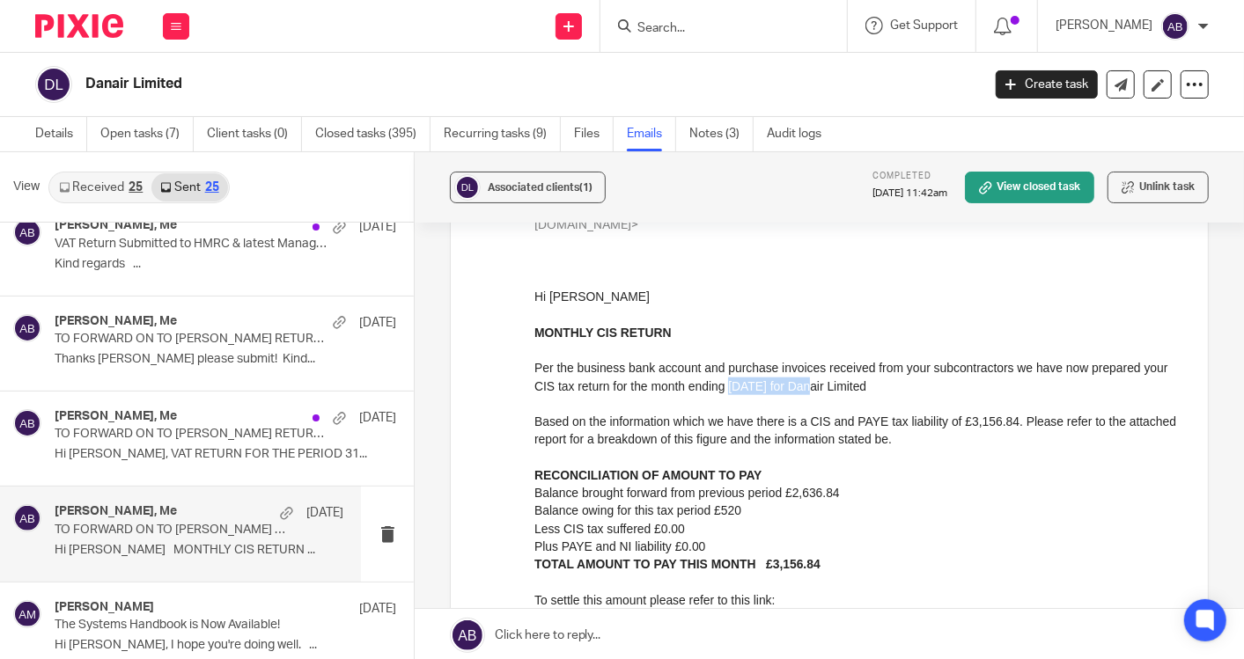
drag, startPoint x: 755, startPoint y: 387, endPoint x: 836, endPoint y: 390, distance: 81.1
click at [836, 390] on p "MONTHLY CIS RETURN Per the business bank account and purchase invoices received…" at bounding box center [857, 403] width 647 height 160
copy p "05th August 25"
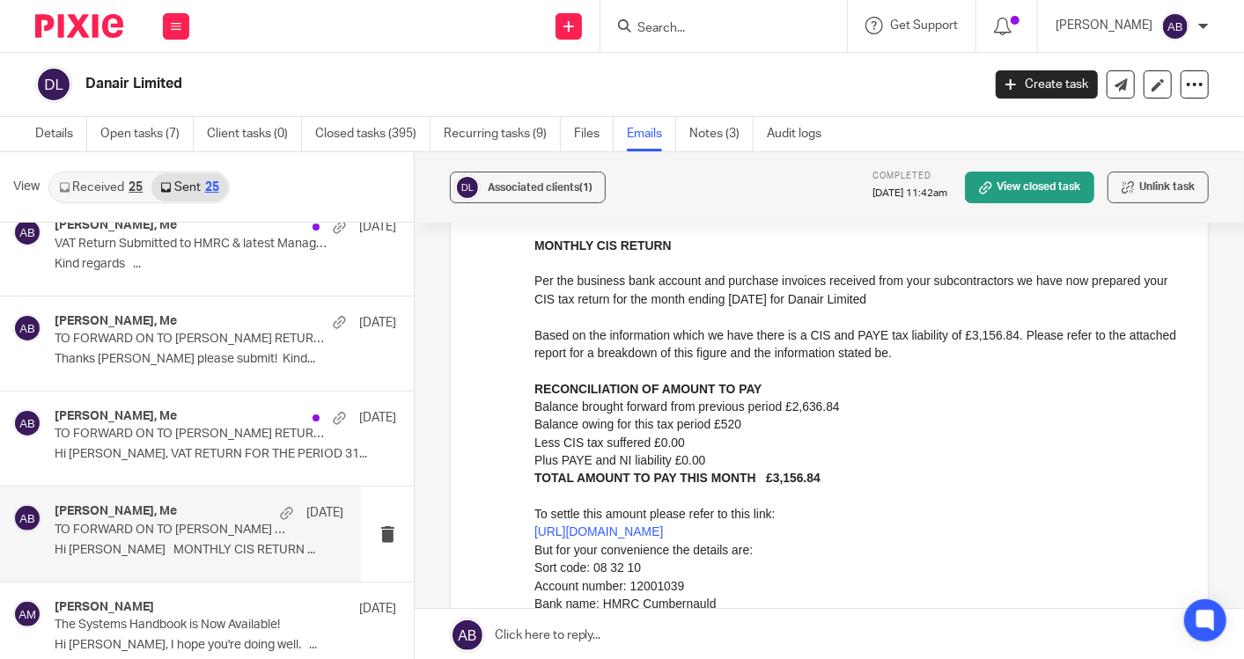
scroll to position [0, 0]
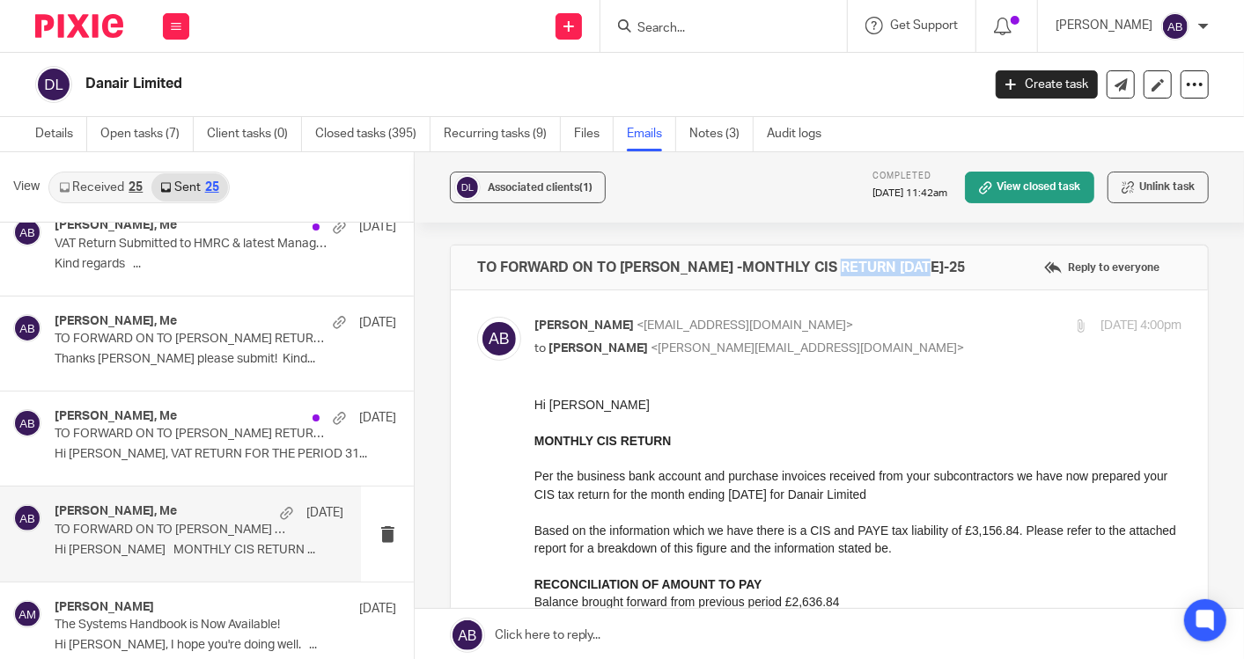
drag, startPoint x: 832, startPoint y: 268, endPoint x: 913, endPoint y: 269, distance: 81.0
click at [913, 269] on div "TO FORWARD ON TO DANIEL -MONTHLY CIS RETURN 05th Aug-25 Reply to everyone" at bounding box center [829, 268] width 757 height 44
copy h4 "05th Aug-25"
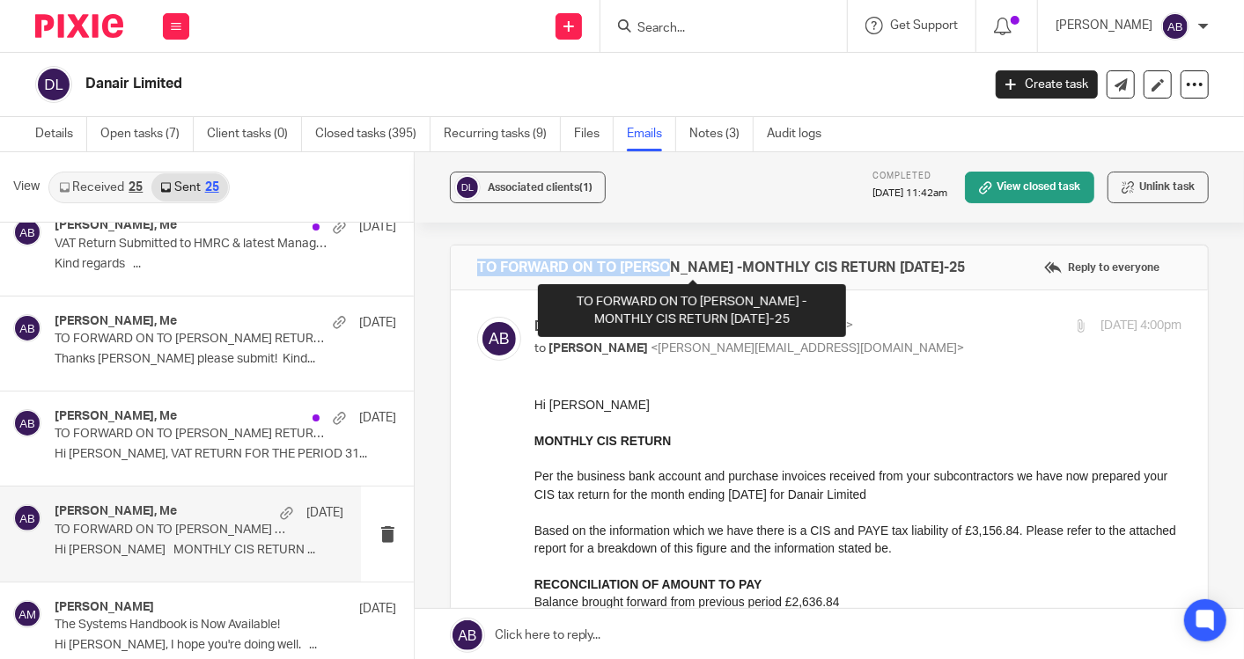
drag, startPoint x: 470, startPoint y: 264, endPoint x: 663, endPoint y: 269, distance: 192.9
click at [663, 269] on div "TO FORWARD ON TO DANIEL -MONTHLY CIS RETURN 05th Aug-25 Reply to everyone" at bounding box center [829, 268] width 757 height 44
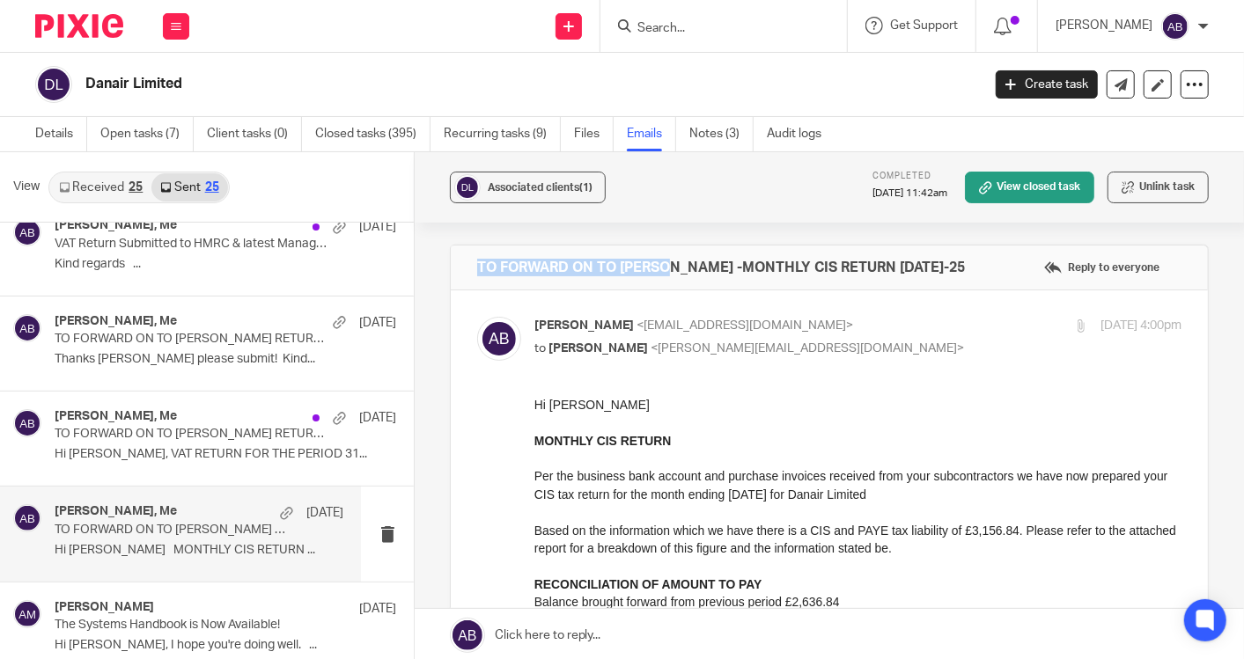
copy h4 "TO FORWARD ON TO DANIEL"
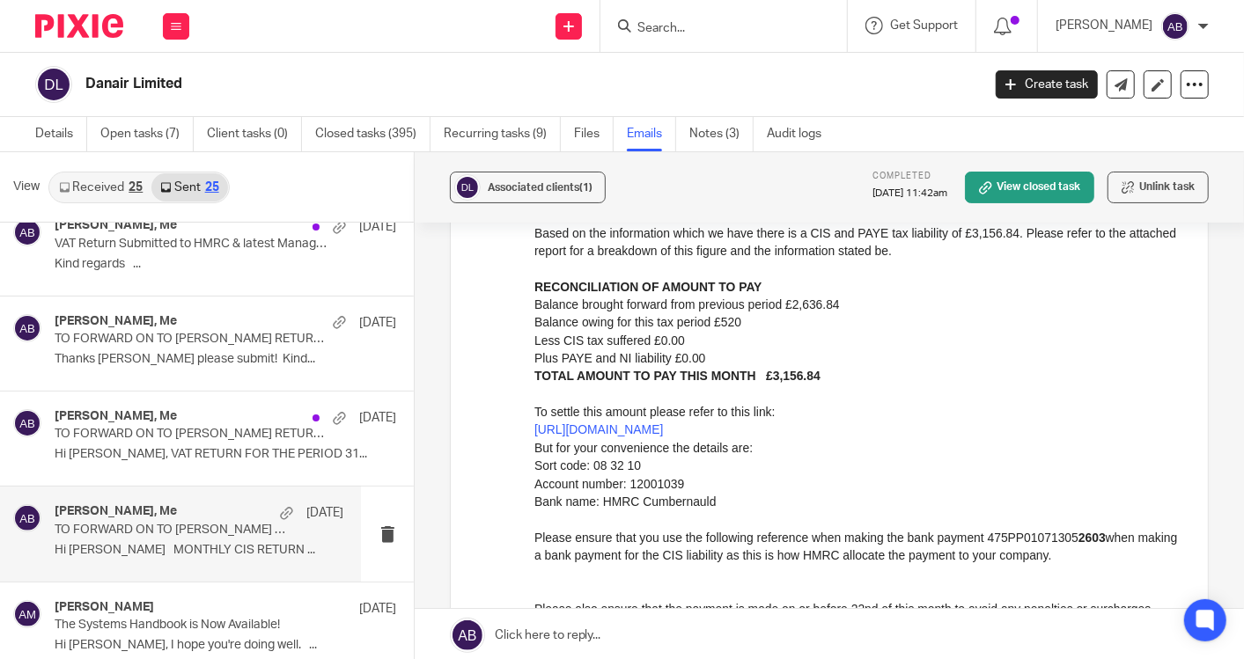
scroll to position [195, 0]
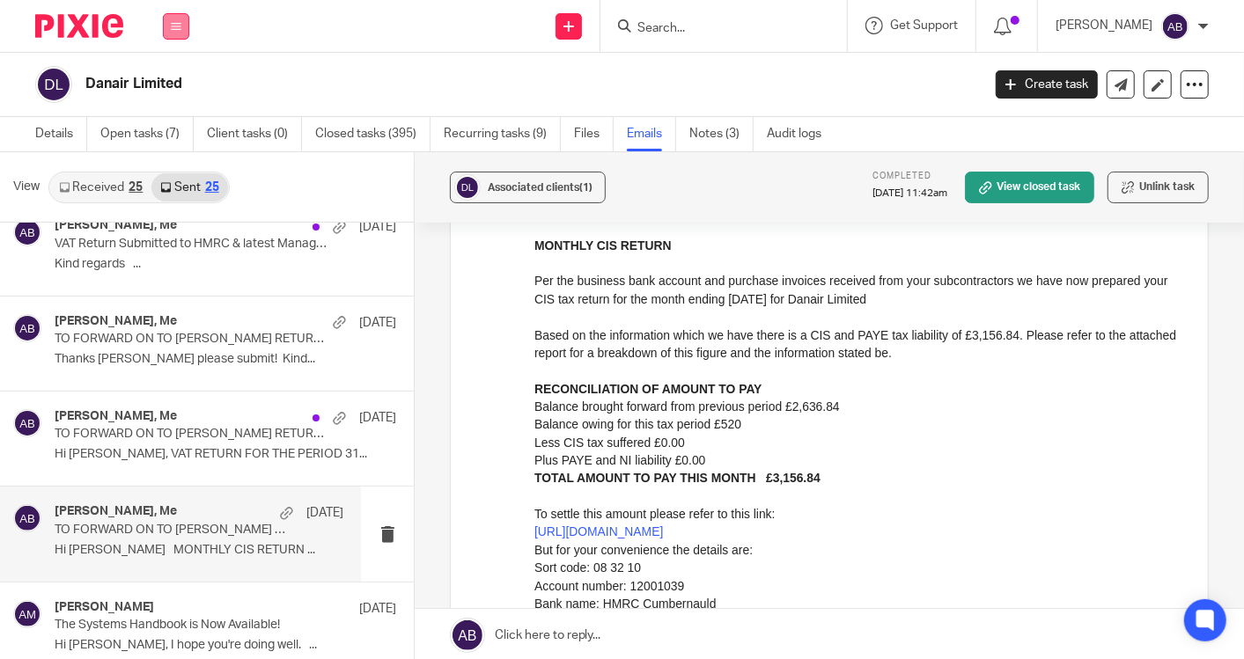
click at [173, 33] on button at bounding box center [176, 26] width 26 height 26
click at [159, 77] on link "Work" at bounding box center [166, 82] width 28 height 12
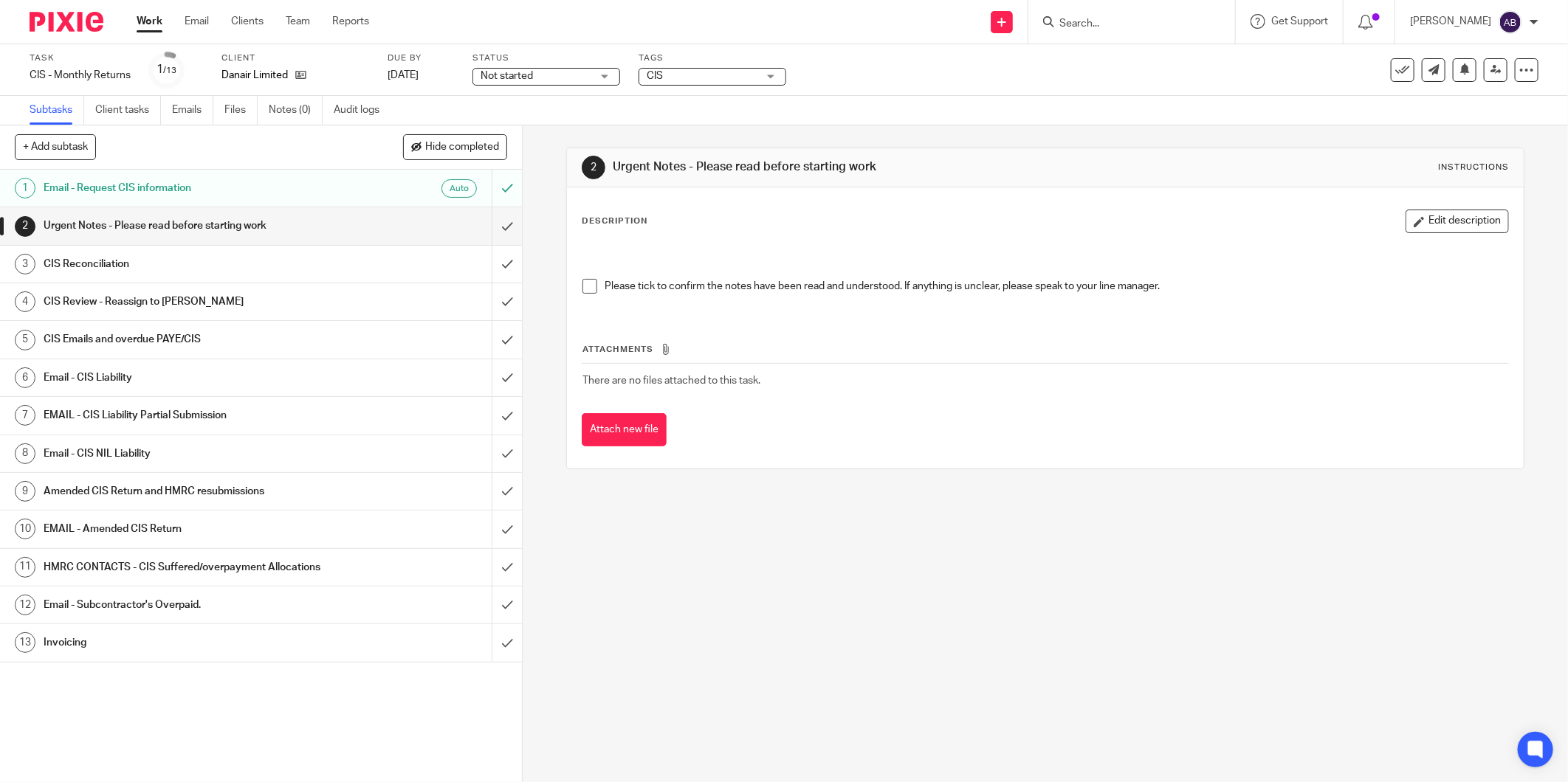
click at [176, 336] on h1 "CIS Emails and overdue PAYE/CIS" at bounding box center [188, 339] width 289 height 22
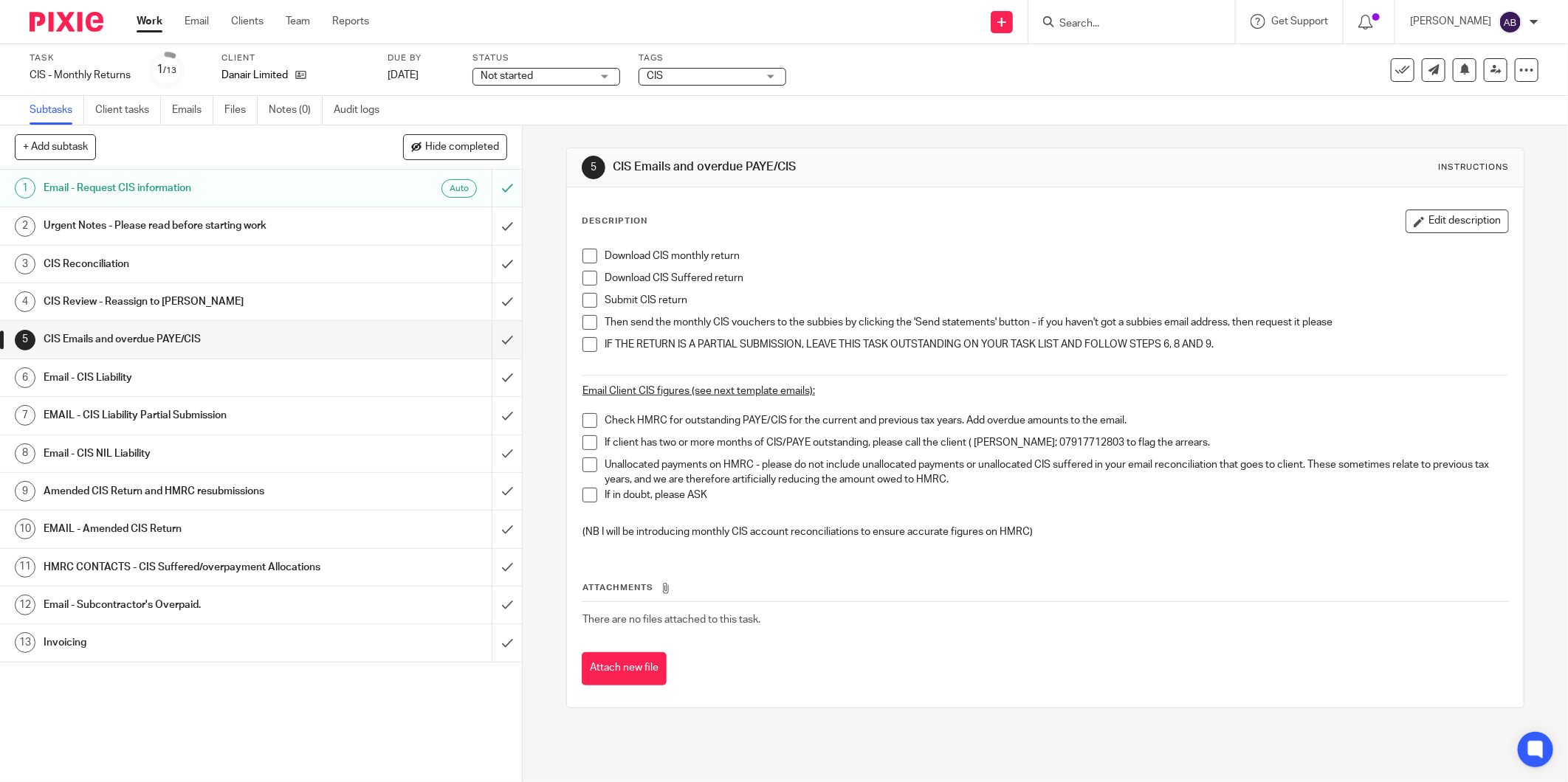
click at [594, 256] on li "Download CIS monthly return" at bounding box center [1046, 260] width 926 height 22
click at [584, 258] on span at bounding box center [590, 256] width 15 height 15
click at [586, 277] on span at bounding box center [590, 278] width 15 height 15
click at [583, 298] on span at bounding box center [590, 301] width 15 height 15
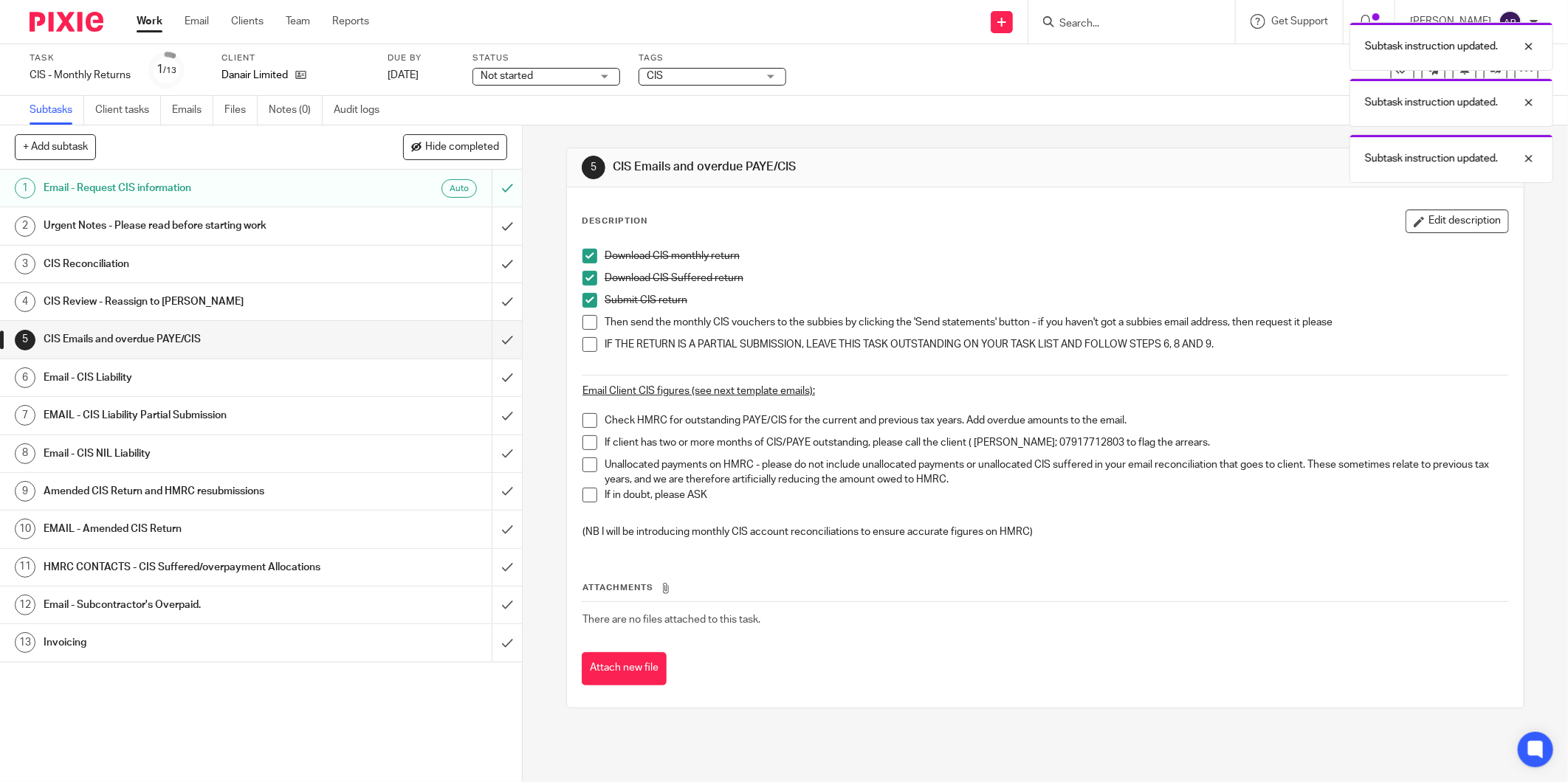
click at [583, 316] on span at bounding box center [590, 323] width 15 height 15
click at [589, 419] on span at bounding box center [590, 421] width 15 height 15
click at [586, 442] on span at bounding box center [590, 443] width 15 height 15
click at [584, 442] on span at bounding box center [590, 443] width 15 height 15
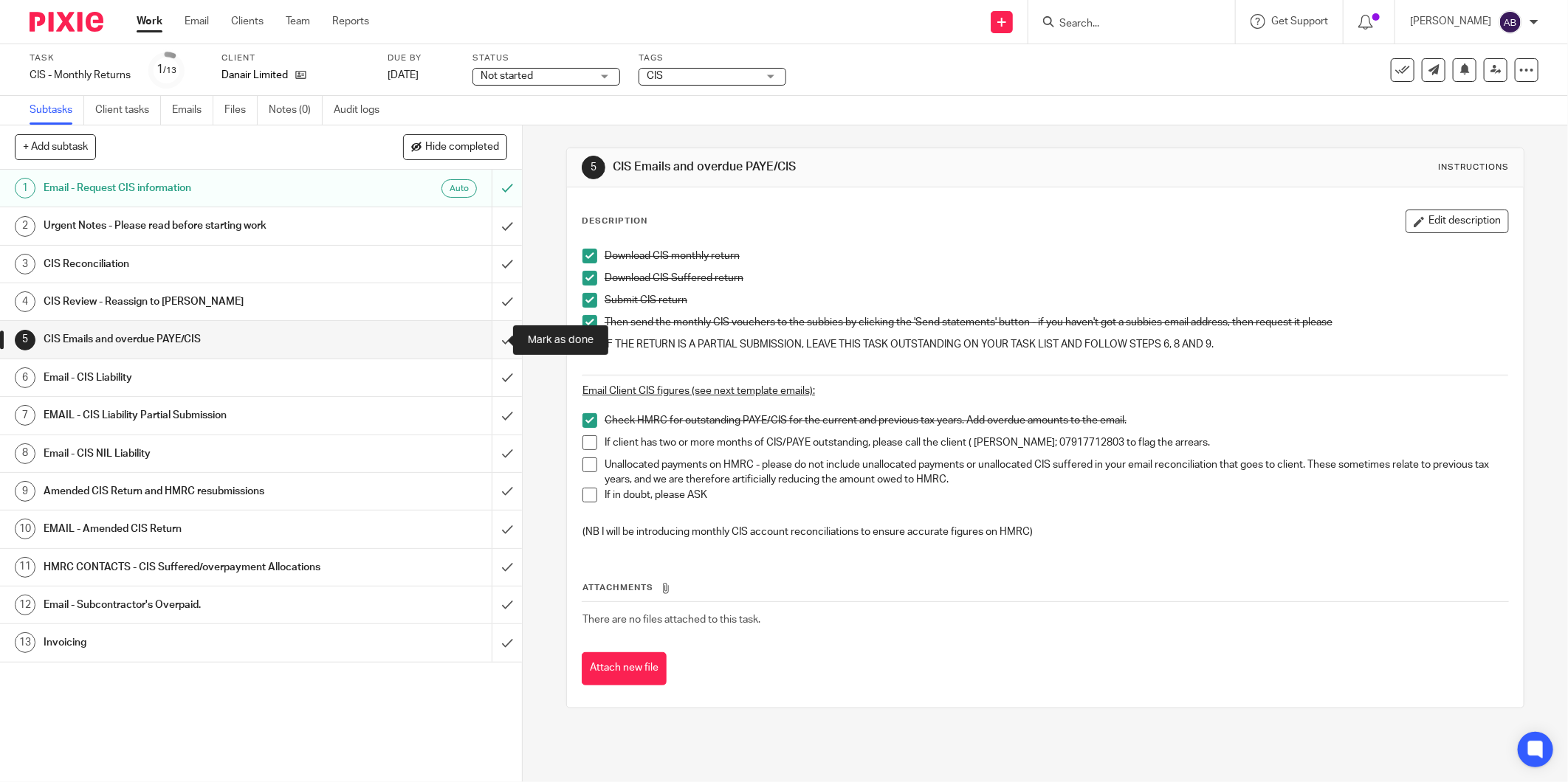
click at [491, 343] on input "submit" at bounding box center [261, 339] width 522 height 37
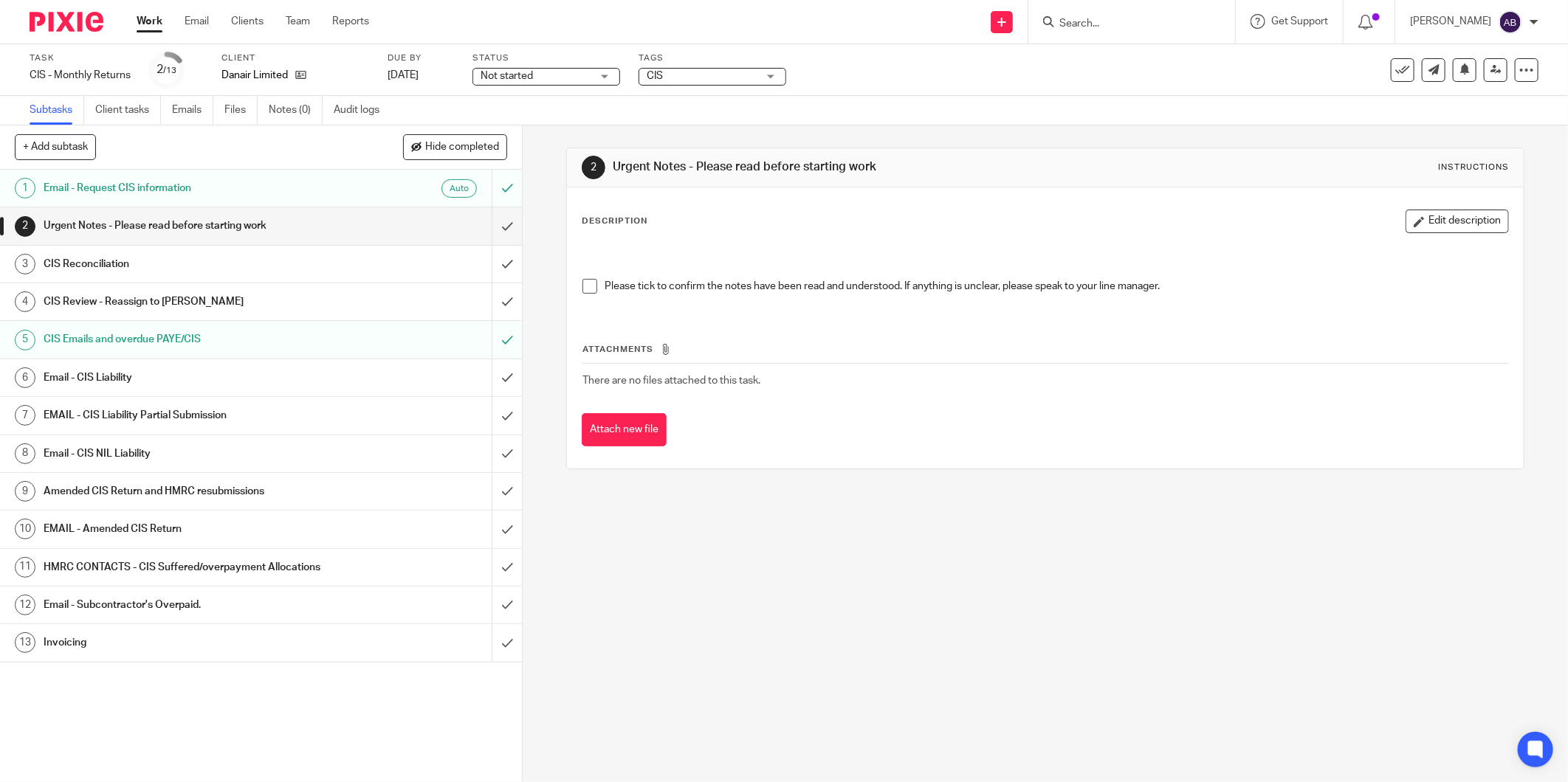
click at [158, 380] on h1 "Email - CIS Liability" at bounding box center [188, 378] width 289 height 22
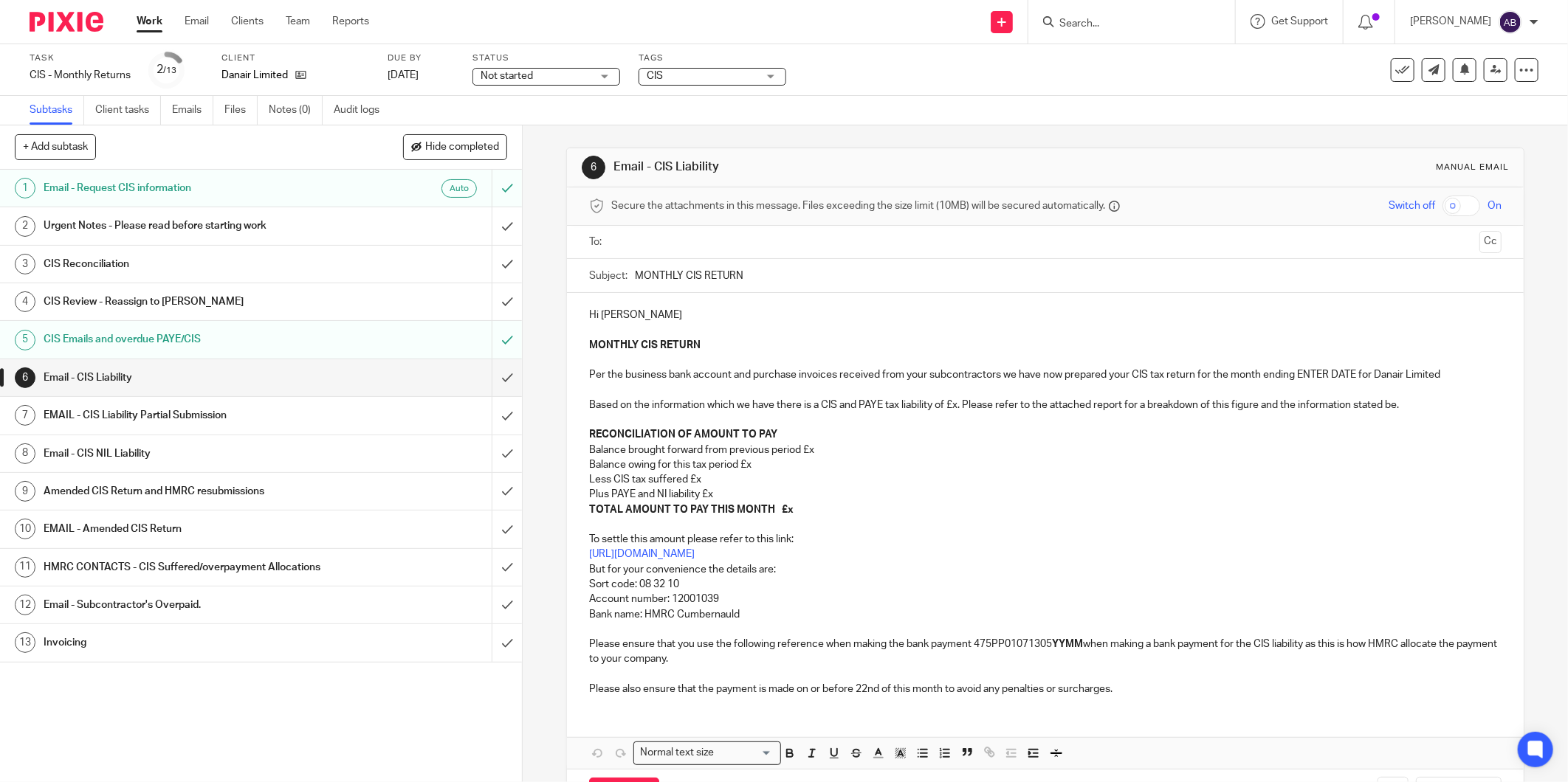
drag, startPoint x: 1120, startPoint y: 432, endPoint x: 1290, endPoint y: 392, distance: 174.6
click at [1123, 431] on p "MONTHLY CIS RETURN Per the business bank account and purchase invoices received…" at bounding box center [1046, 390] width 912 height 105
drag, startPoint x: 1294, startPoint y: 376, endPoint x: 1351, endPoint y: 377, distance: 57.0
click at [1351, 377] on p "MONTHLY CIS RETURN Per the business bank account and purchase invoices received…" at bounding box center [1046, 390] width 912 height 105
paste div
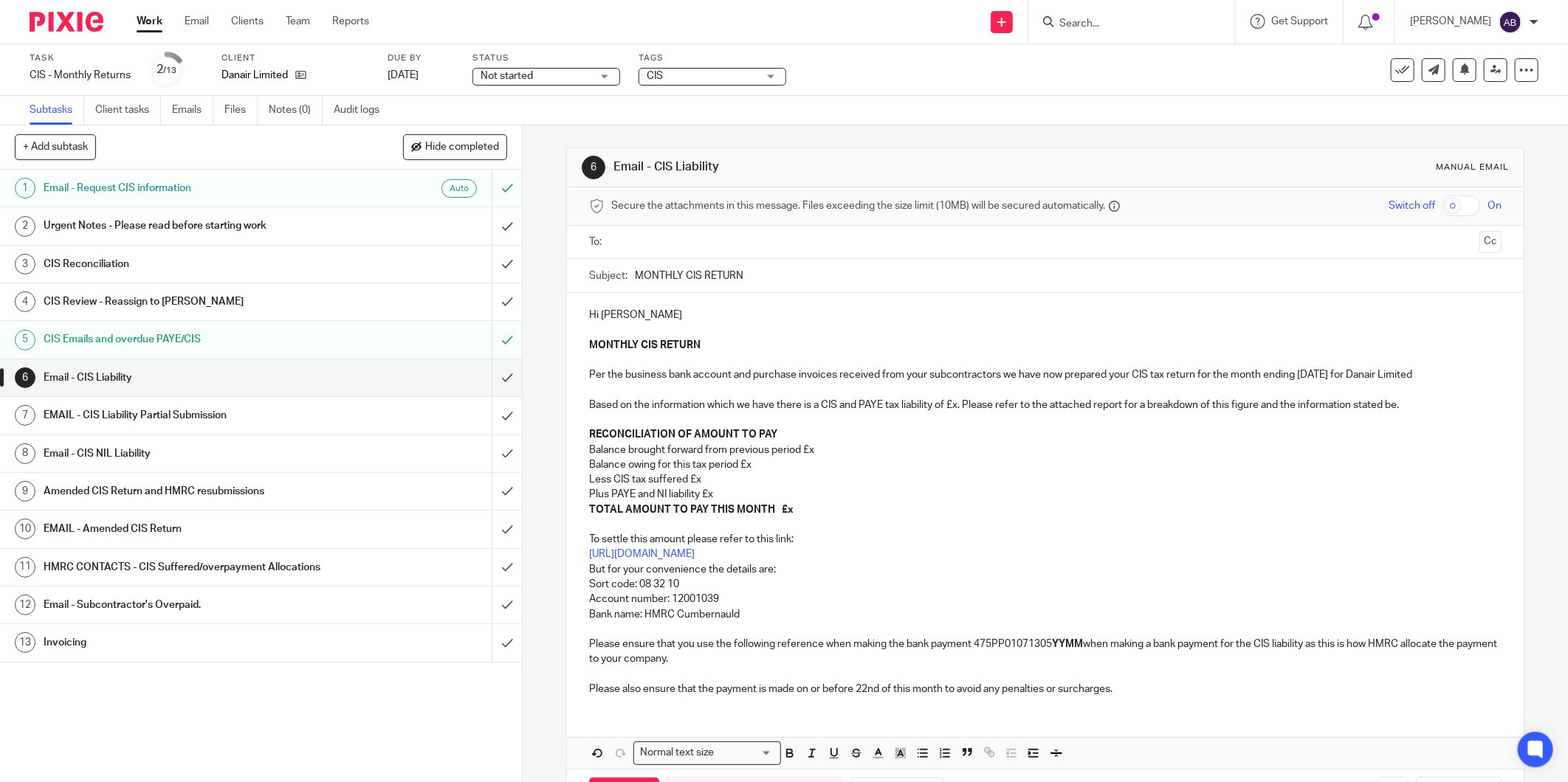
click at [1332, 373] on p "MONTHLY CIS RETURN Per the business bank account and purchase invoices received…" at bounding box center [1046, 390] width 912 height 105
click at [772, 272] on input "MONTHLY CIS RETURN" at bounding box center [1068, 276] width 867 height 34
paste input "05th Aug-25"
click at [772, 276] on input "MONTHLY CIS RETURN 05th Aug-25" at bounding box center [1068, 276] width 867 height 34
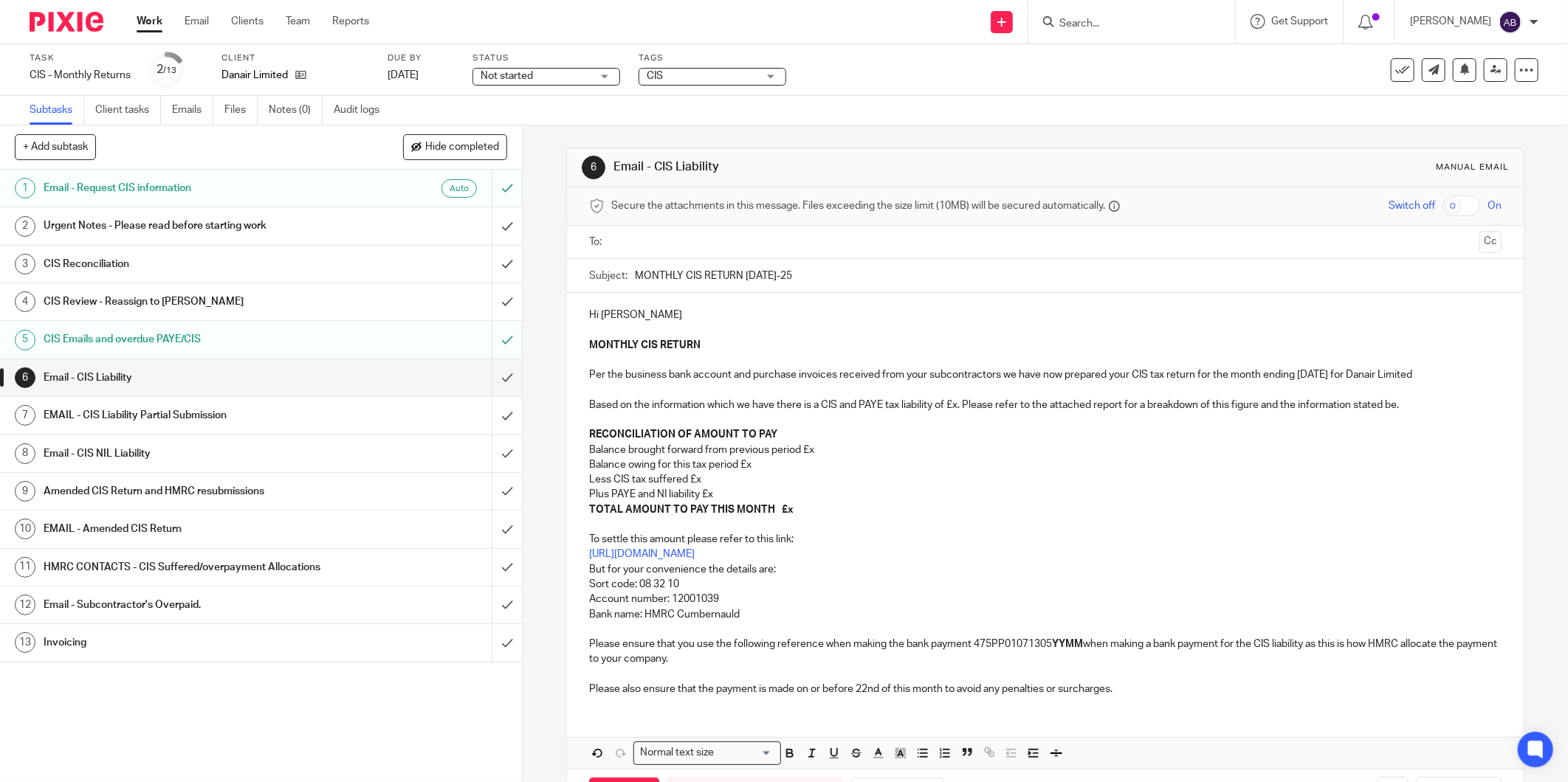
click at [772, 276] on input "MONTHLY CIS RETURN 05th Aug-25" at bounding box center [1068, 276] width 867 height 34
drag, startPoint x: 629, startPoint y: 277, endPoint x: 639, endPoint y: 279, distance: 10.2
click at [635, 277] on input "MONTHLY CIS RETURN 05th Sep-25" at bounding box center [1068, 276] width 867 height 34
paste input "TO FORWARD ON TO DANIEL"
type input "TO FORWARD ON TO [PERSON_NAME] MONTHLY CIS RETURN [DATE]-25"
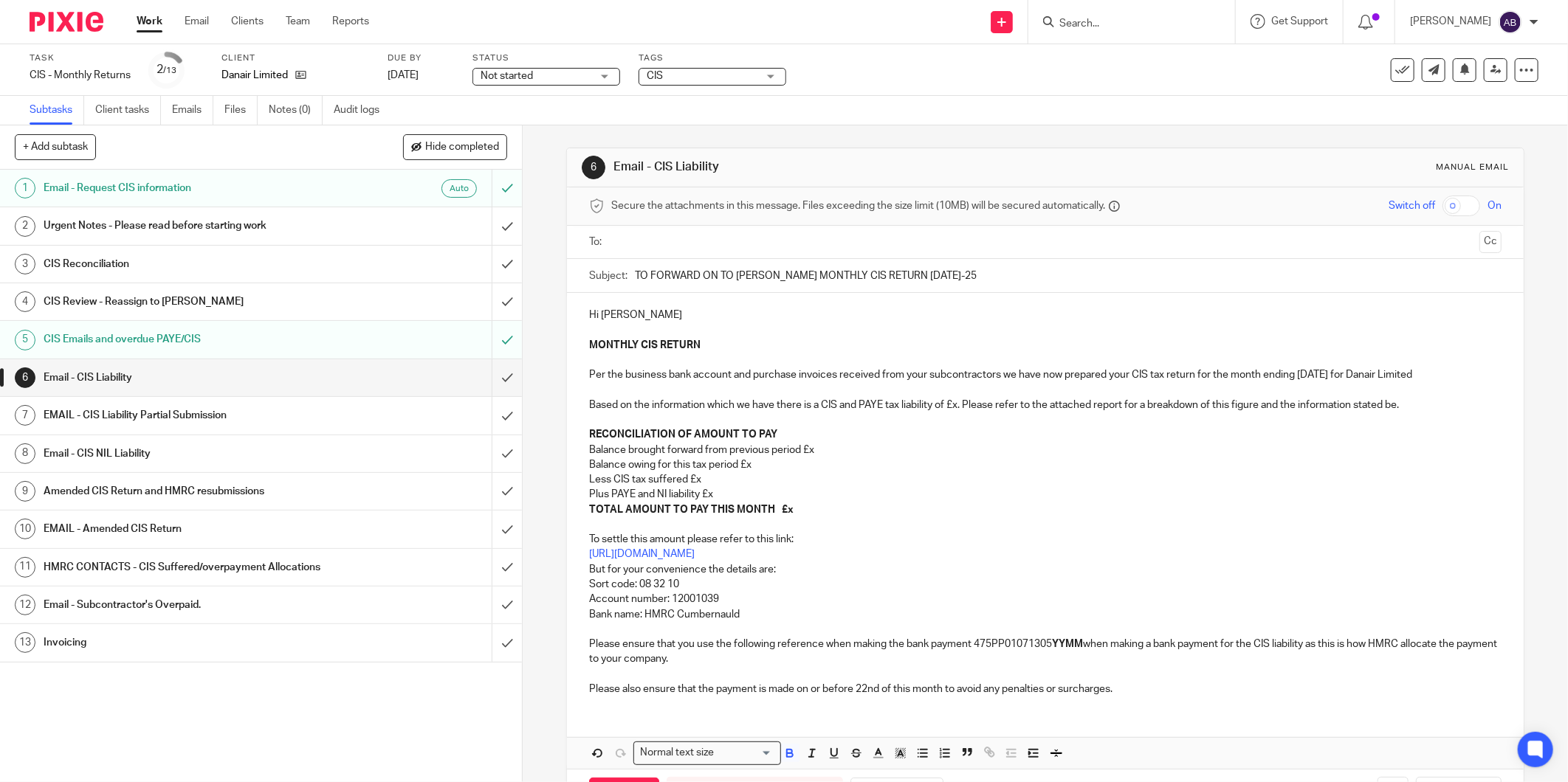
click at [1064, 646] on strong "YYMM" at bounding box center [1067, 644] width 31 height 10
click at [811, 450] on p "Balance brought forward from previous period £x" at bounding box center [1046, 450] width 912 height 15
click at [813, 450] on p "Balance brought forward from previous period £x" at bounding box center [1046, 450] width 912 height 15
click at [813, 450] on p "Balance brought forward from previous period £x" at bounding box center [1046, 450] width 912 height 15
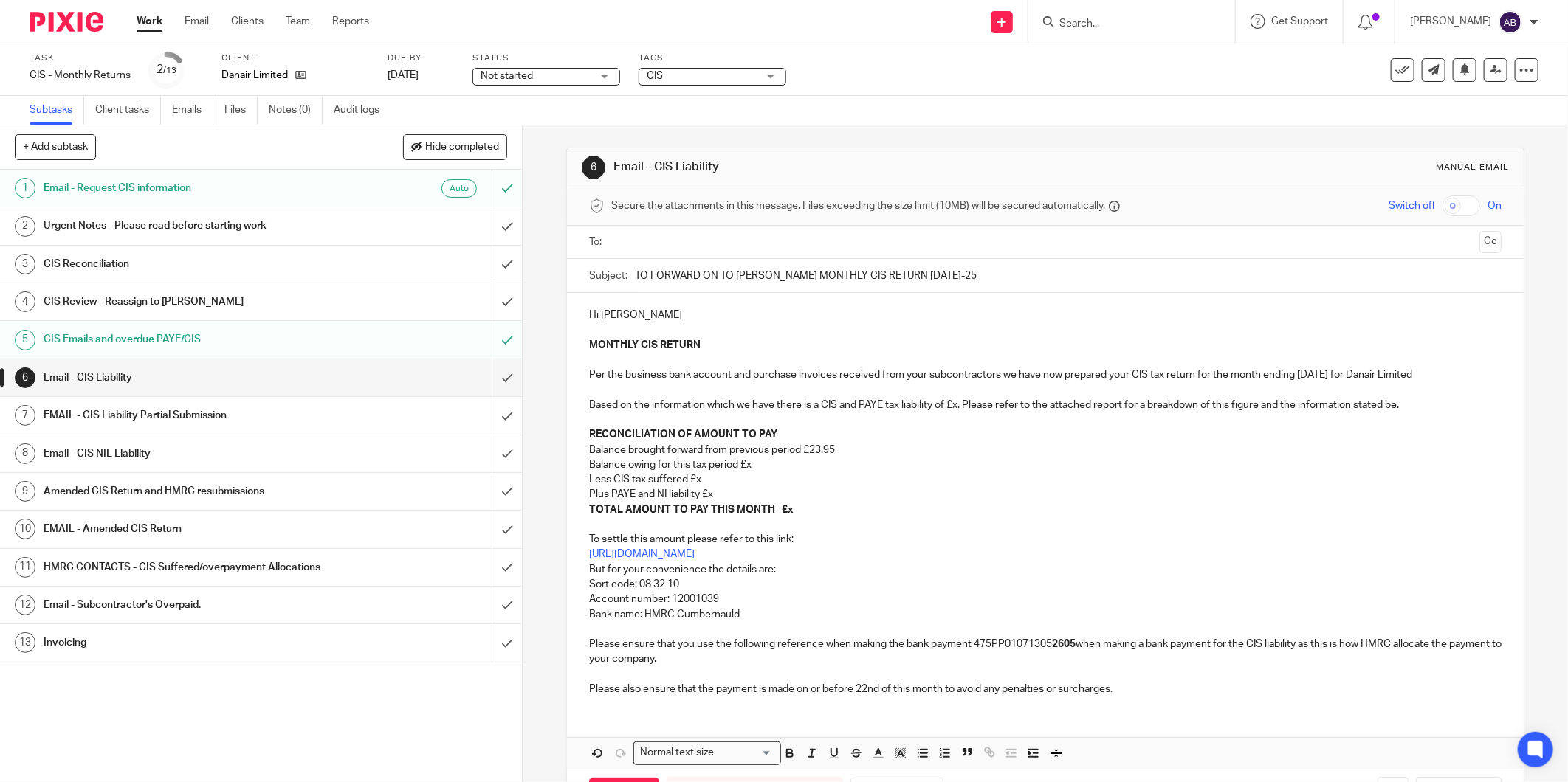
click at [955, 404] on p "MONTHLY CIS RETURN Per the business bank account and purchase invoices received…" at bounding box center [1046, 390] width 912 height 105
click at [757, 468] on p "Balance owing for this tax period £x" at bounding box center [1046, 465] width 912 height 15
click at [709, 478] on p "Less CIS tax suffered £x" at bounding box center [1046, 480] width 912 height 15
click at [718, 496] on p "Plus PAYE and NI liability £x" at bounding box center [1046, 495] width 912 height 15
click at [794, 510] on p "TOTAL AMOUNT TO PAY THIS MONTH £x" at bounding box center [1046, 510] width 912 height 15
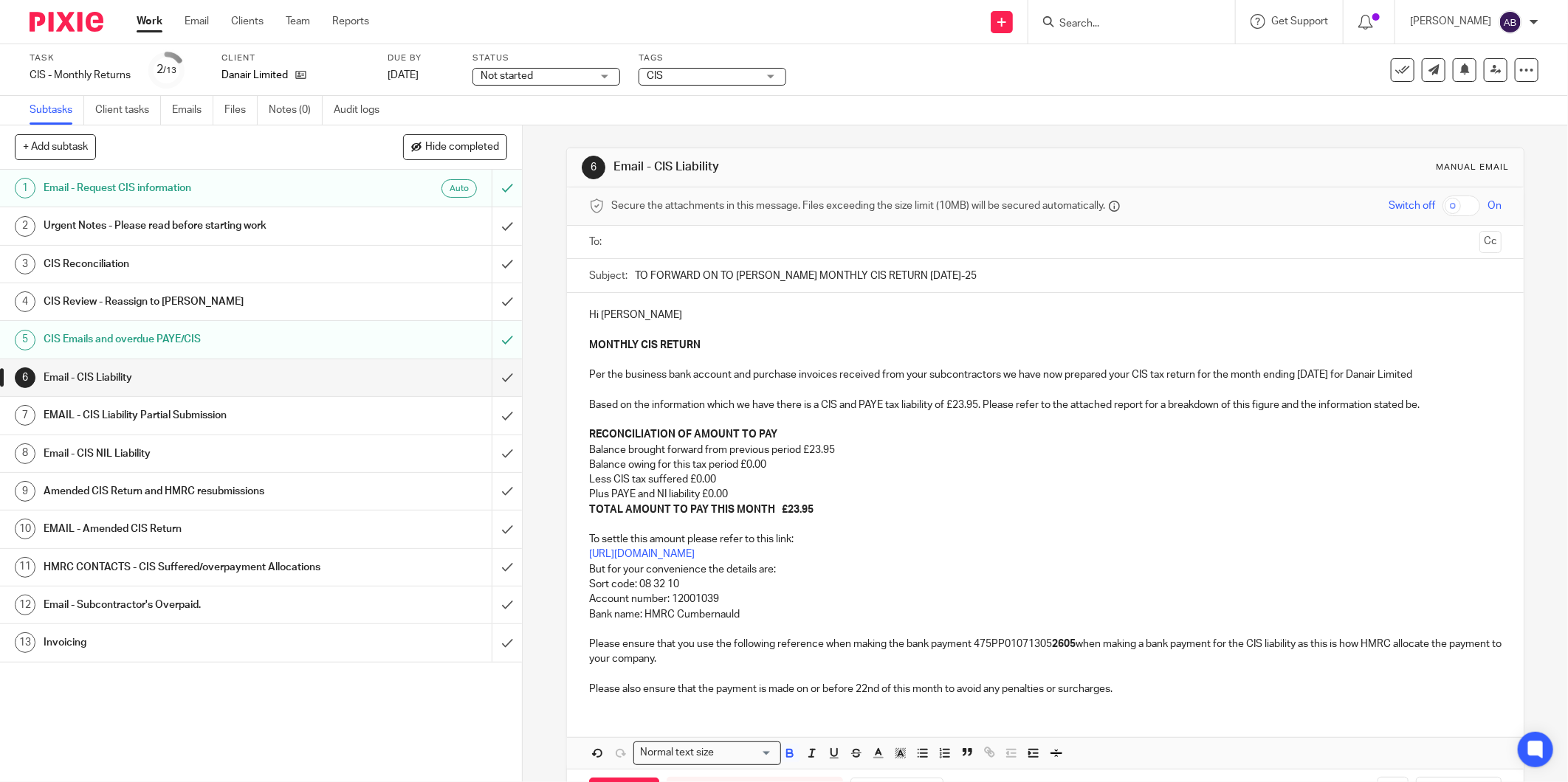
click at [731, 496] on p "Plus PAYE and NI liability £0.00" at bounding box center [1046, 495] width 912 height 15
click at [714, 496] on p "Plus PAYE and NI liability £0.00" at bounding box center [1046, 495] width 912 height 15
click at [714, 496] on p "Plus PAYE and NI liability £0.00" at bounding box center [1046, 495] width 912 height 15
click at [984, 507] on p "TOTAL AMOUNT TO PAY THIS MONTH £23.95" at bounding box center [1046, 510] width 912 height 15
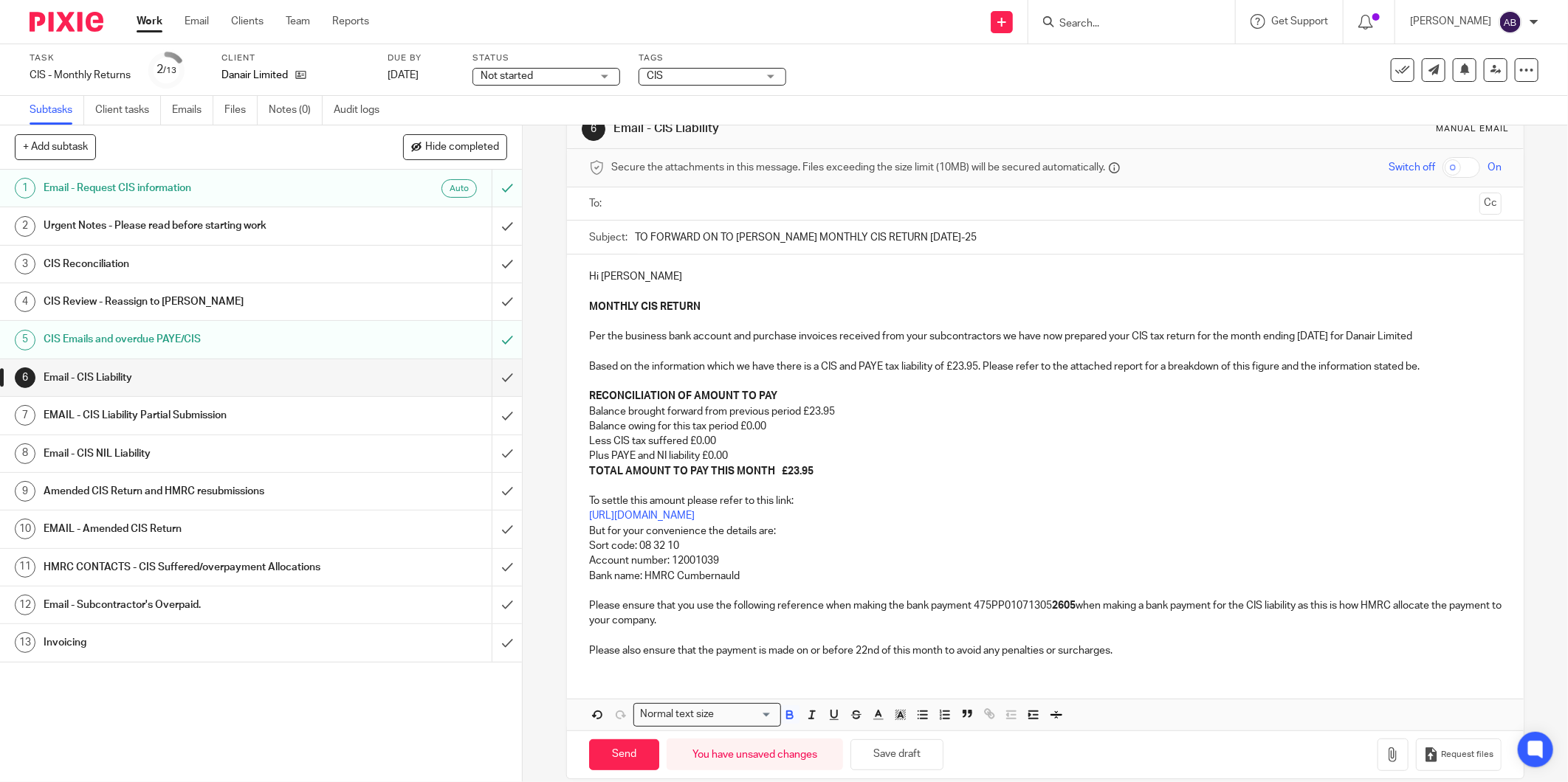
scroll to position [59, 0]
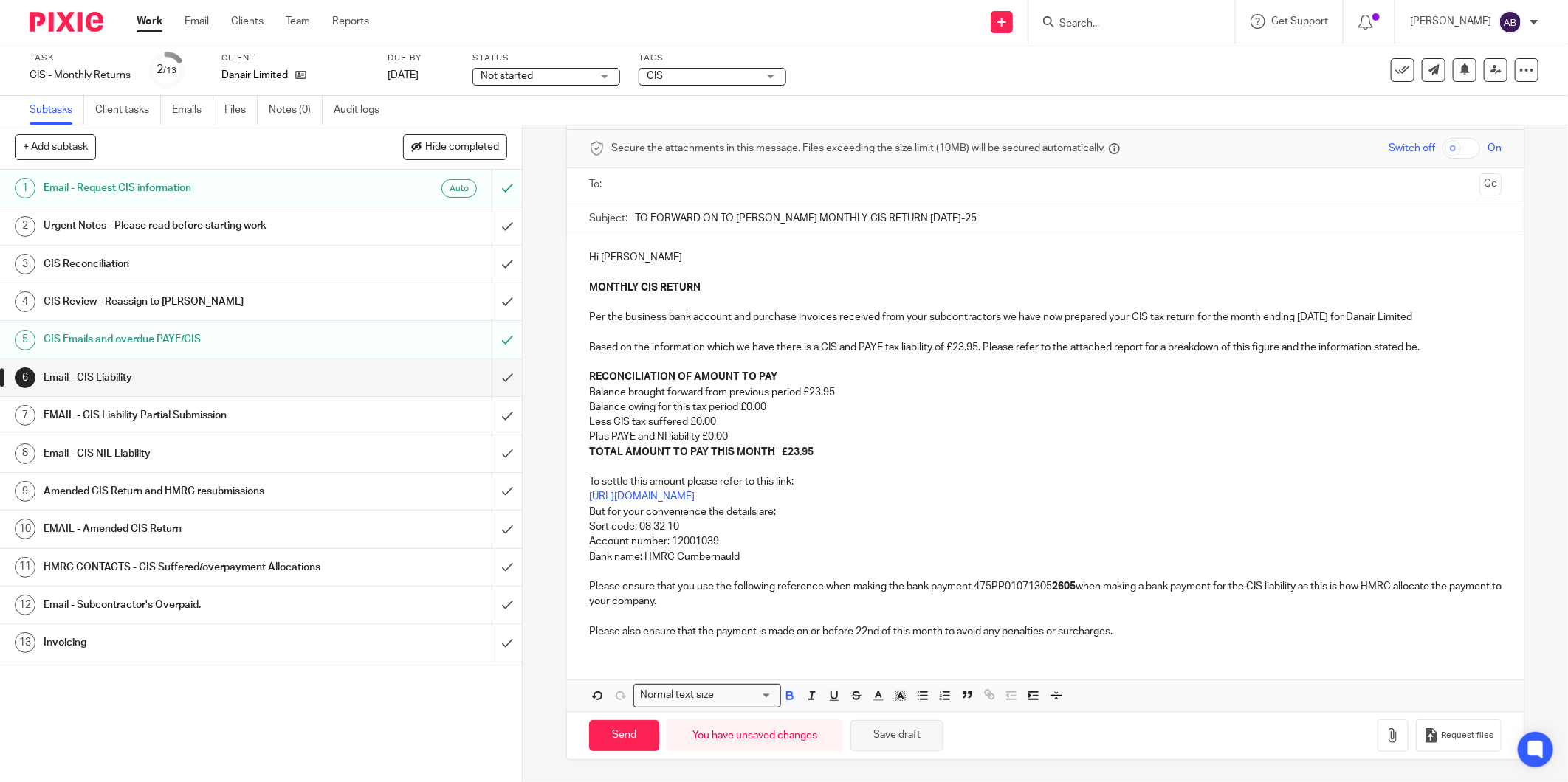
click at [893, 740] on button "Save draft" at bounding box center [896, 736] width 93 height 32
click at [697, 183] on input "text" at bounding box center [1045, 184] width 857 height 17
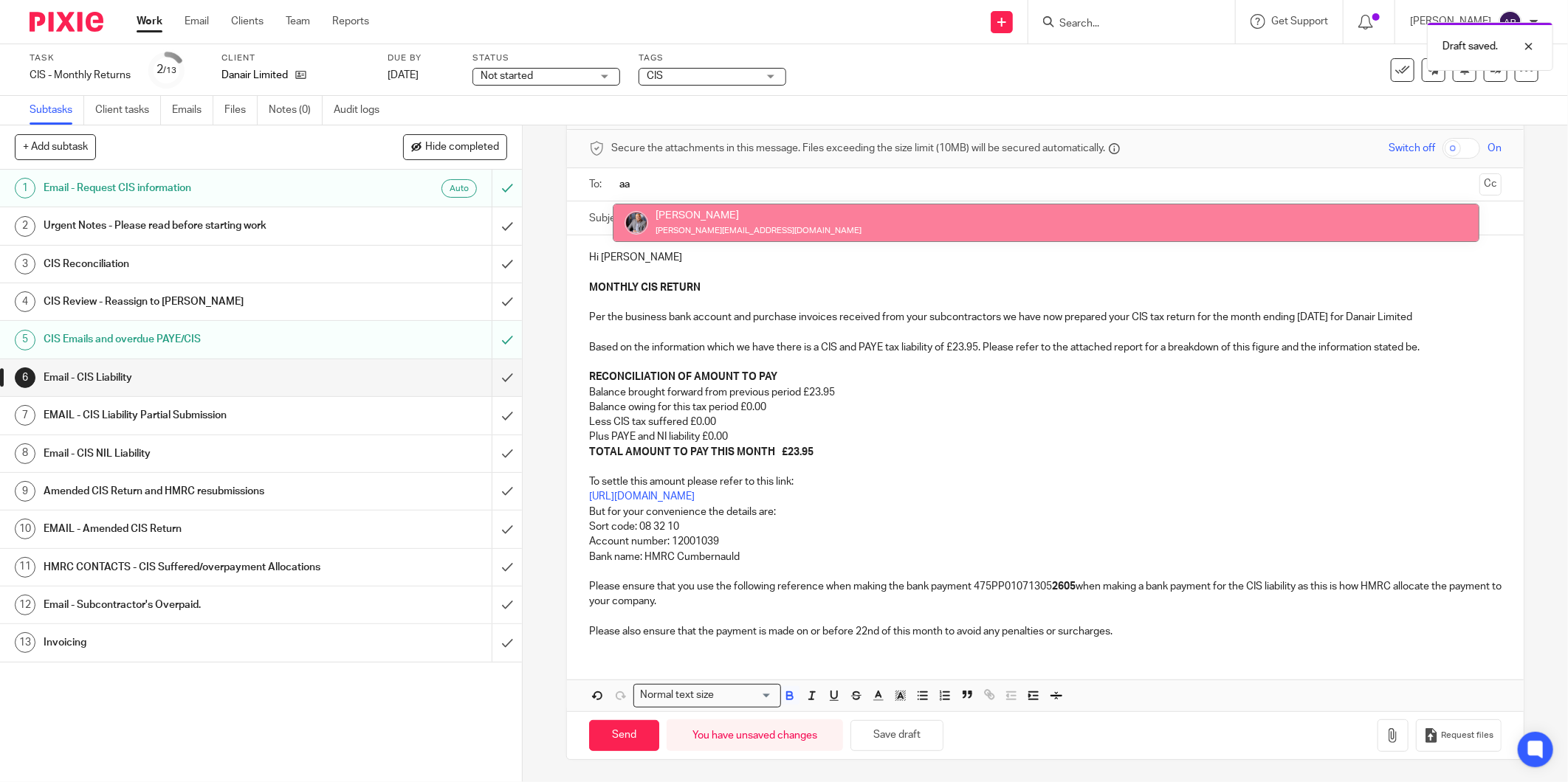
type input "aa"
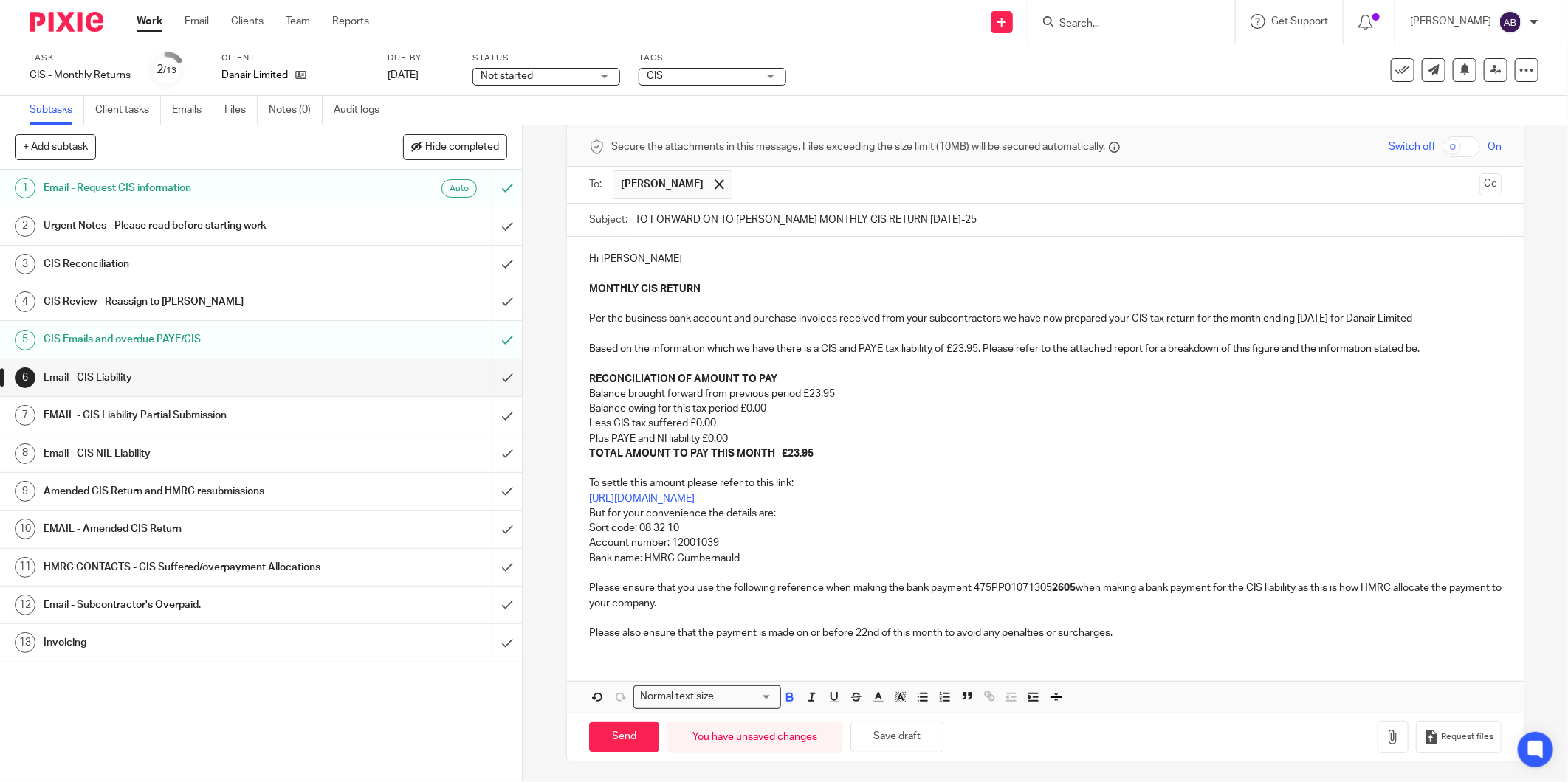
click at [170, 223] on h1 "Urgent Notes - Please read before starting work" at bounding box center [188, 225] width 289 height 22
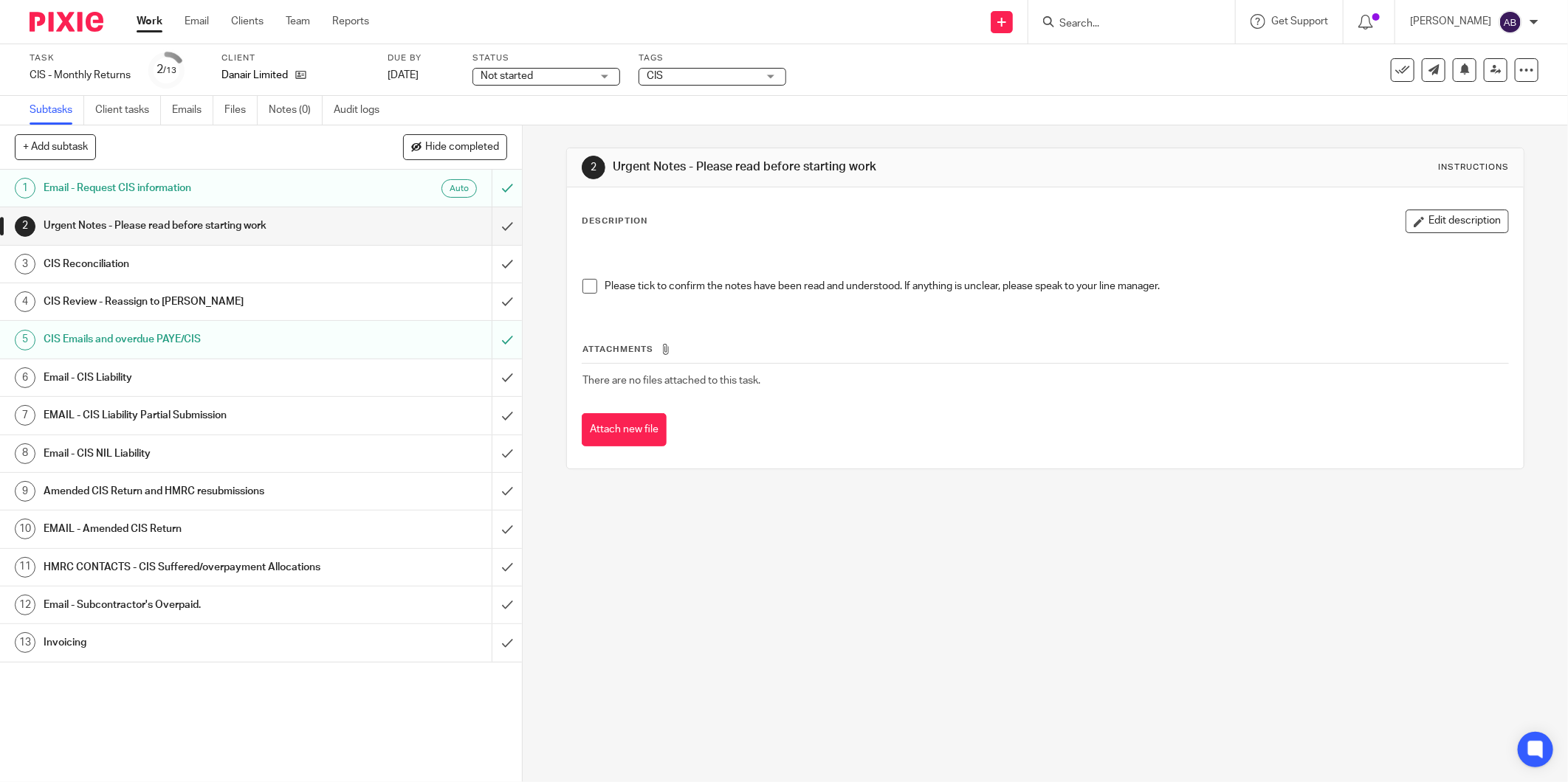
click at [583, 290] on span at bounding box center [590, 287] width 15 height 15
click at [278, 262] on h1 "CIS Reconciliation" at bounding box center [188, 264] width 289 height 22
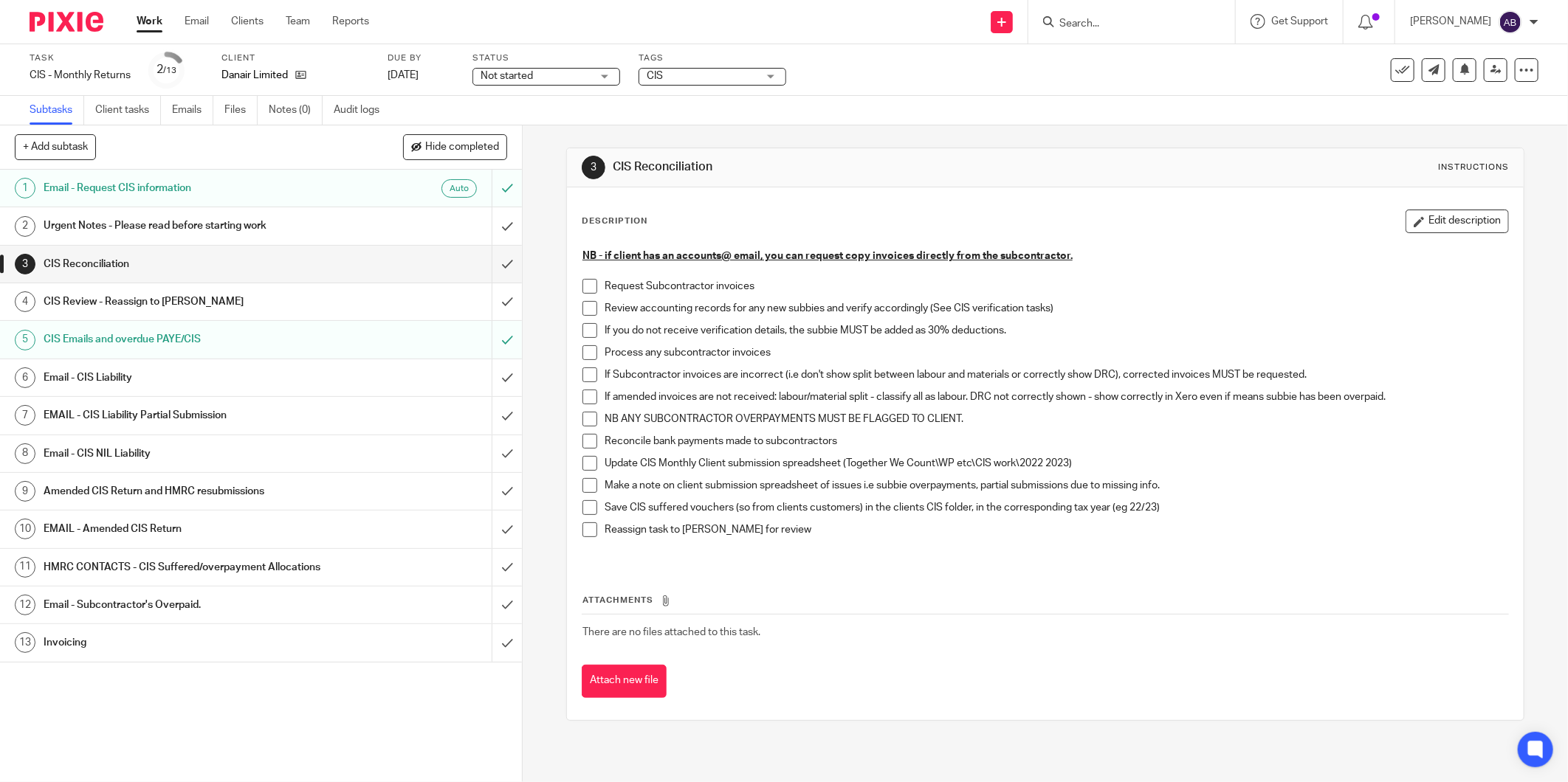
click at [590, 308] on span at bounding box center [590, 308] width 15 height 15
click at [584, 347] on span at bounding box center [590, 353] width 15 height 15
click at [583, 431] on li "NB ANY SUBCONTRACTOR OVERPAYMENTS MUST BE FLAGGED TO CLIENT." at bounding box center [1046, 422] width 926 height 22
click at [584, 444] on span at bounding box center [590, 442] width 15 height 15
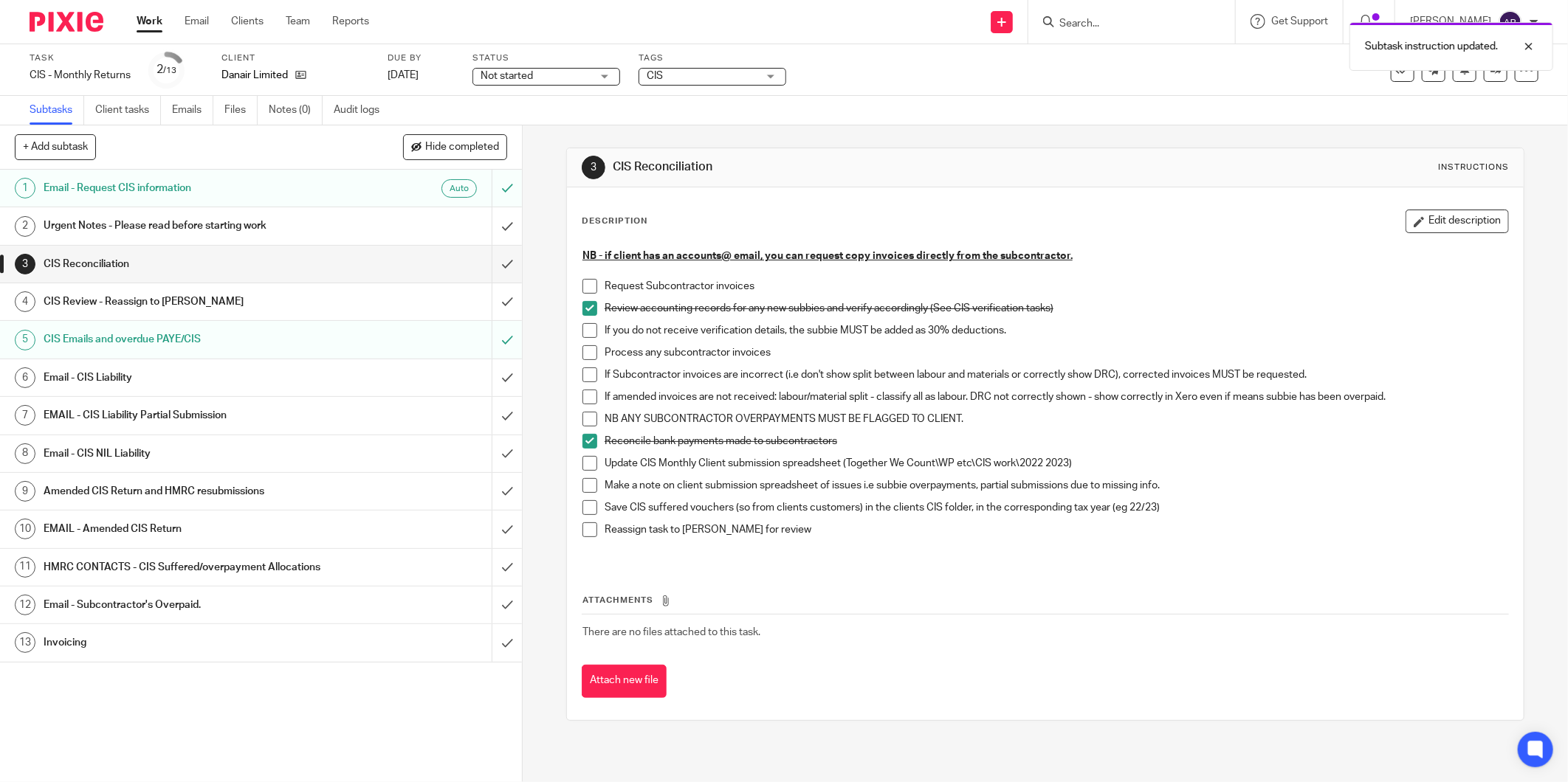
click at [585, 463] on span at bounding box center [590, 464] width 15 height 15
click at [586, 485] on span at bounding box center [590, 486] width 15 height 15
click at [588, 507] on span at bounding box center [590, 508] width 15 height 15
click at [485, 262] on input "submit" at bounding box center [261, 264] width 522 height 37
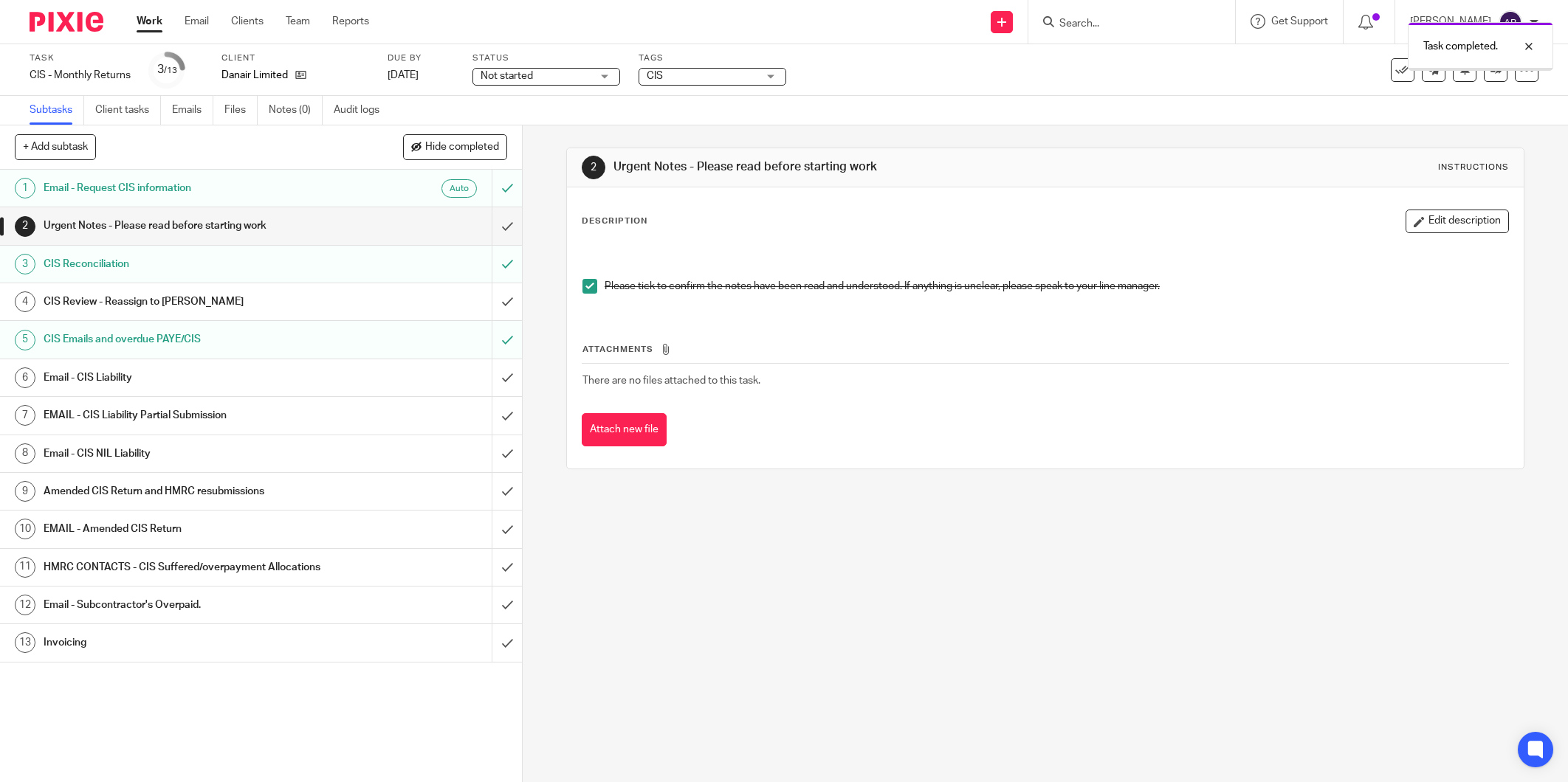
click at [285, 382] on h1 "Email - CIS Liability" at bounding box center [188, 378] width 289 height 22
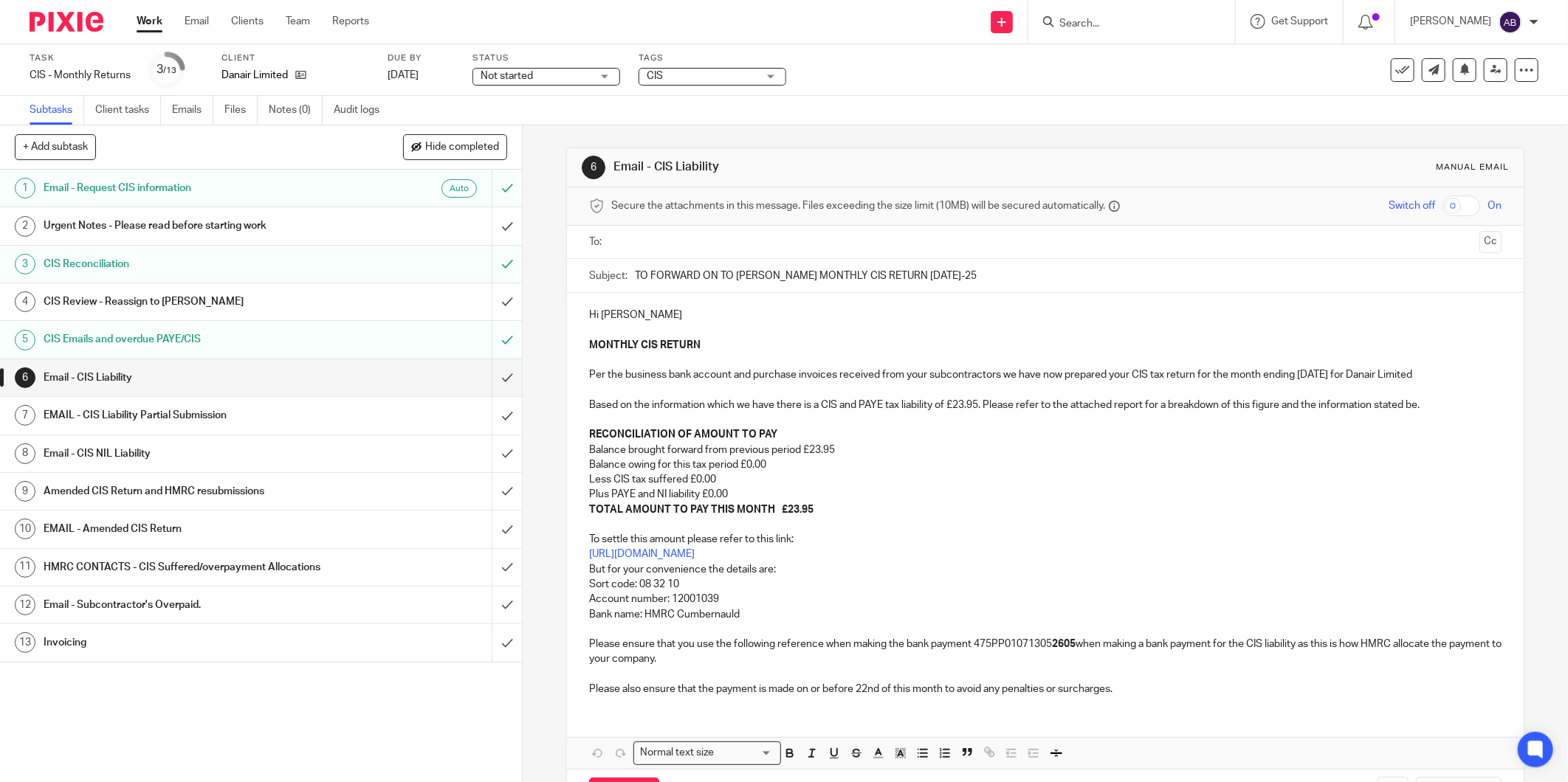
click at [662, 246] on input "text" at bounding box center [1045, 242] width 857 height 17
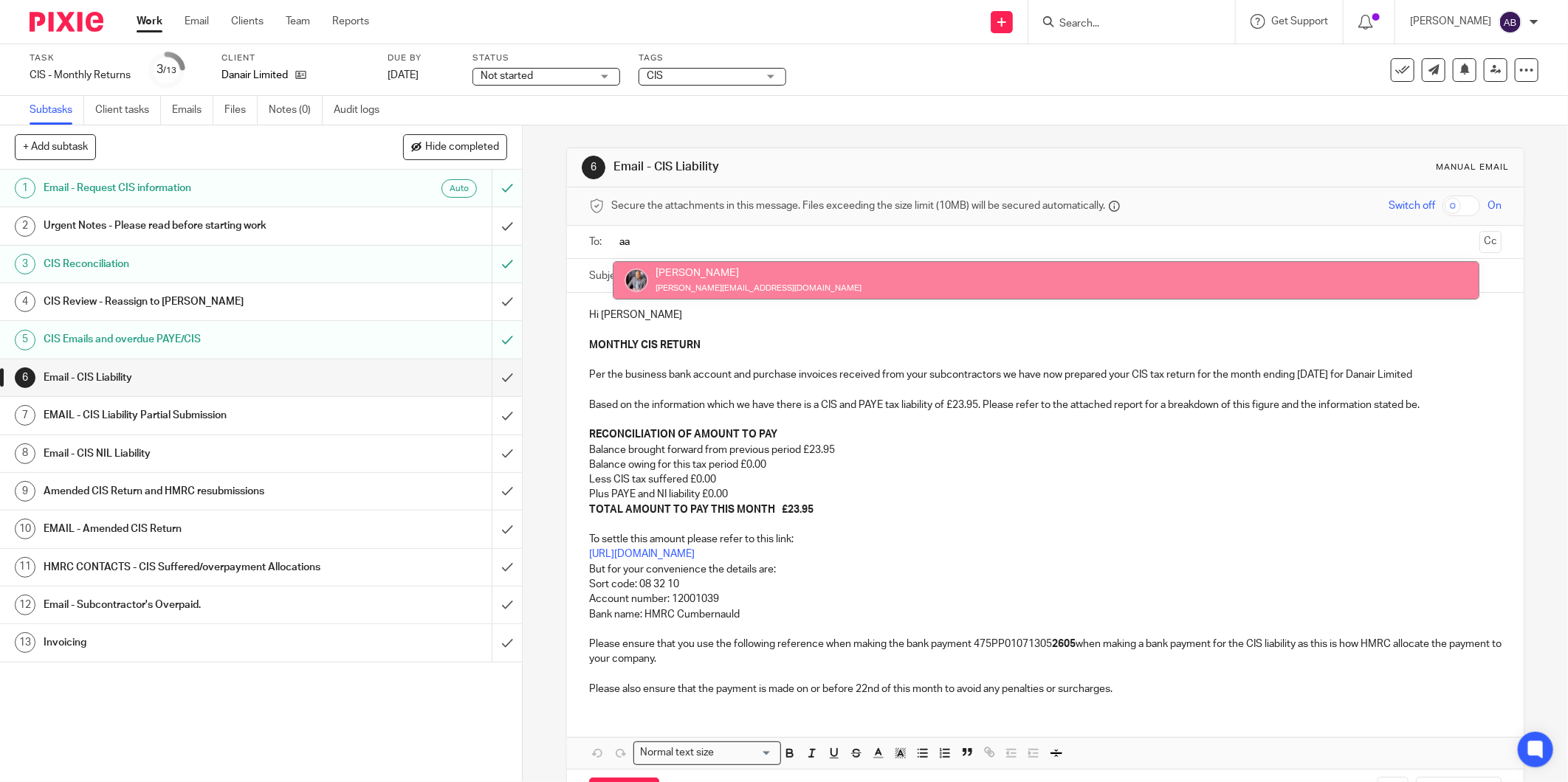
type input "aa"
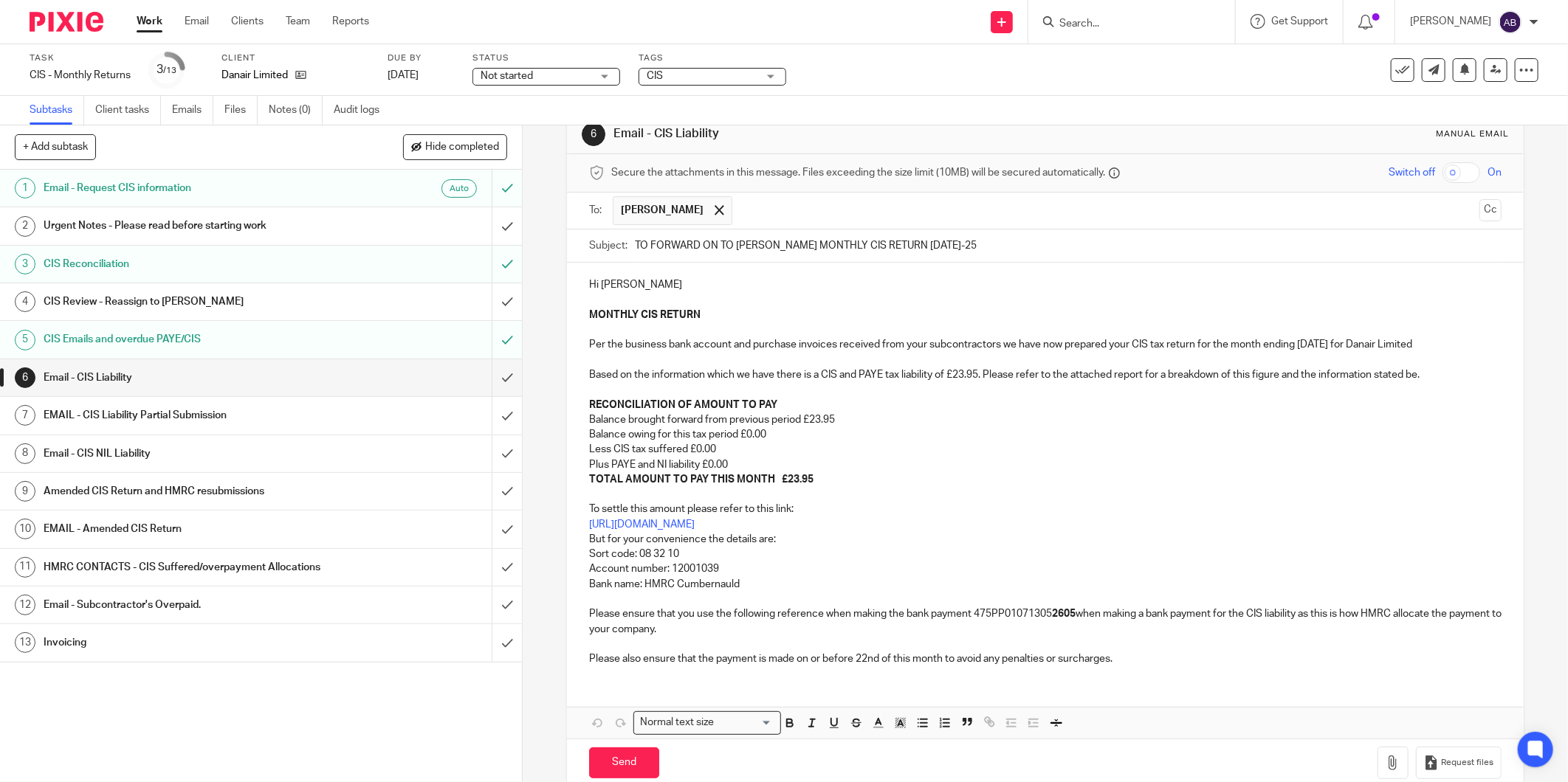
scroll to position [62, 0]
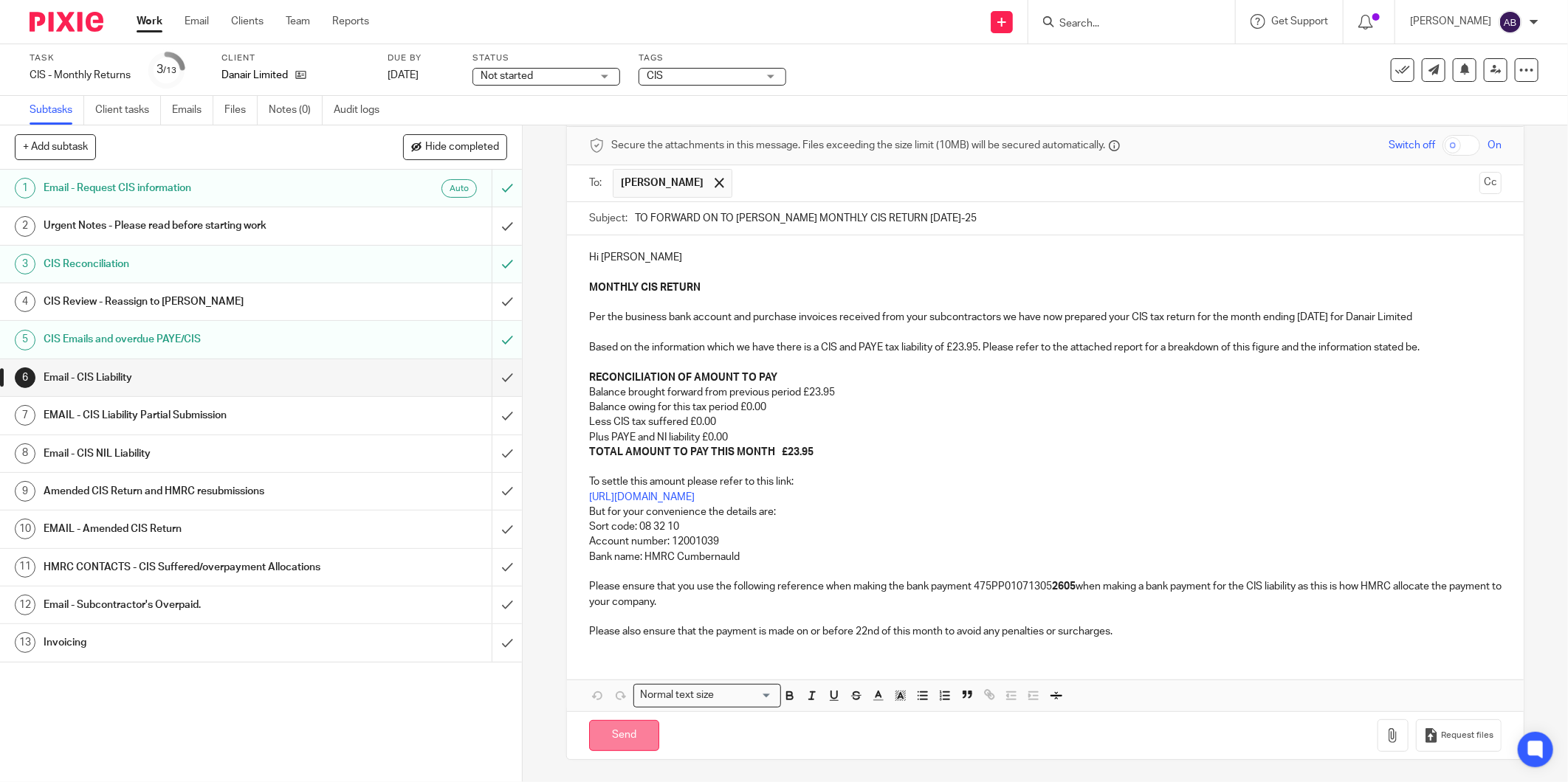
click at [613, 728] on input "Send" at bounding box center [625, 736] width 70 height 32
type input "Sent"
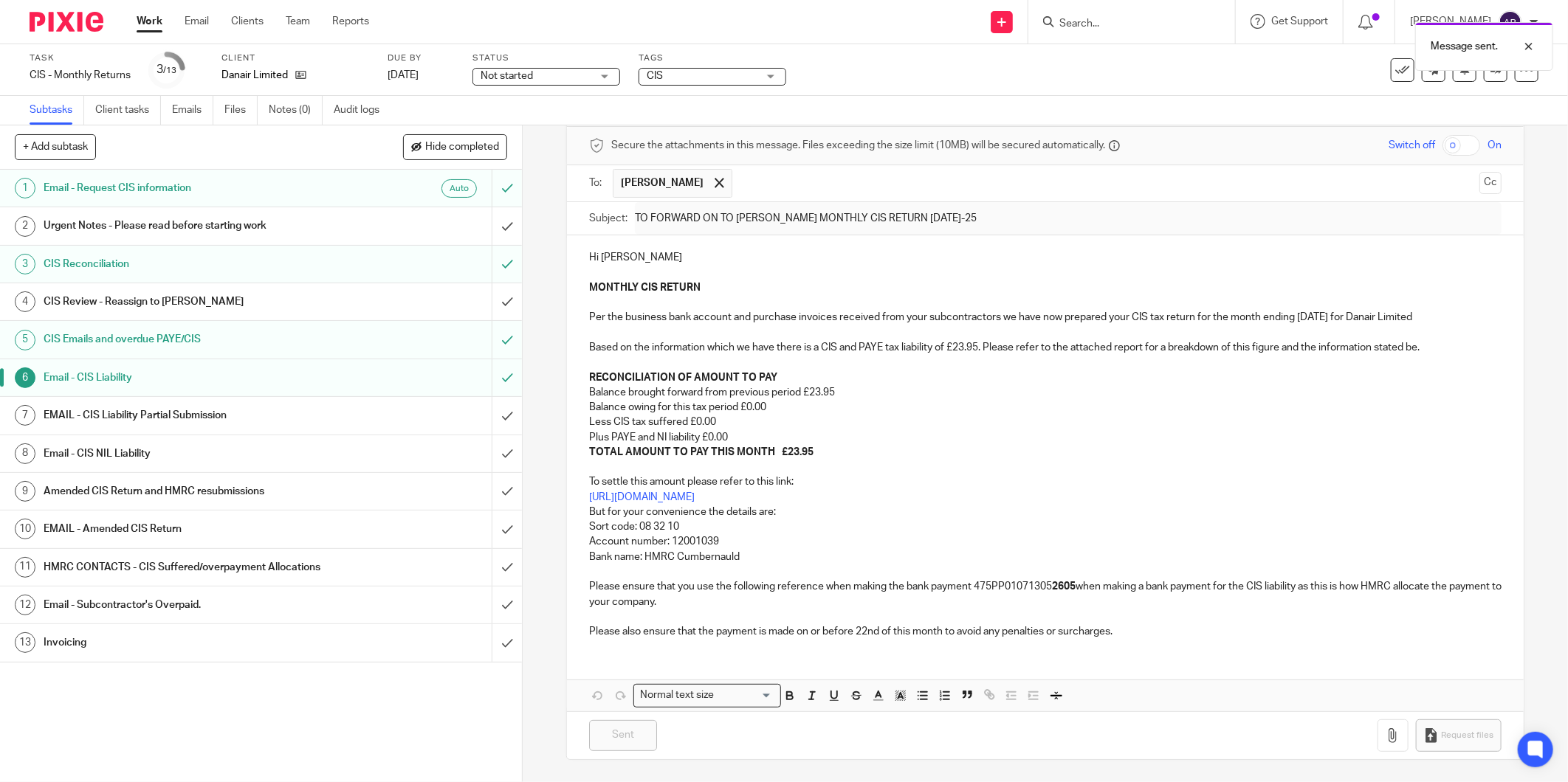
click at [328, 453] on div "Email - CIS NIL Liability" at bounding box center [260, 453] width 434 height 22
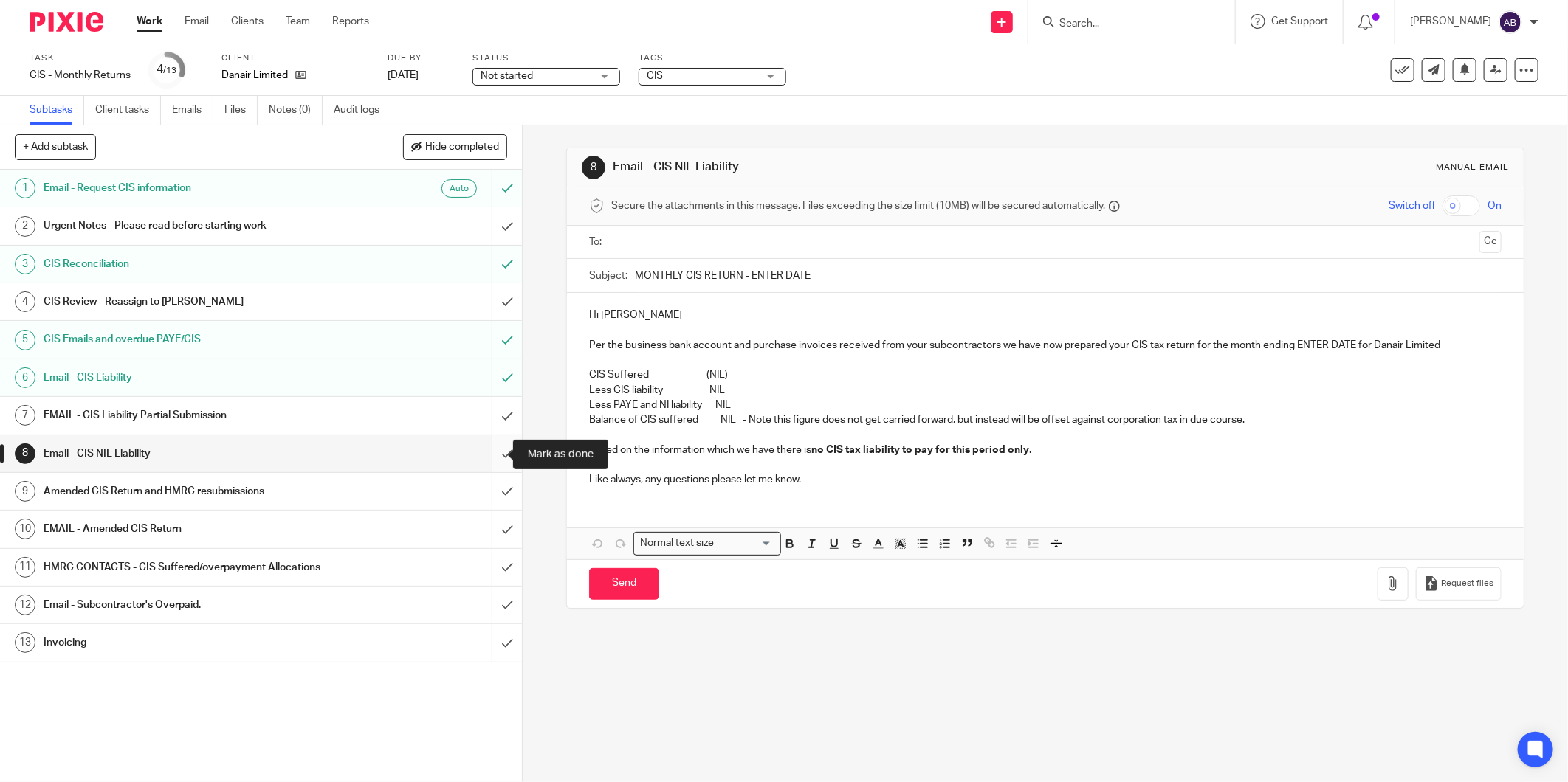
click at [491, 450] on input "submit" at bounding box center [261, 453] width 522 height 37
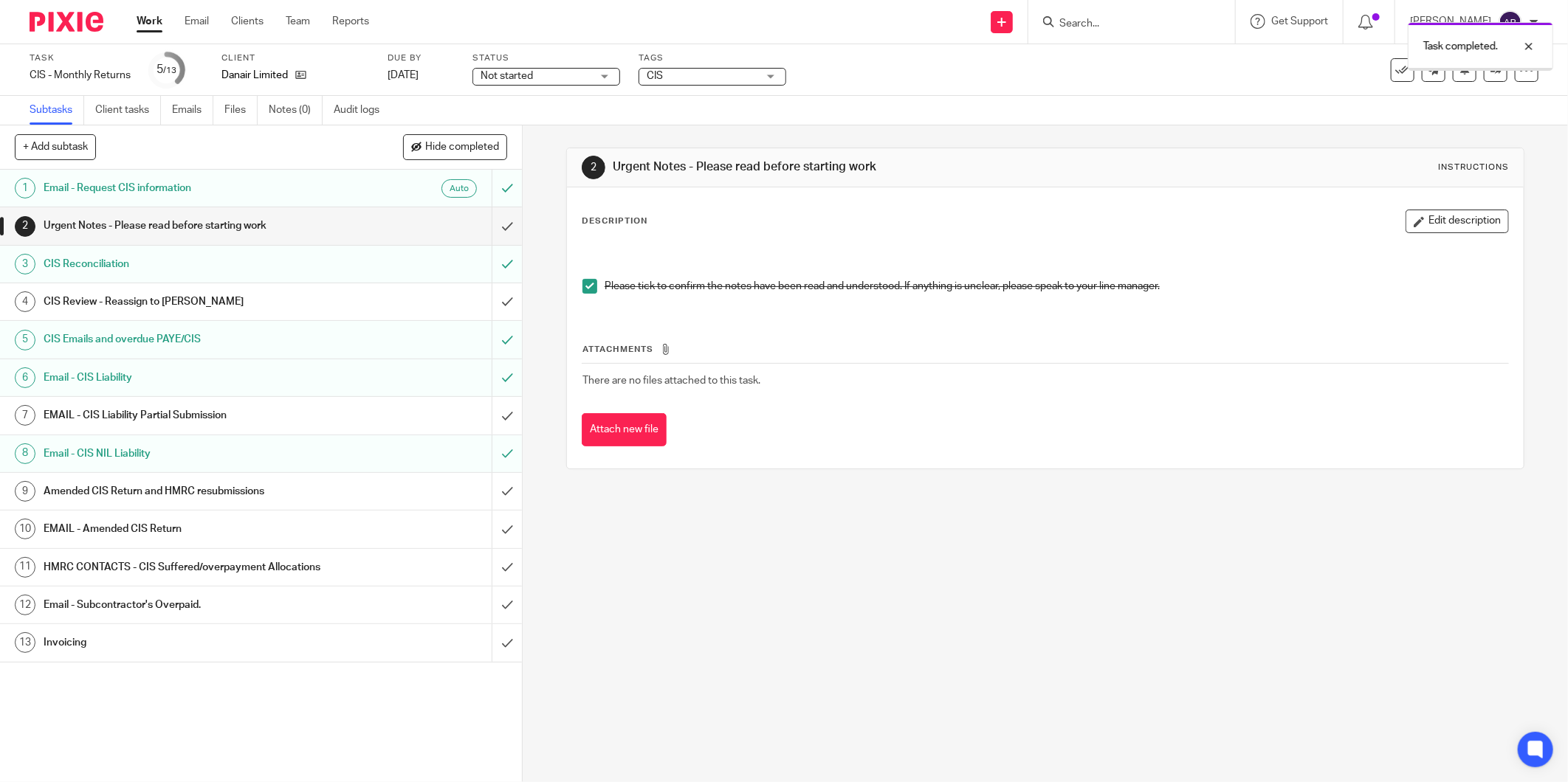
click at [238, 601] on h1 "Email - Subcontractor's Overpaid." at bounding box center [188, 605] width 289 height 22
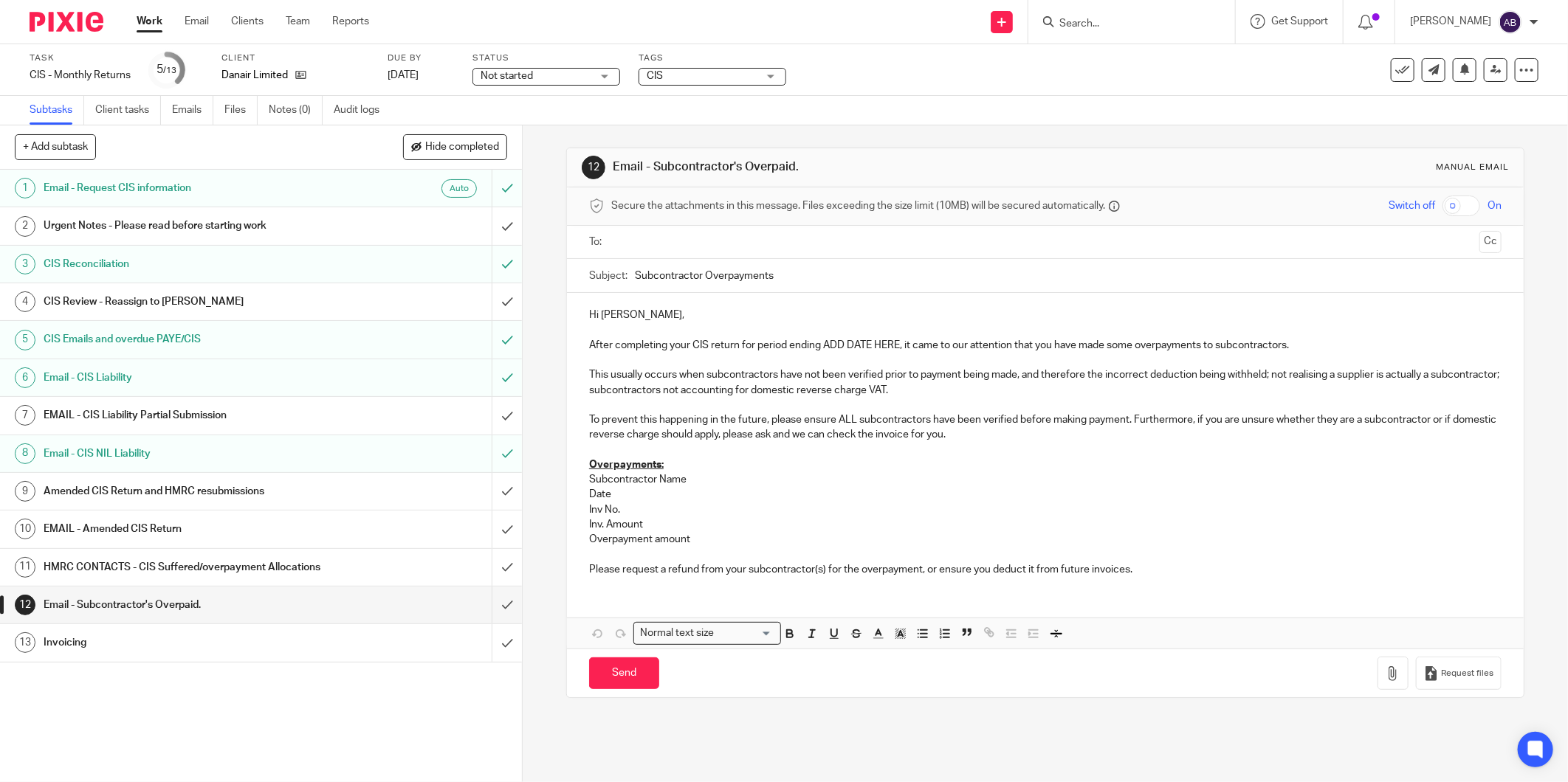
click at [374, 651] on div "Invoicing" at bounding box center [260, 643] width 434 height 22
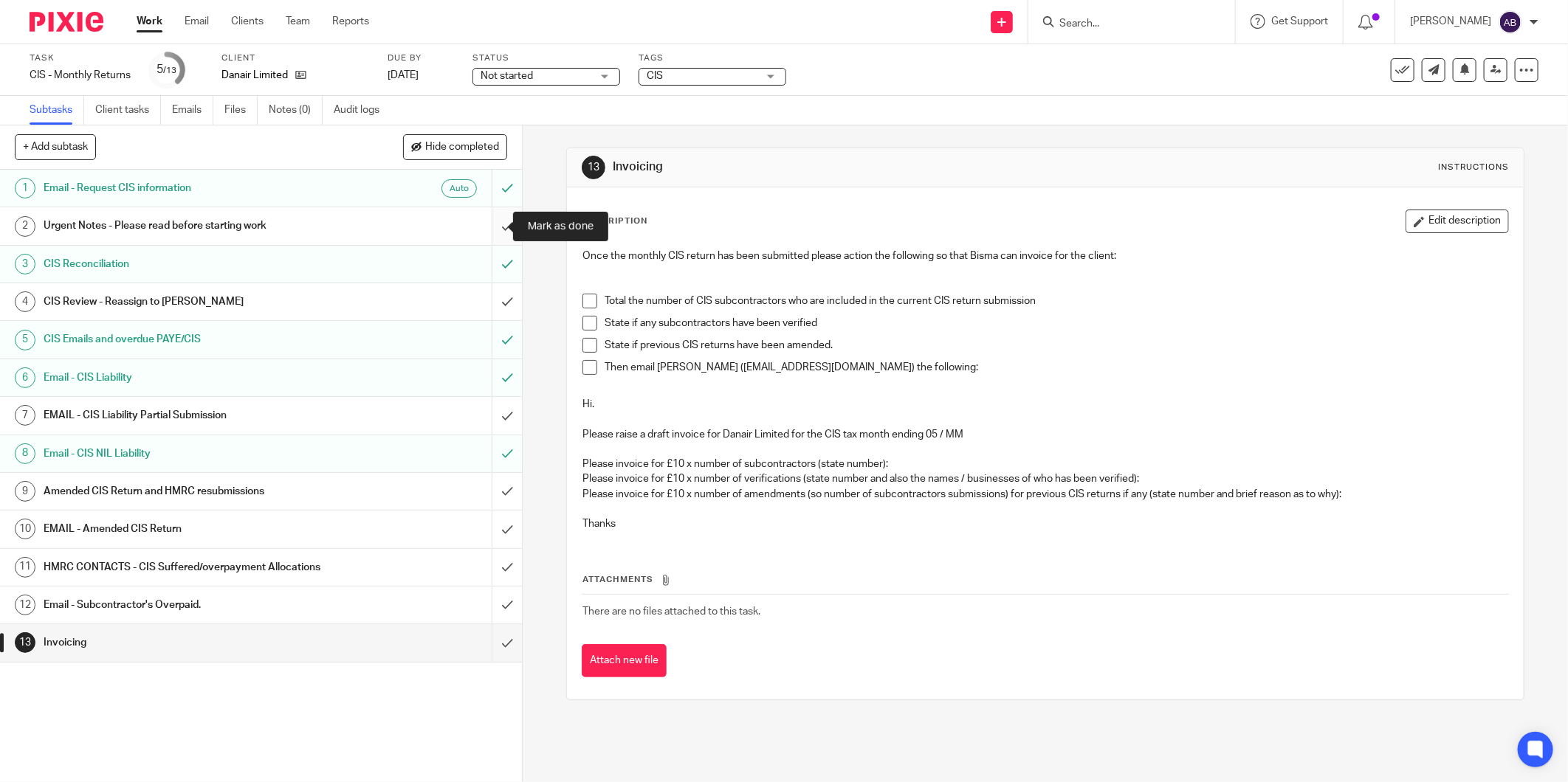
click at [485, 222] on input "submit" at bounding box center [261, 225] width 522 height 37
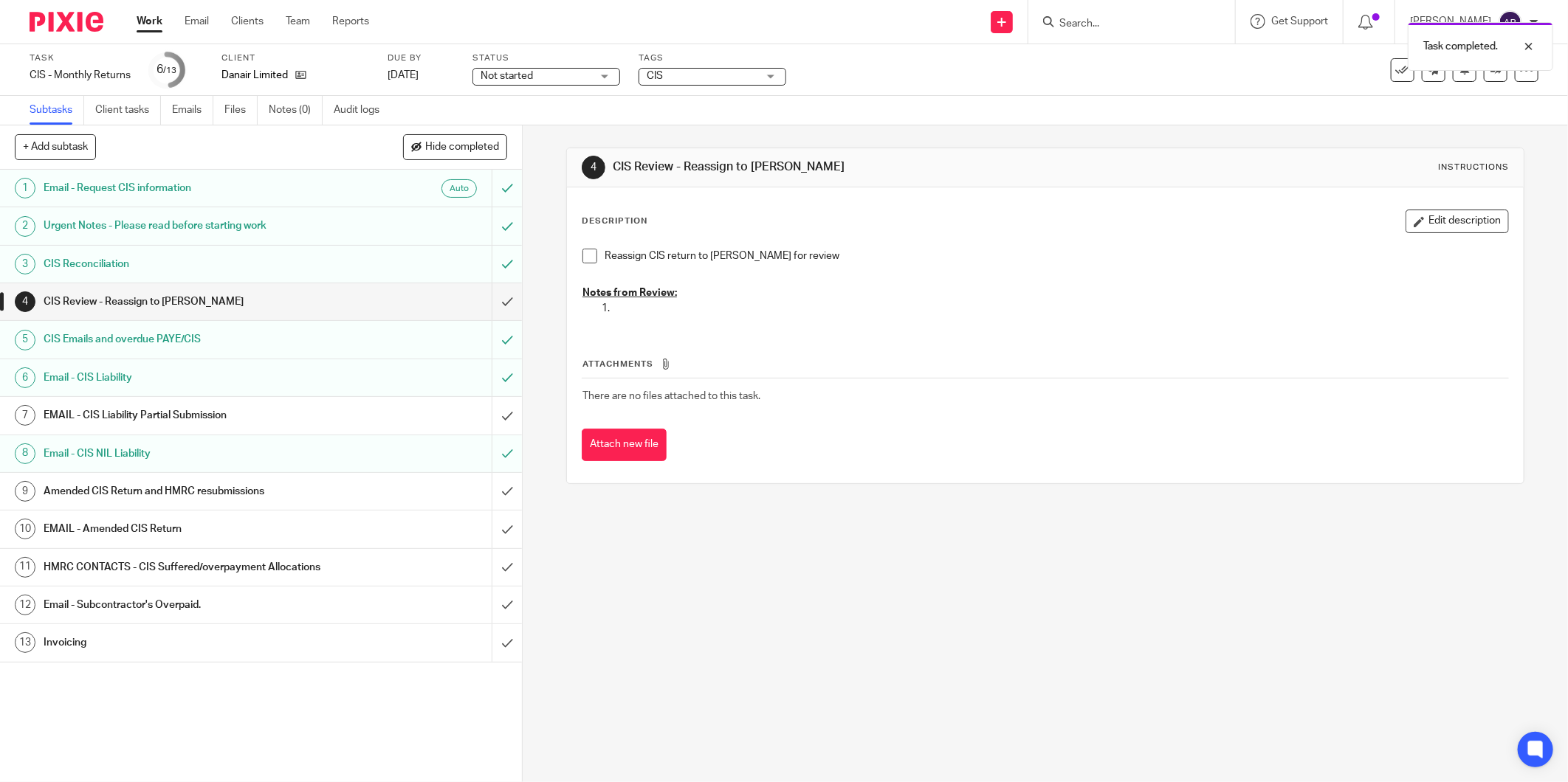
click at [288, 629] on link "13 Invoicing" at bounding box center [246, 643] width 491 height 37
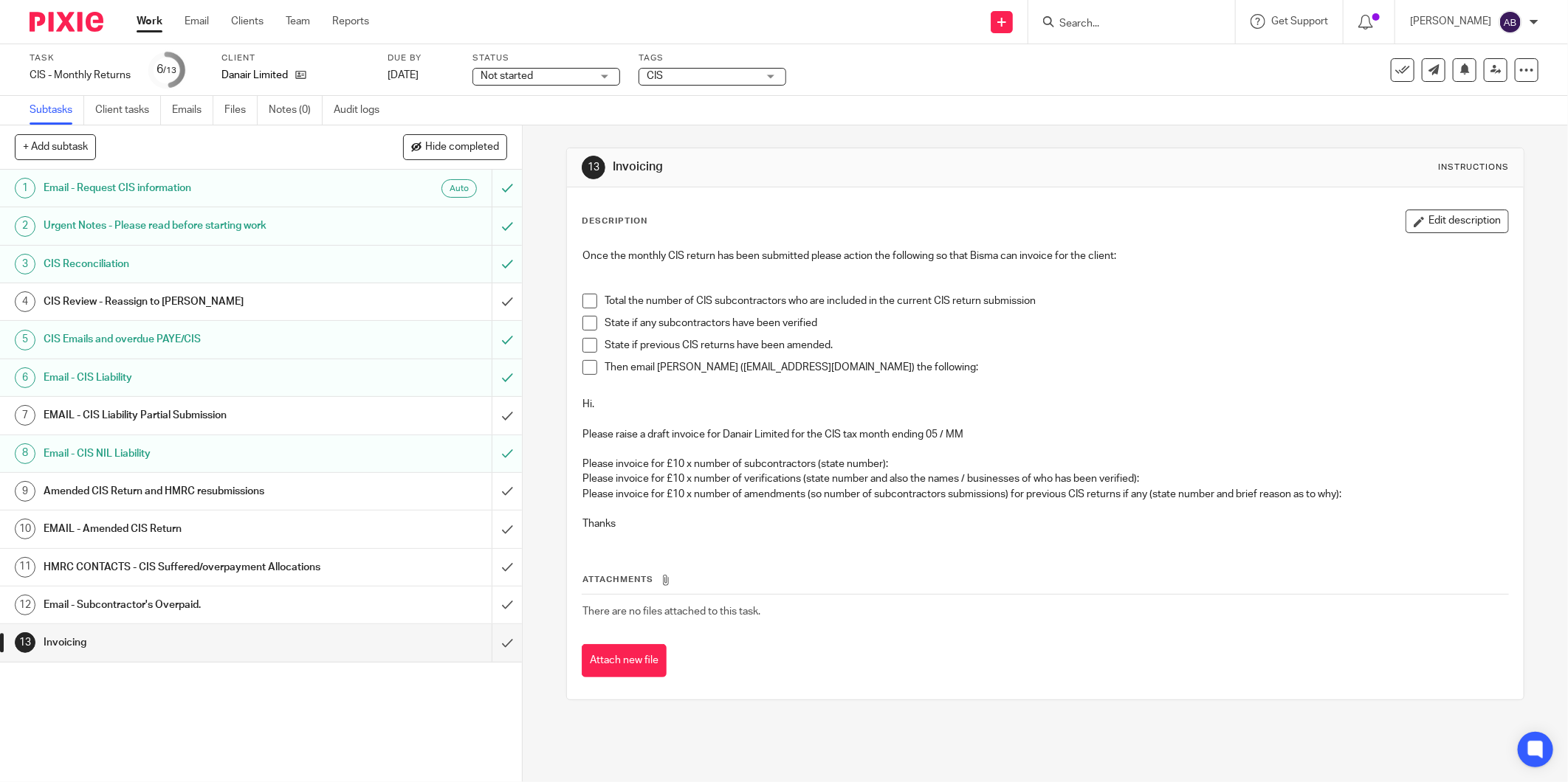
click at [585, 298] on span at bounding box center [590, 301] width 15 height 15
click at [584, 318] on span at bounding box center [590, 324] width 15 height 15
click at [583, 338] on span at bounding box center [590, 345] width 15 height 15
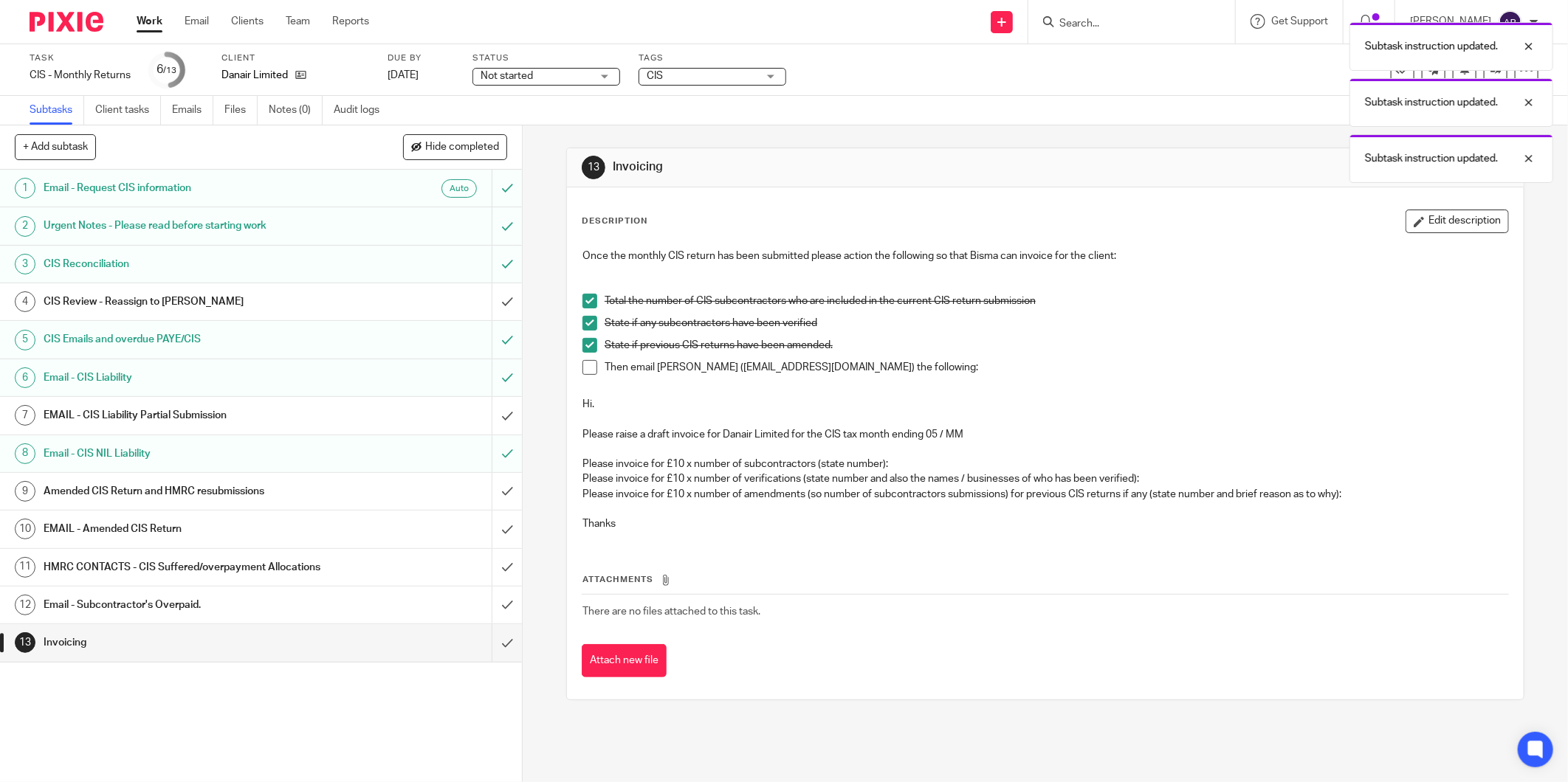
click at [584, 364] on span at bounding box center [590, 368] width 15 height 15
click at [491, 643] on input "submit" at bounding box center [261, 643] width 522 height 37
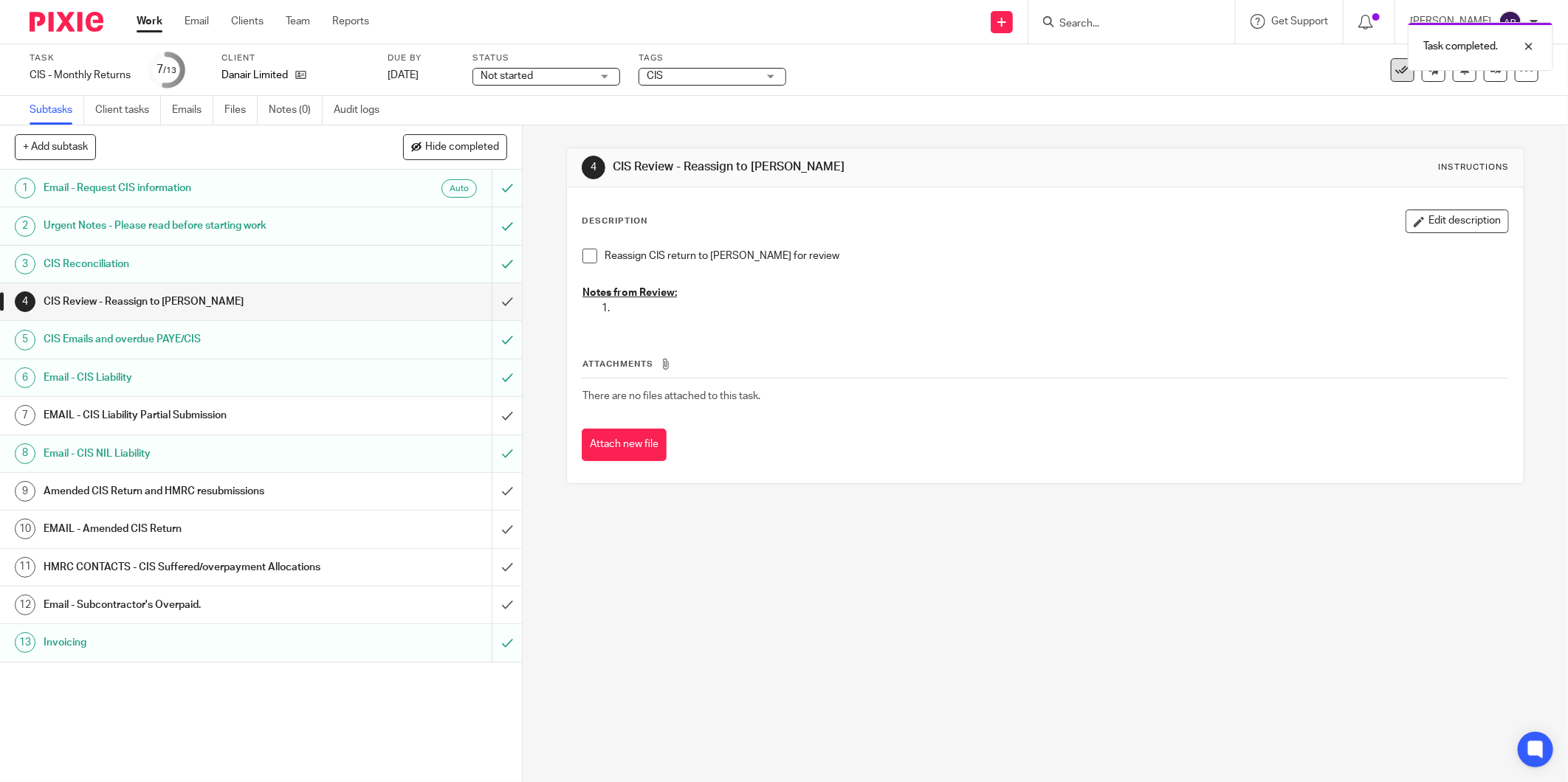
click at [1395, 75] on icon at bounding box center [1403, 70] width 15 height 15
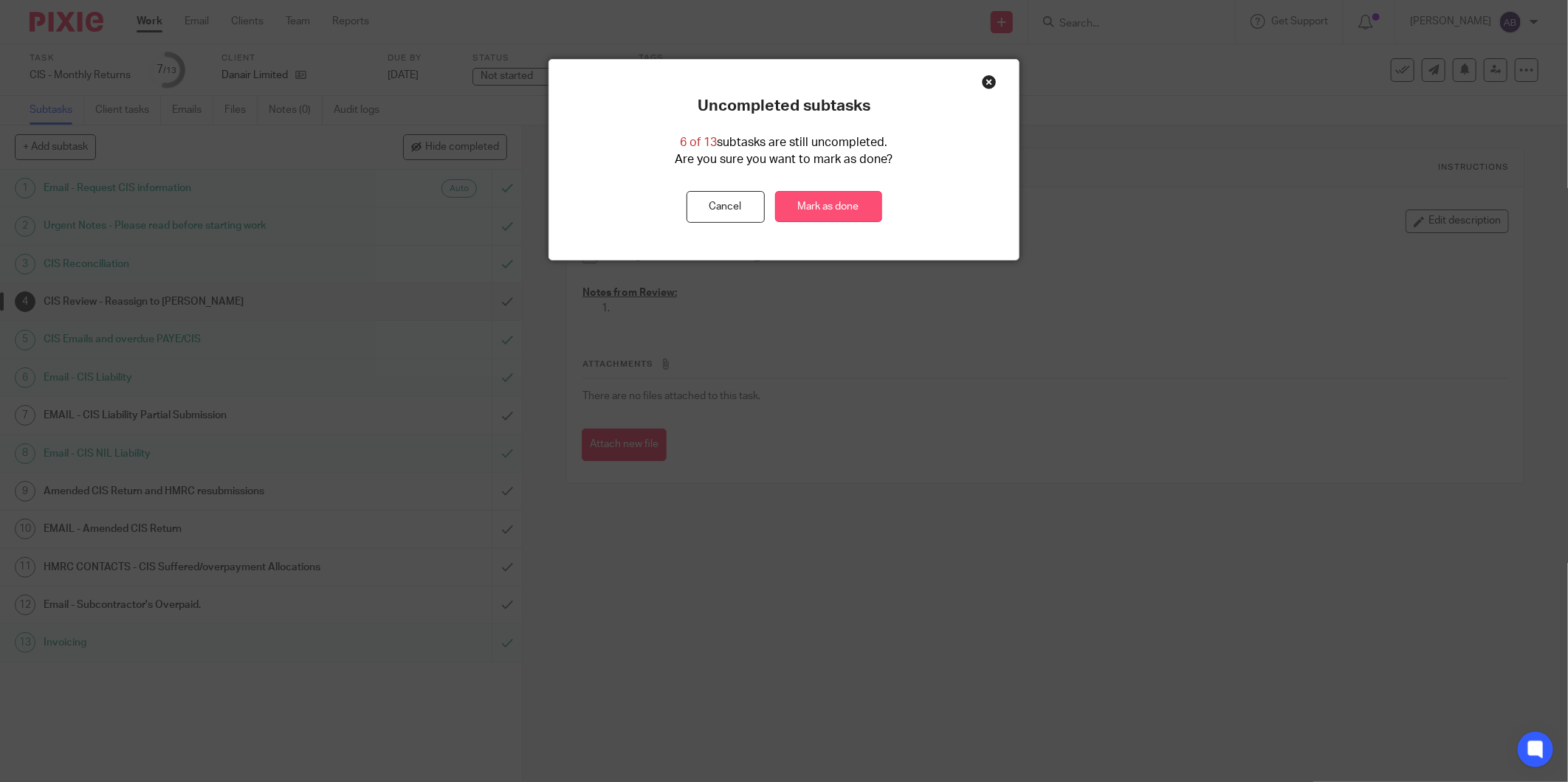
click at [801, 207] on link "Mark as done" at bounding box center [828, 207] width 107 height 32
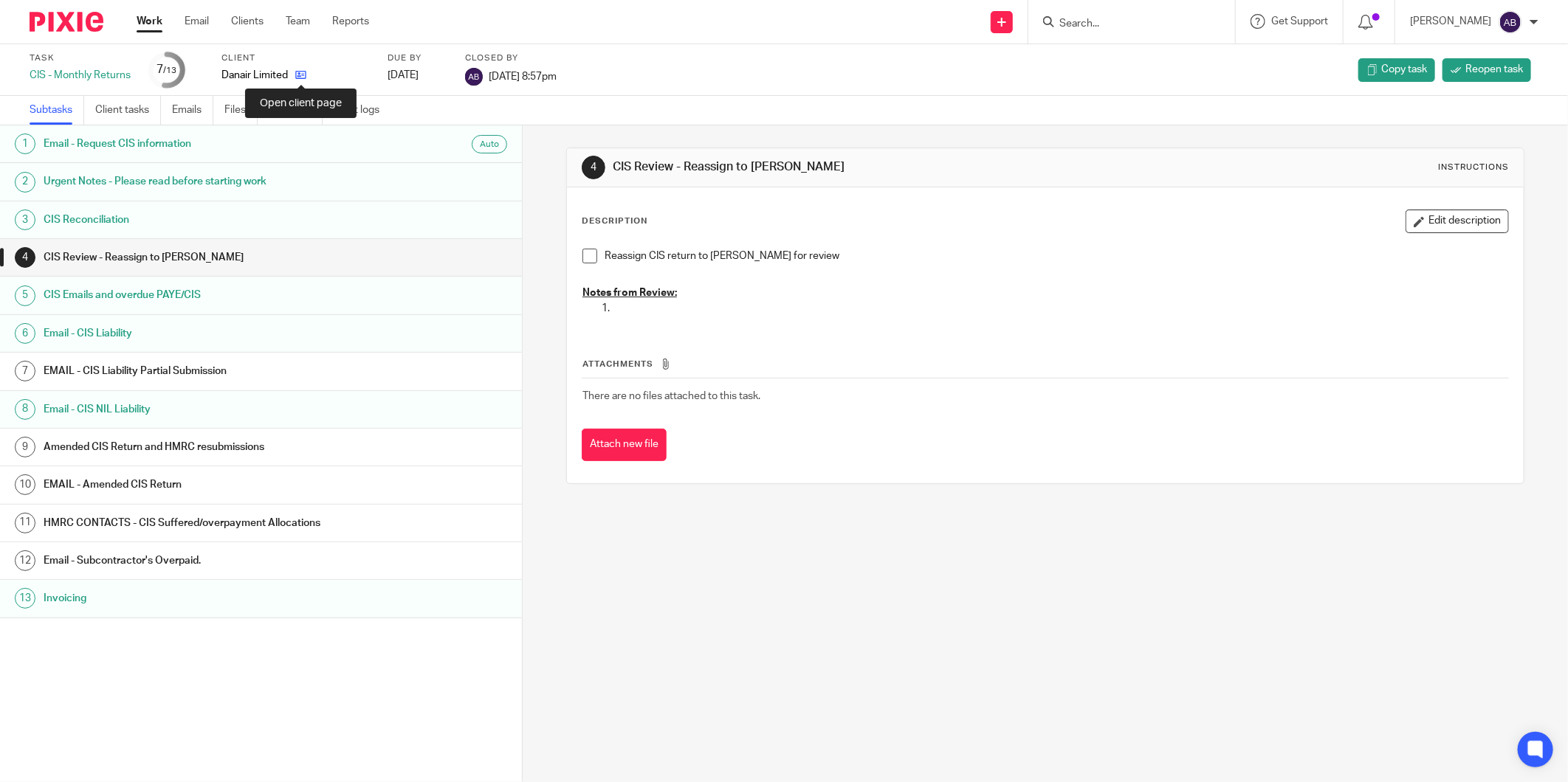
click at [305, 77] on icon at bounding box center [300, 75] width 11 height 11
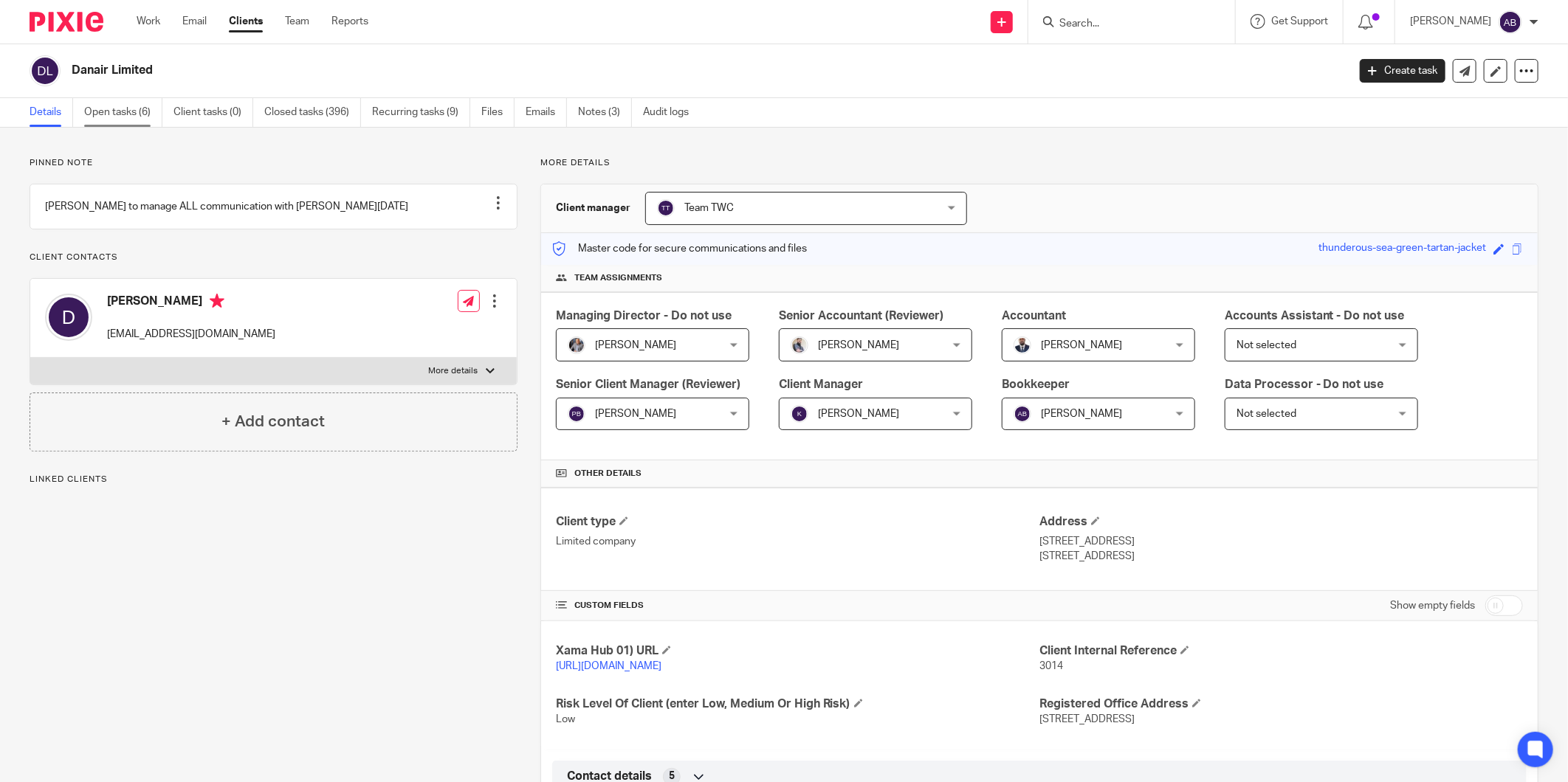
click at [127, 111] on link "Open tasks (6)" at bounding box center [122, 112] width 78 height 28
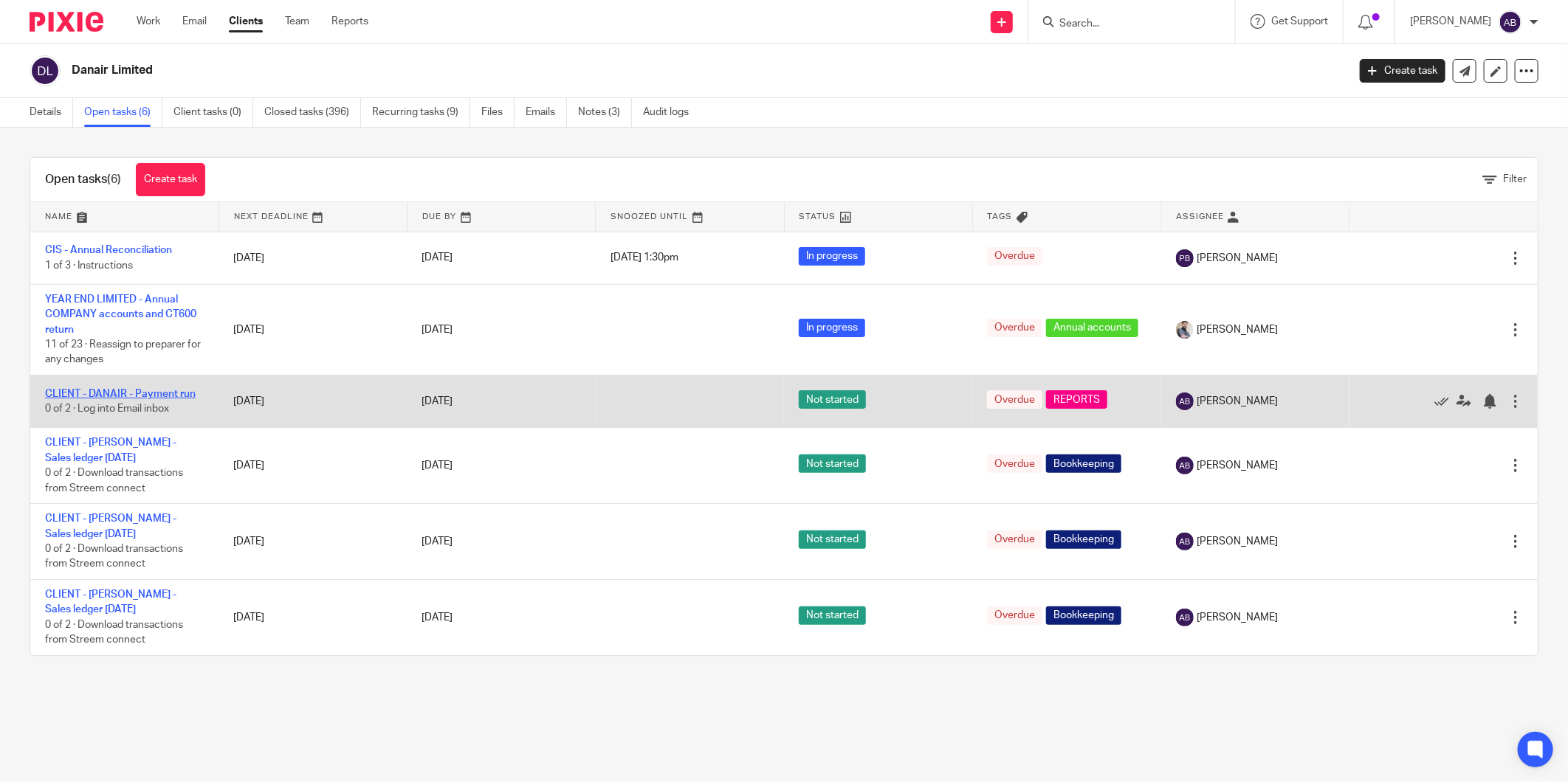
click at [143, 396] on link "CLIENT - DANAIR - Payment run" at bounding box center [121, 394] width 151 height 10
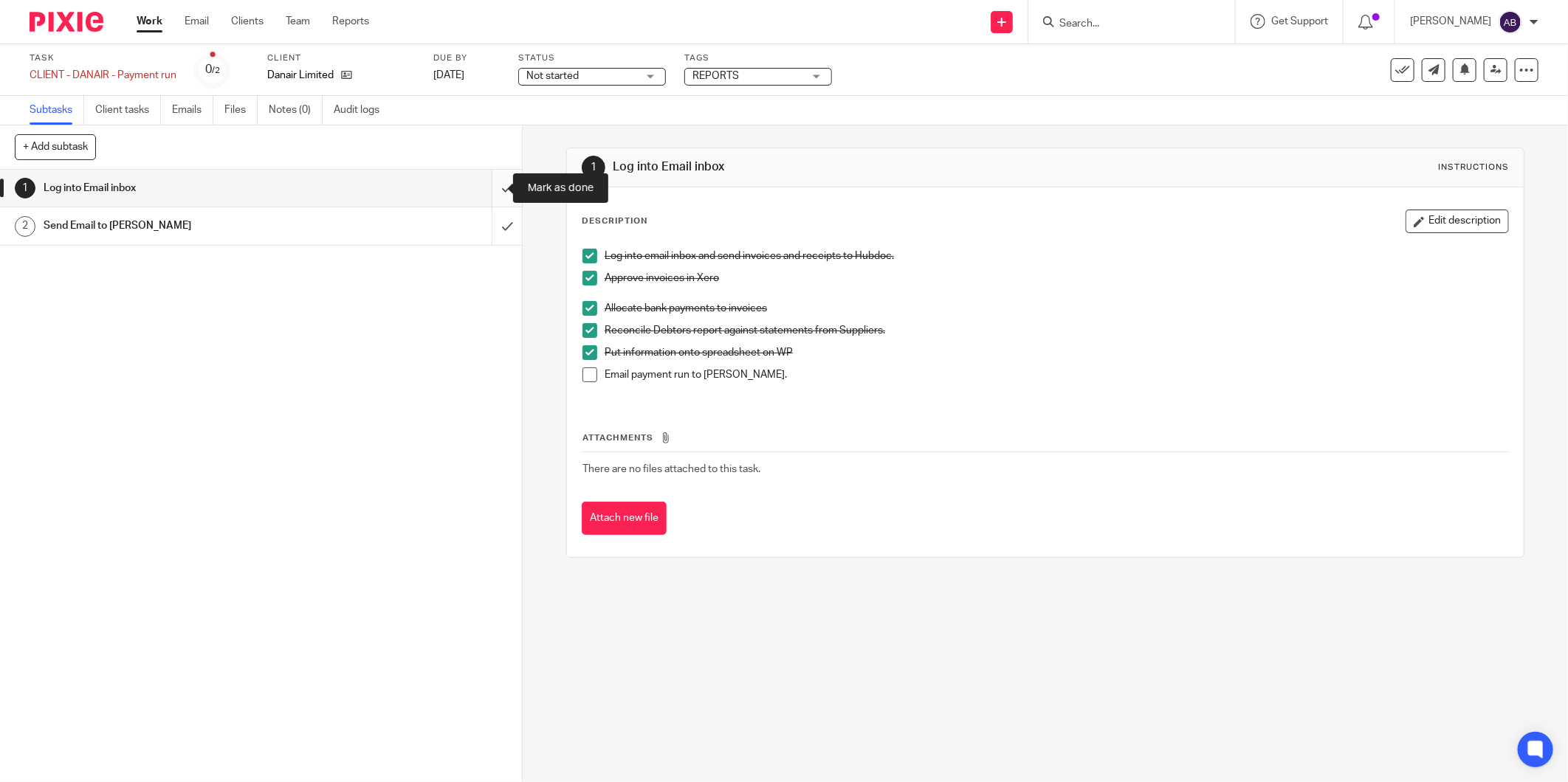
click at [484, 192] on input "submit" at bounding box center [261, 189] width 522 height 37
click at [485, 229] on input "submit" at bounding box center [261, 225] width 522 height 37
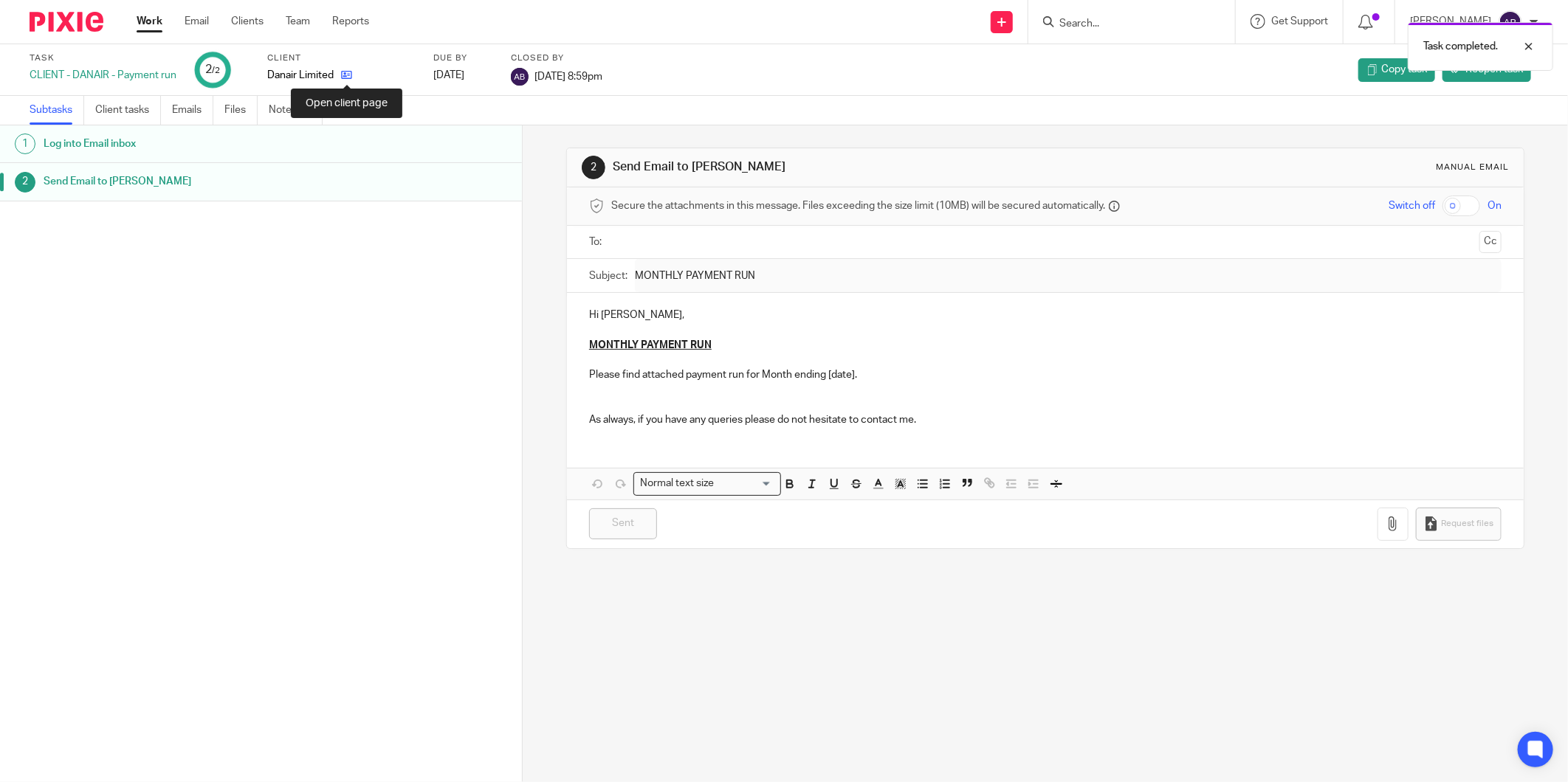
click at [348, 77] on icon at bounding box center [346, 75] width 11 height 11
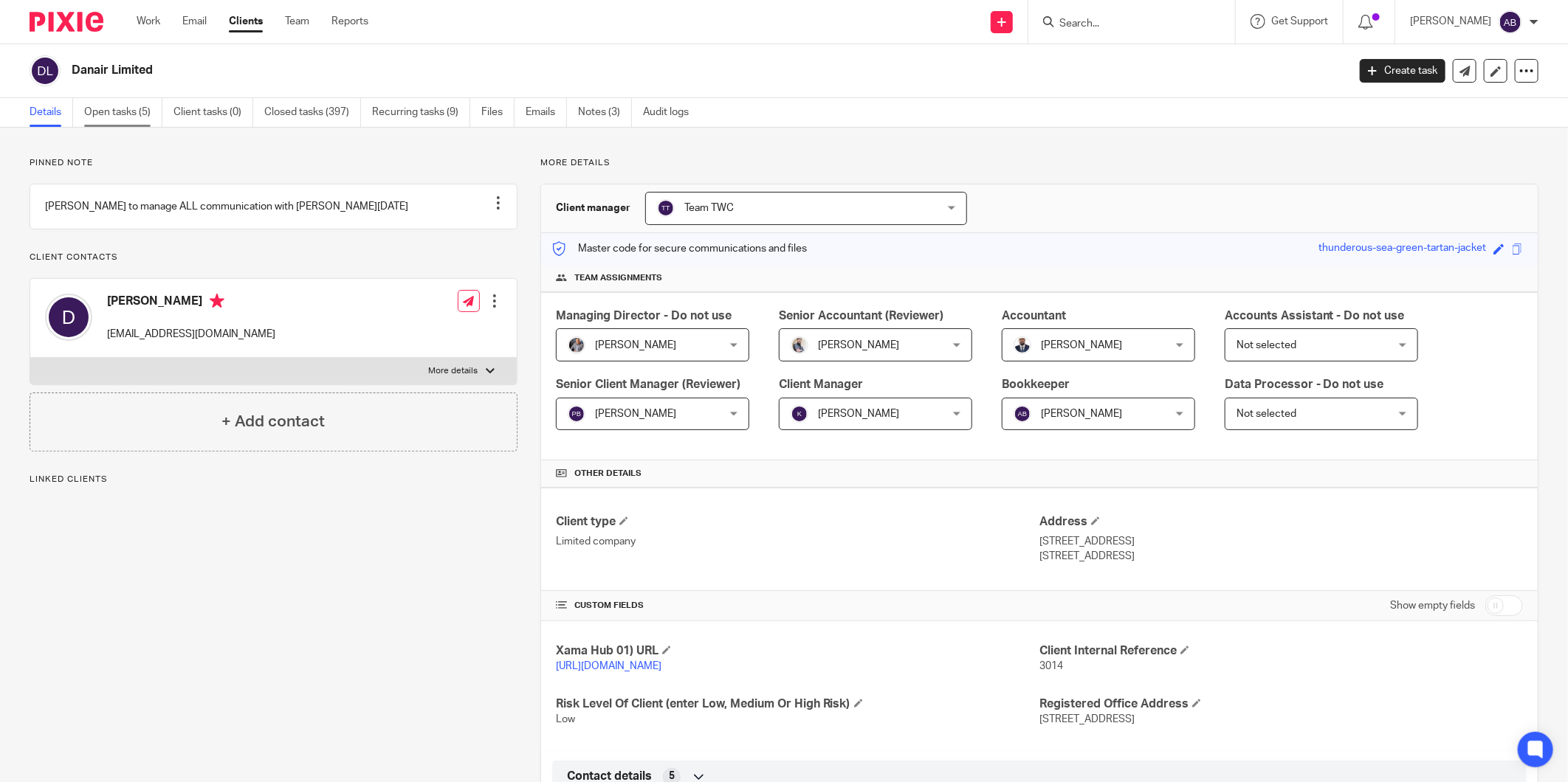
click at [135, 114] on link "Open tasks (5)" at bounding box center [122, 112] width 78 height 28
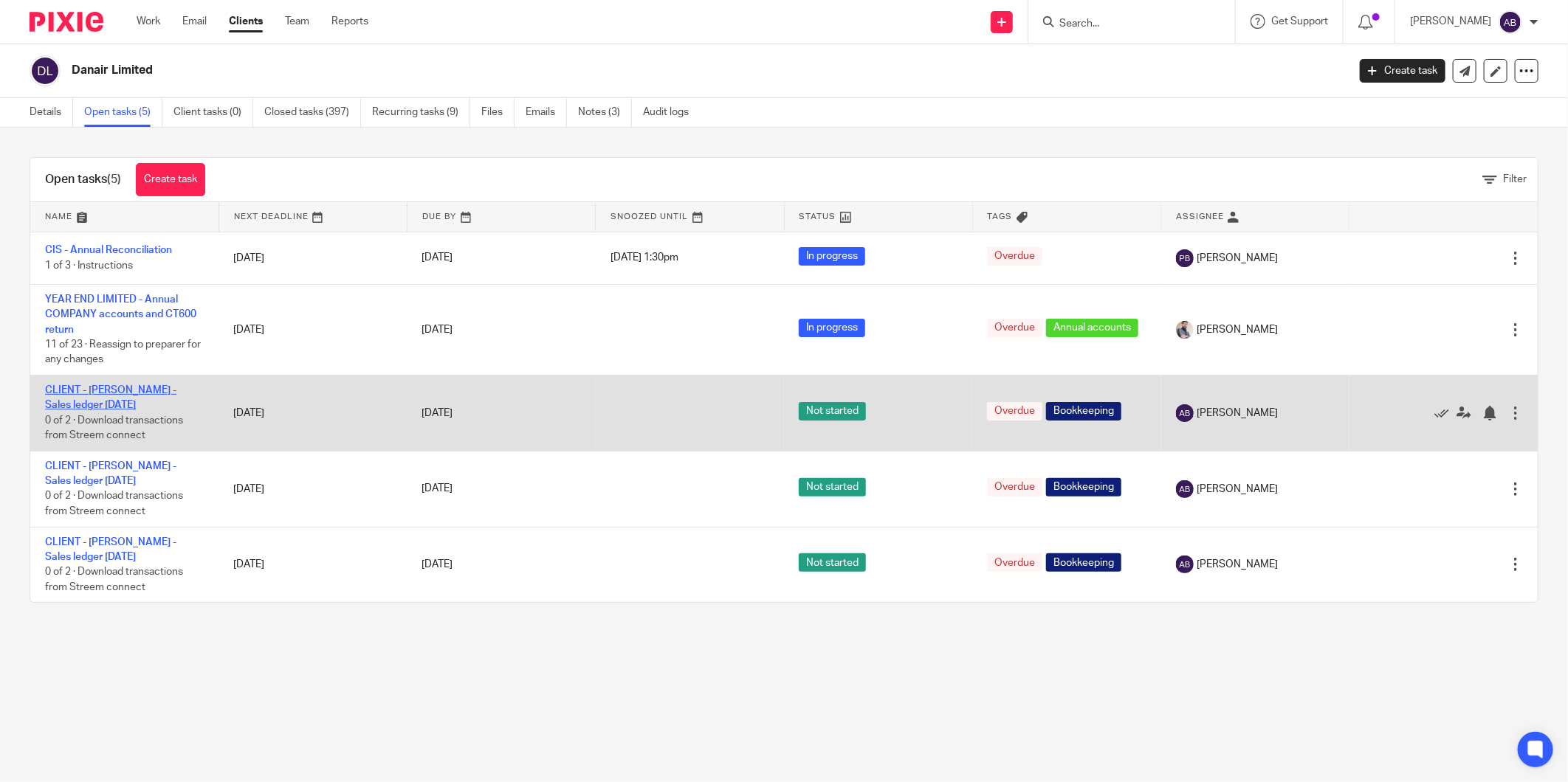
click at [160, 387] on link "CLIENT - [PERSON_NAME] - Sales ledger [DATE]" at bounding box center [111, 398] width 132 height 25
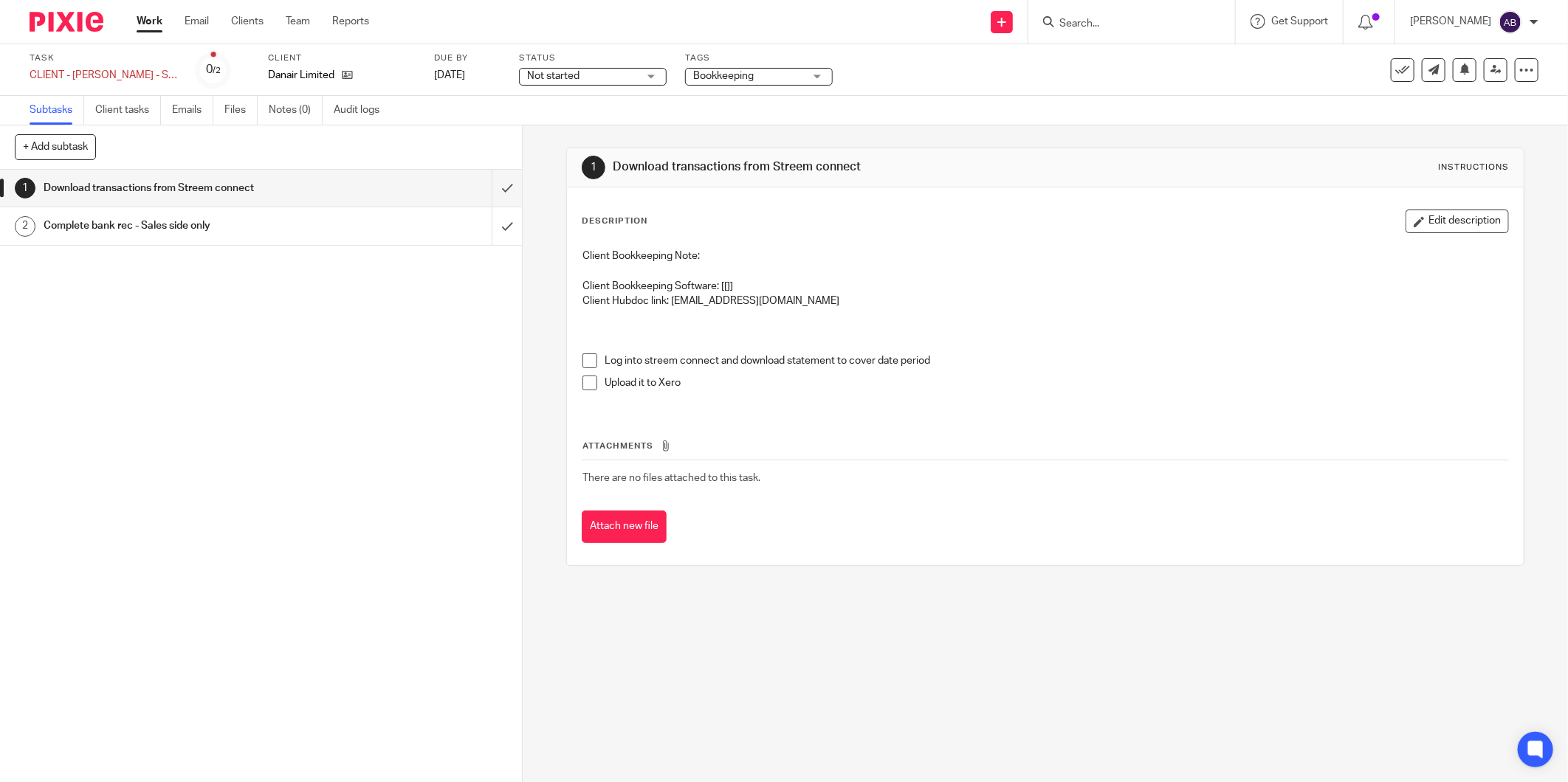
drag, startPoint x: 591, startPoint y: 357, endPoint x: 582, endPoint y: 376, distance: 21.0
click at [589, 357] on span at bounding box center [590, 361] width 15 height 15
click at [583, 382] on span at bounding box center [590, 383] width 15 height 15
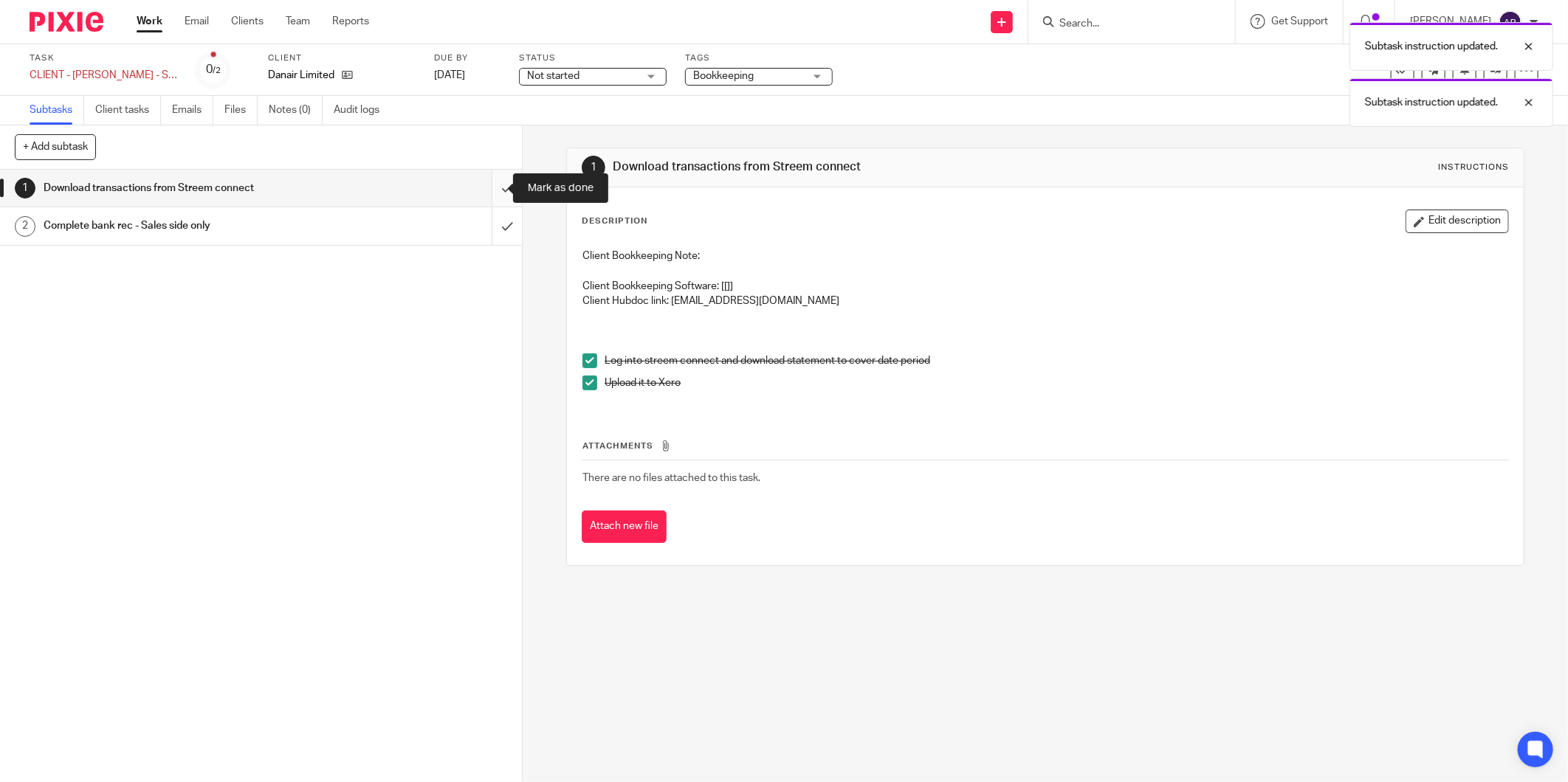
click at [482, 185] on input "submit" at bounding box center [261, 189] width 522 height 37
click at [418, 226] on div "Complete bank rec - Sales side only" at bounding box center [260, 225] width 434 height 22
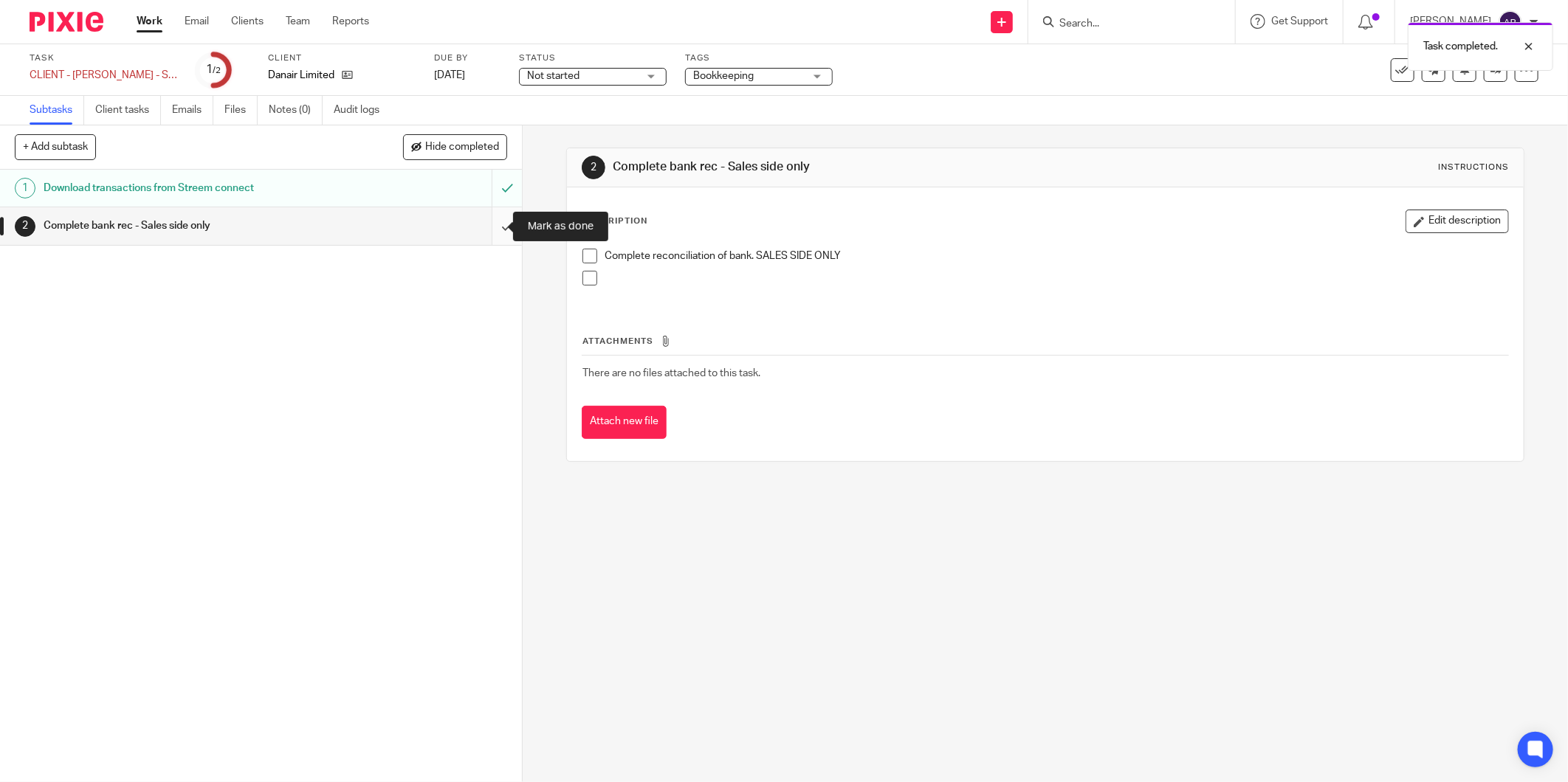
click at [491, 230] on input "submit" at bounding box center [261, 225] width 522 height 37
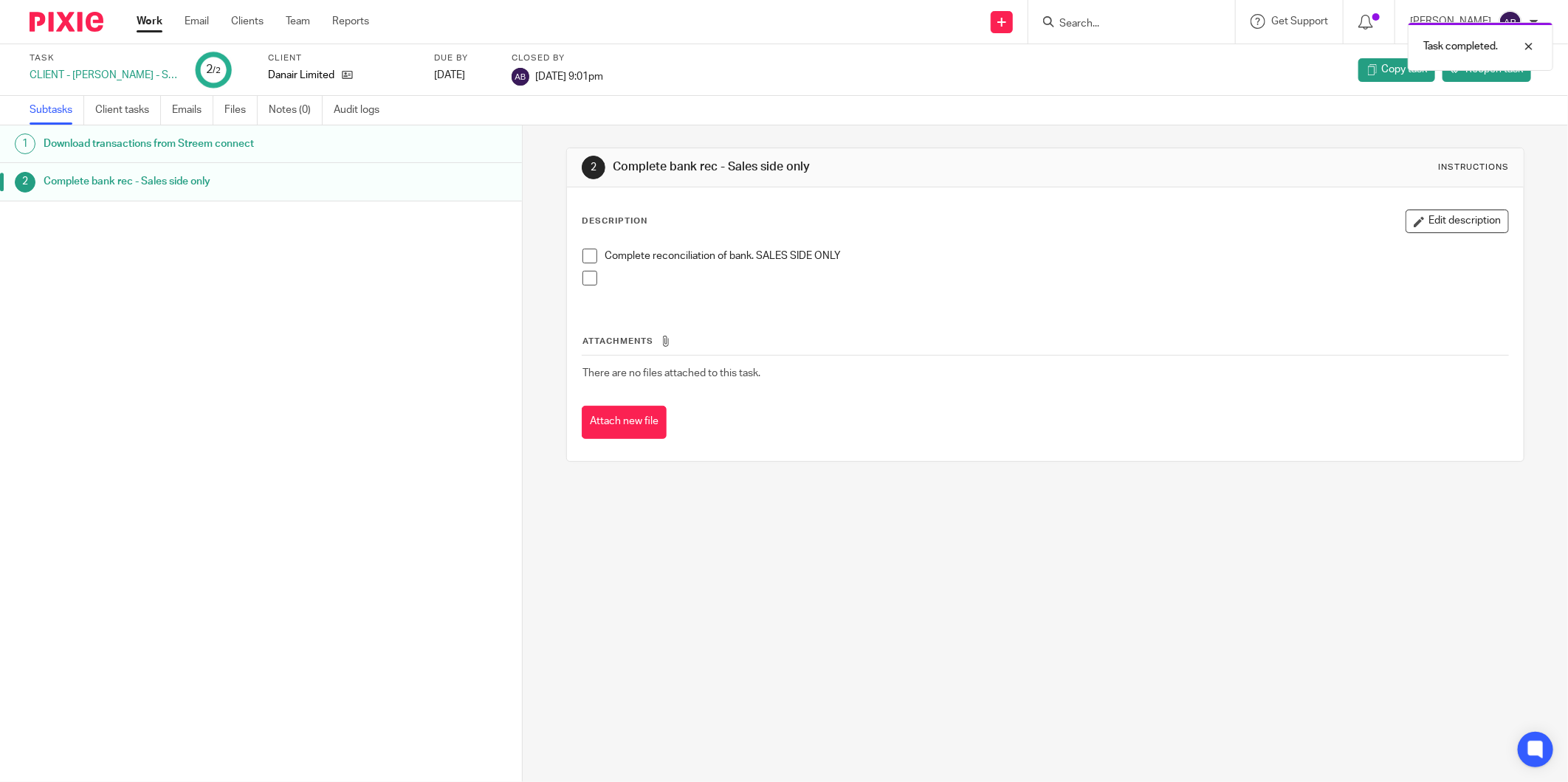
click at [584, 253] on span at bounding box center [590, 256] width 15 height 15
click at [351, 75] on icon at bounding box center [347, 75] width 11 height 11
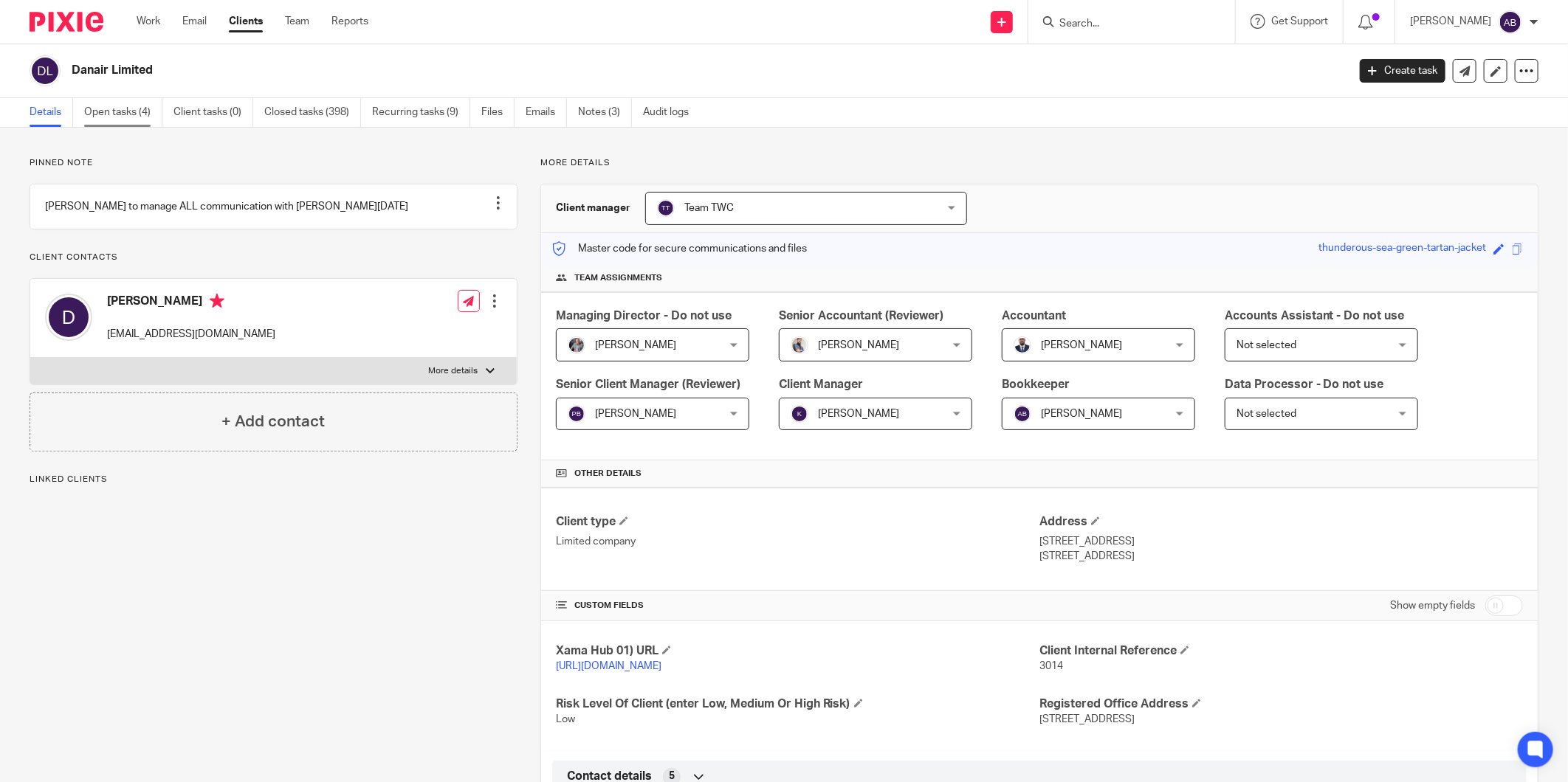
click at [139, 118] on link "Open tasks (4)" at bounding box center [122, 112] width 78 height 28
